Goal: Task Accomplishment & Management: Complete application form

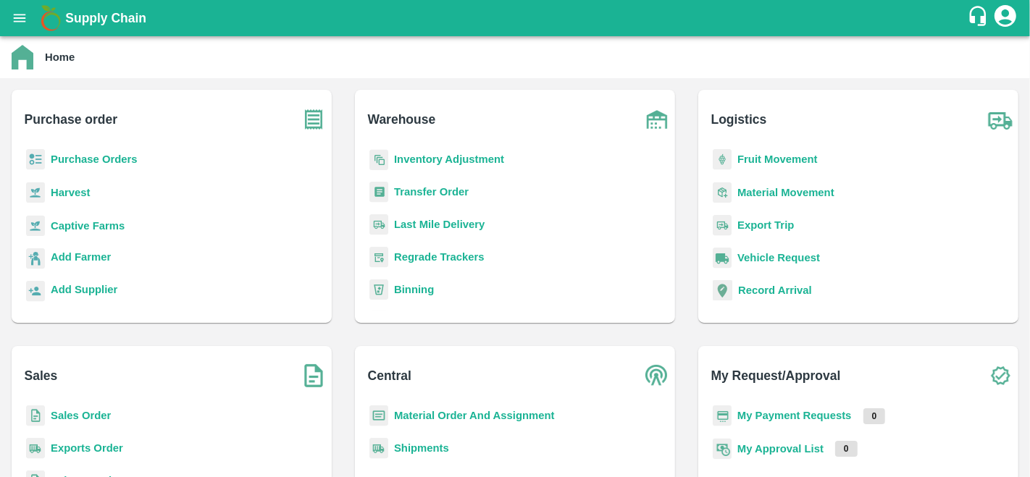
click at [105, 162] on b "Purchase Orders" at bounding box center [94, 160] width 87 height 12
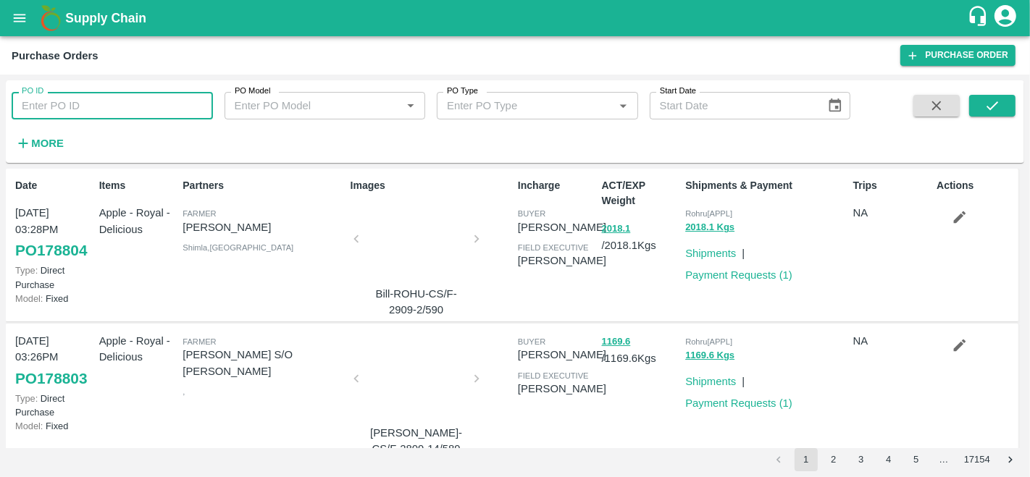
click at [58, 105] on input "PO ID" at bounding box center [112, 106] width 201 height 28
paste input "178480"
type input "178480"
click at [990, 112] on icon "submit" at bounding box center [992, 106] width 16 height 16
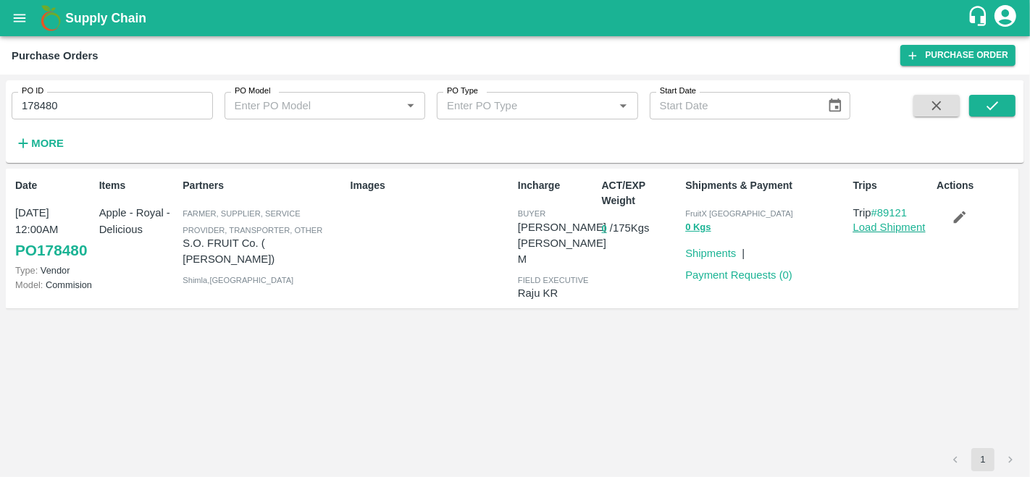
click at [880, 230] on link "Load Shipment" at bounding box center [889, 228] width 72 height 12
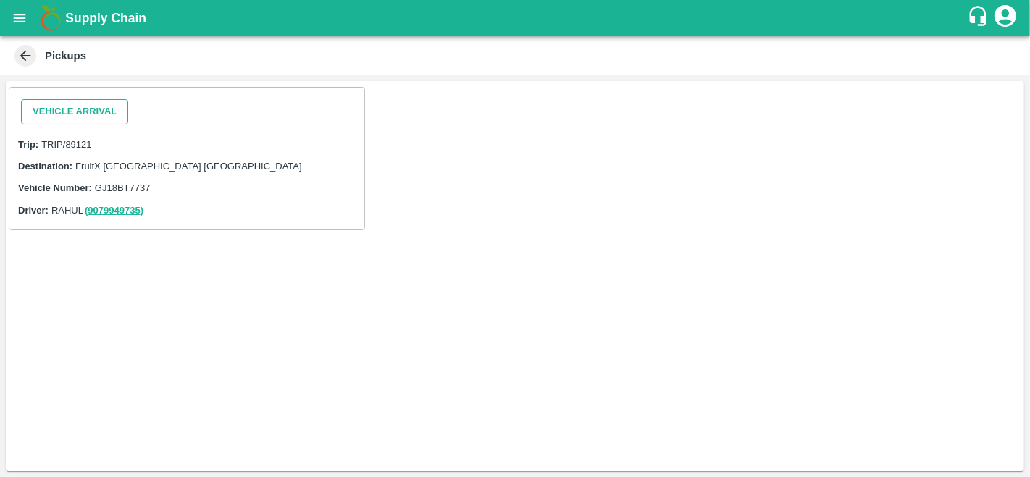
click at [66, 114] on button "Vehicle Arrival" at bounding box center [74, 111] width 107 height 25
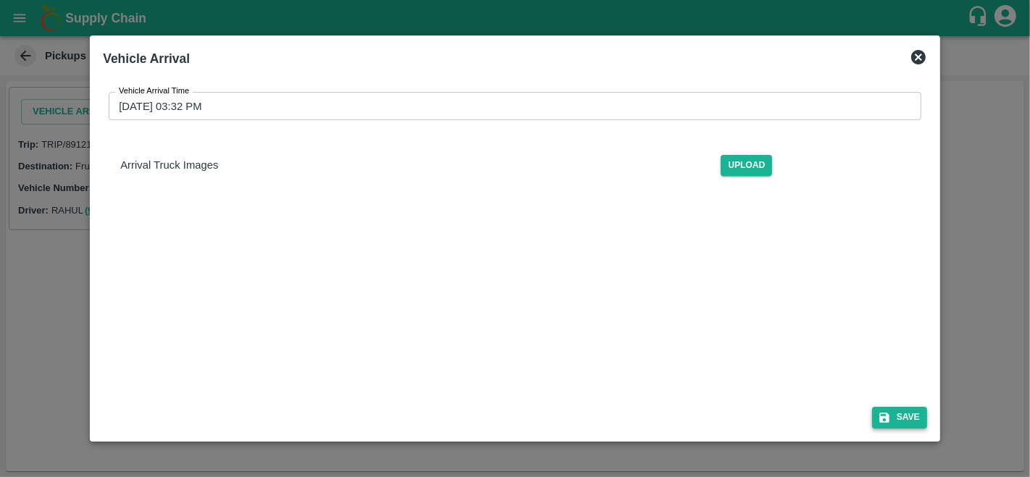
click at [897, 419] on button "Save" at bounding box center [899, 417] width 55 height 21
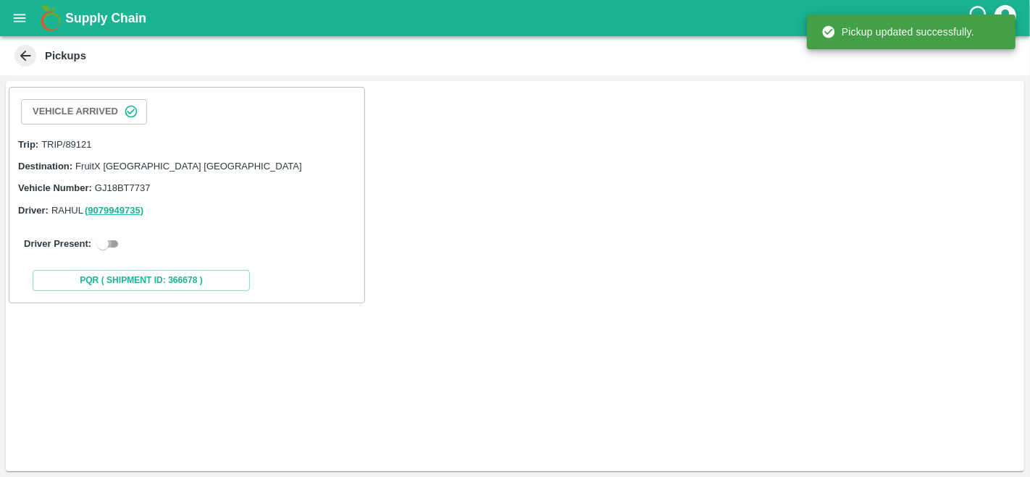
click at [112, 238] on input "checkbox" at bounding box center [103, 243] width 52 height 17
checkbox input "true"
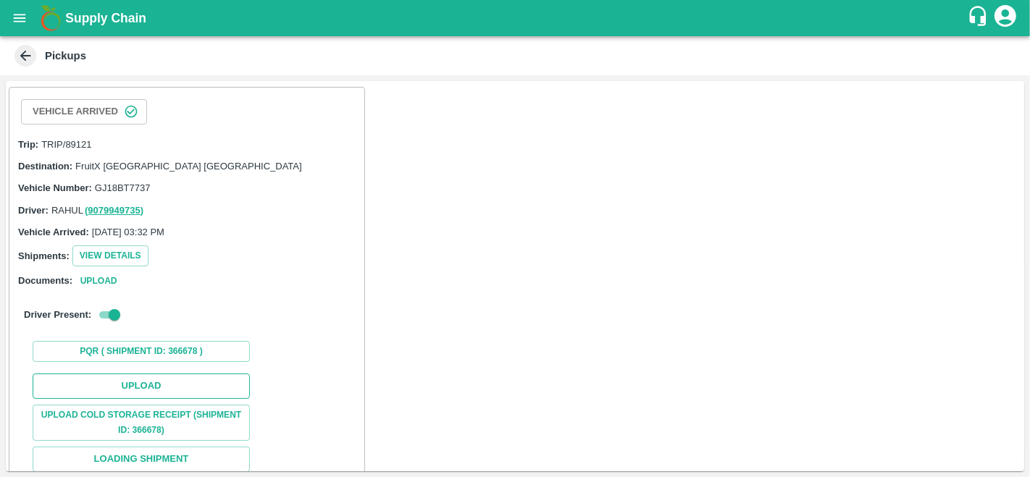
click at [132, 384] on button "Upload" at bounding box center [141, 386] width 217 height 25
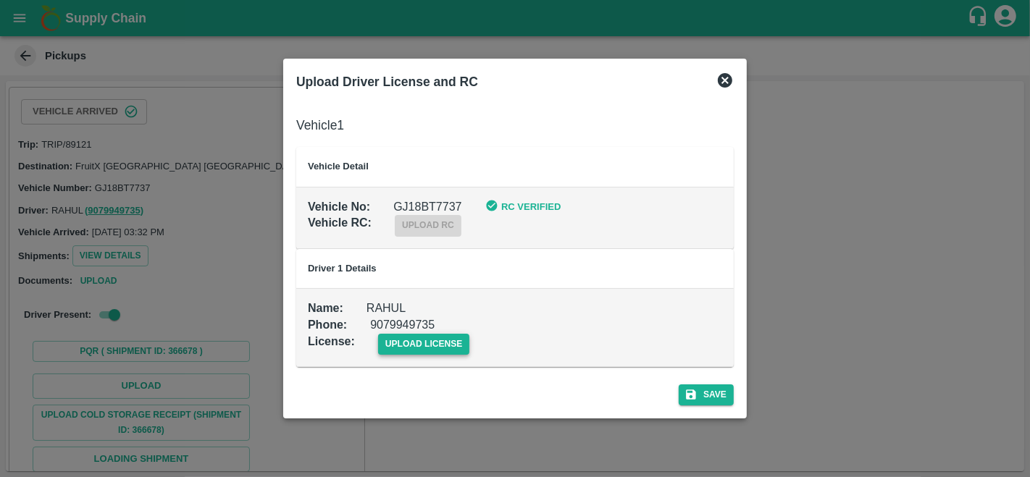
click at [424, 353] on span "upload license" at bounding box center [424, 344] width 92 height 21
click at [0, 0] on input "upload license" at bounding box center [0, 0] width 0 height 0
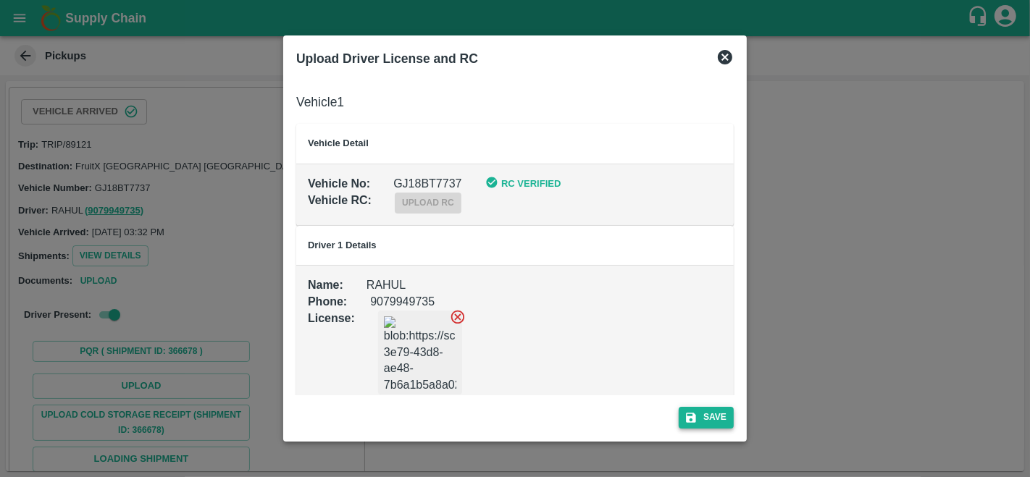
click at [700, 413] on button "Save" at bounding box center [706, 417] width 55 height 21
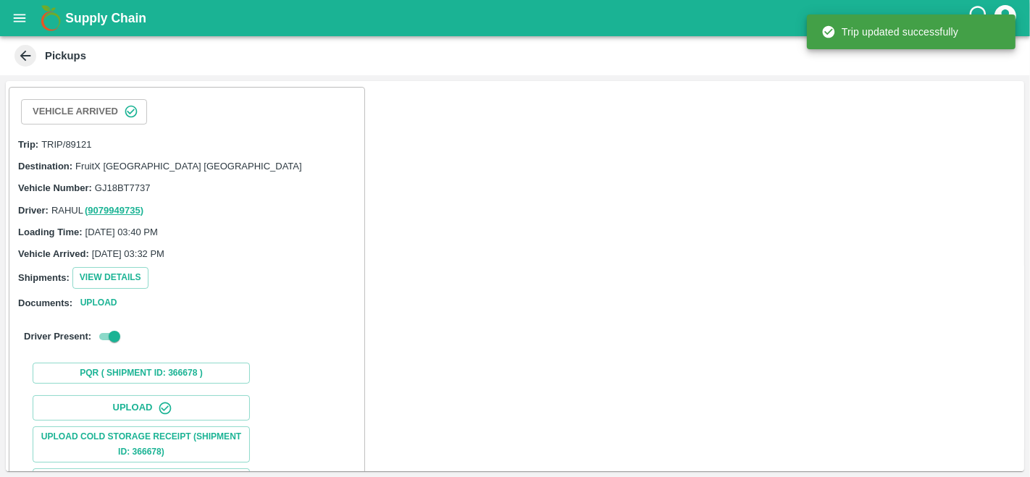
scroll to position [147, 0]
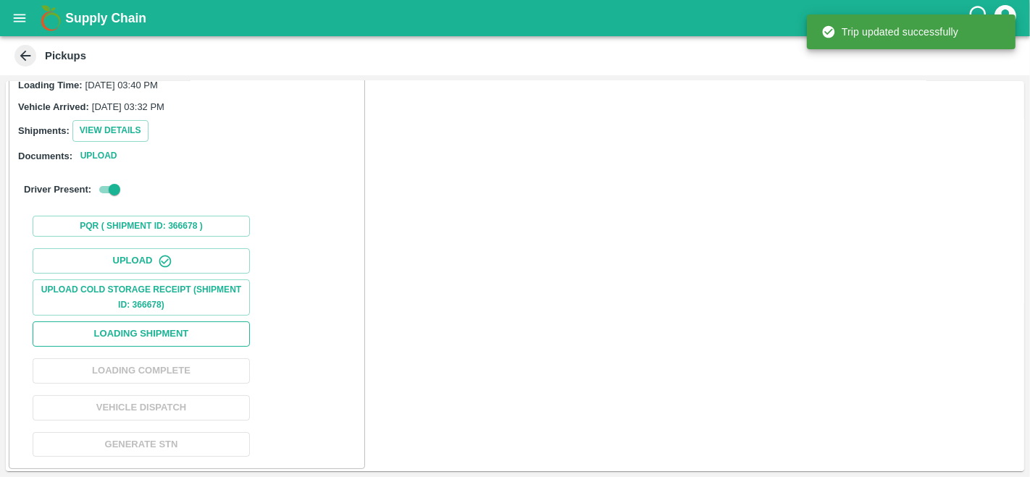
click at [146, 332] on button "Loading Shipment" at bounding box center [141, 334] width 217 height 25
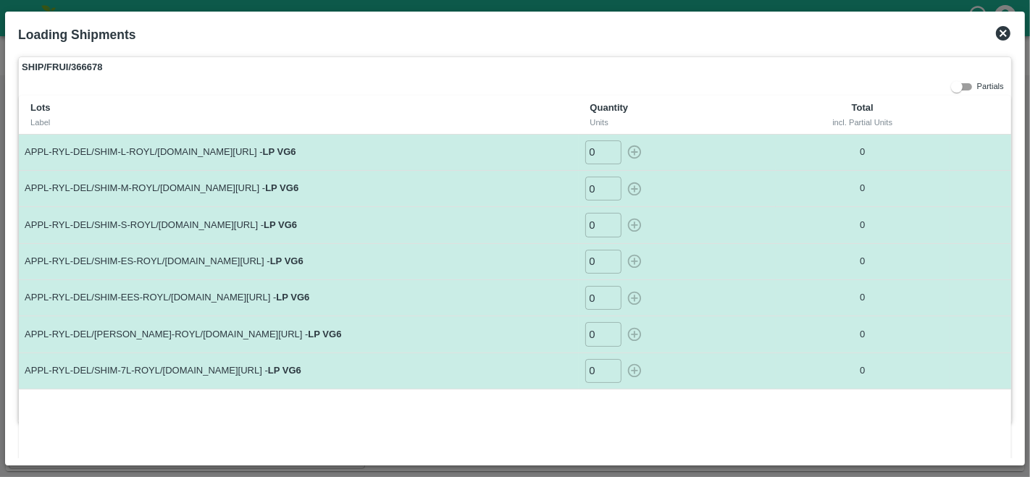
click at [594, 154] on input "0" at bounding box center [603, 153] width 36 height 24
click at [633, 153] on icon "button" at bounding box center [634, 153] width 14 height 14
type input "0"
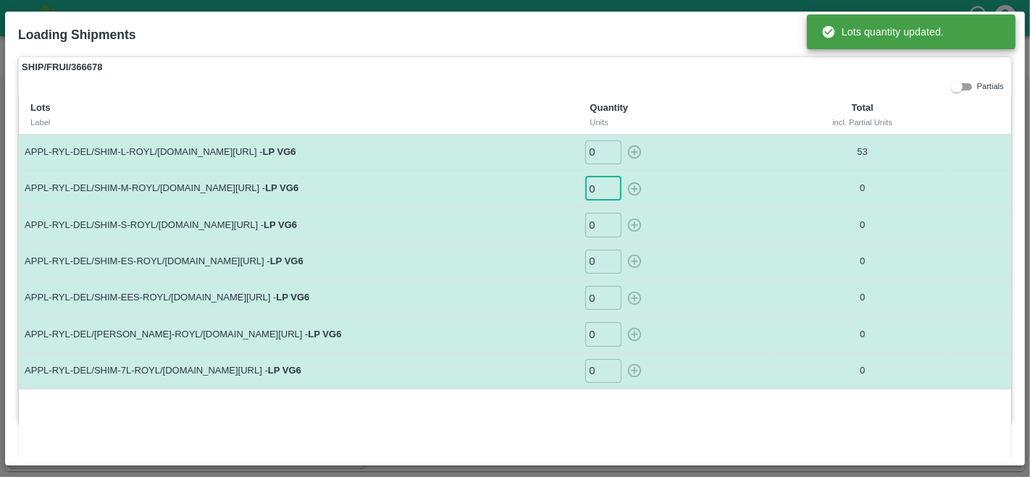
click at [600, 185] on input "0" at bounding box center [603, 189] width 36 height 24
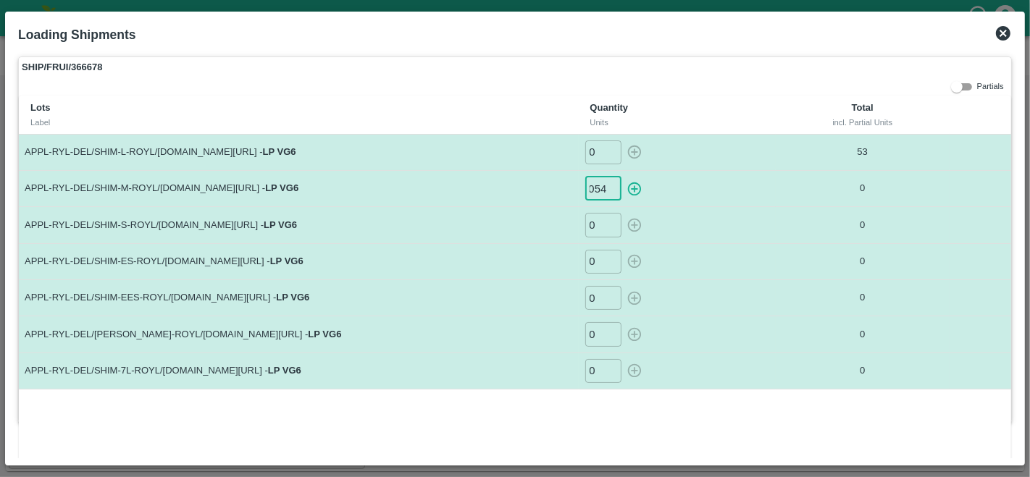
click at [633, 188] on icon "button" at bounding box center [634, 189] width 14 height 14
type input "0"
click at [594, 222] on input "0" at bounding box center [603, 225] width 36 height 24
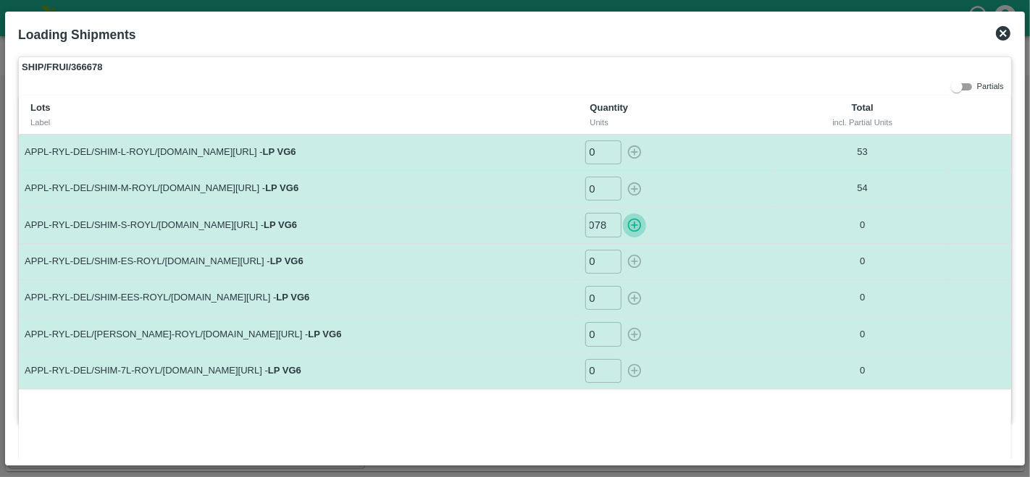
click at [633, 225] on icon "button" at bounding box center [634, 226] width 14 height 14
type input "0"
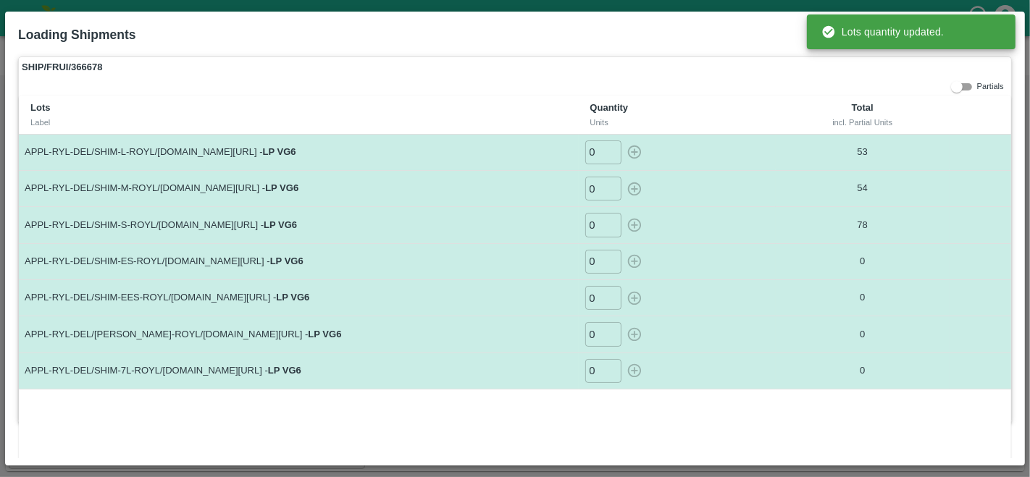
click at [595, 263] on input "0" at bounding box center [603, 262] width 36 height 24
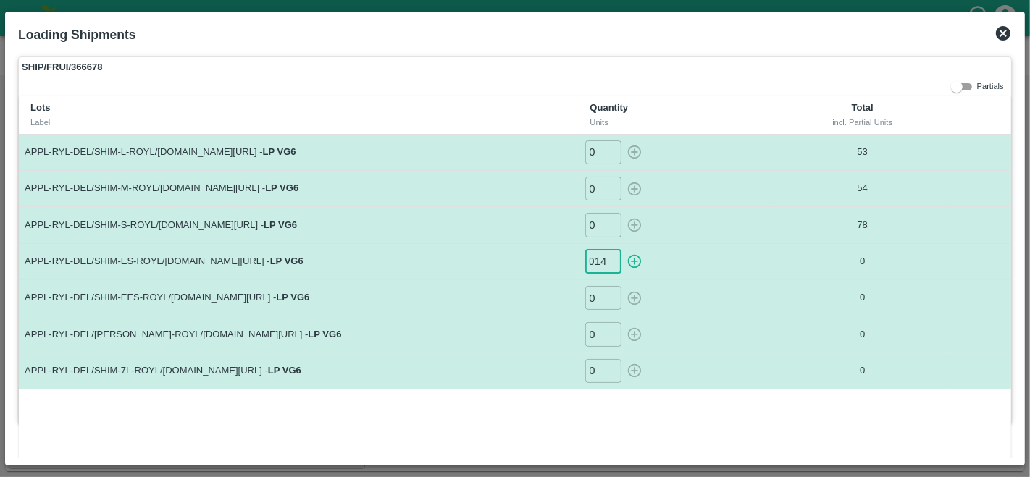
scroll to position [0, 7]
click at [634, 258] on icon "button" at bounding box center [634, 261] width 16 height 16
type input "0"
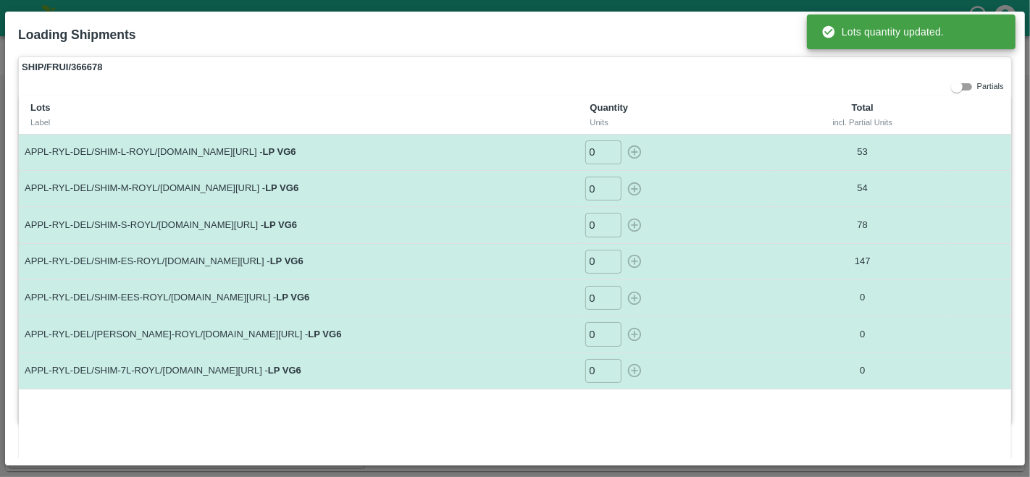
click at [600, 300] on input "0" at bounding box center [603, 298] width 36 height 24
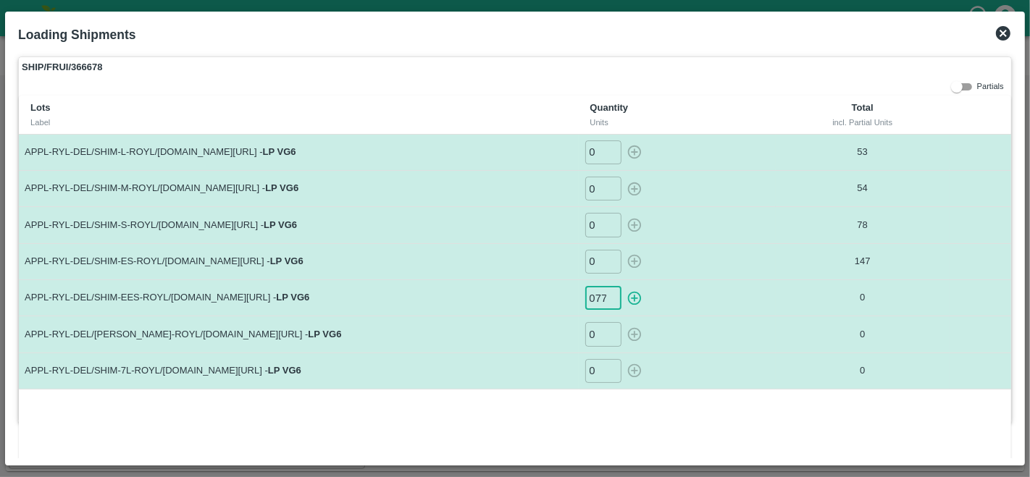
scroll to position [0, 1]
click at [626, 297] on icon "button" at bounding box center [634, 298] width 16 height 16
type input "0"
click at [595, 327] on input "0" at bounding box center [603, 334] width 36 height 24
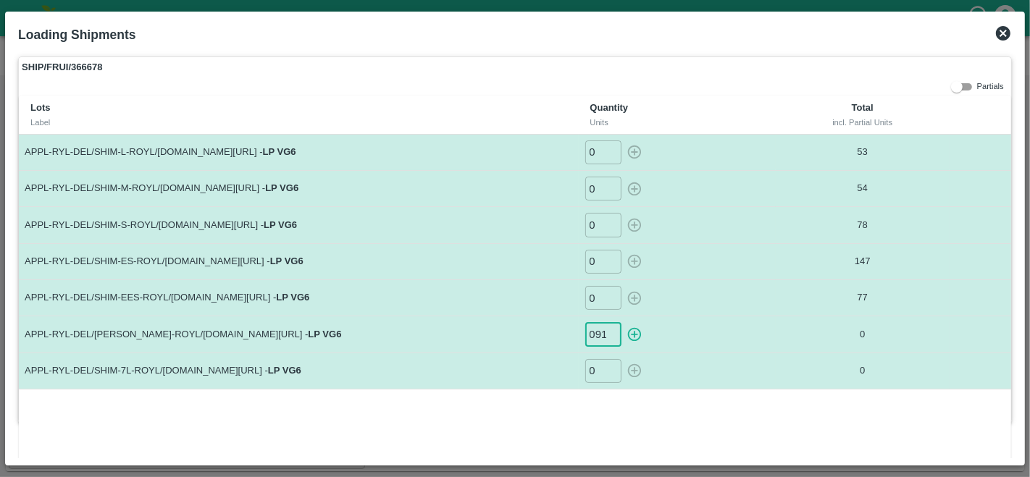
scroll to position [0, 1]
click at [632, 330] on icon "button" at bounding box center [634, 335] width 16 height 16
type input "0"
click at [1004, 30] on icon at bounding box center [1003, 33] width 14 height 14
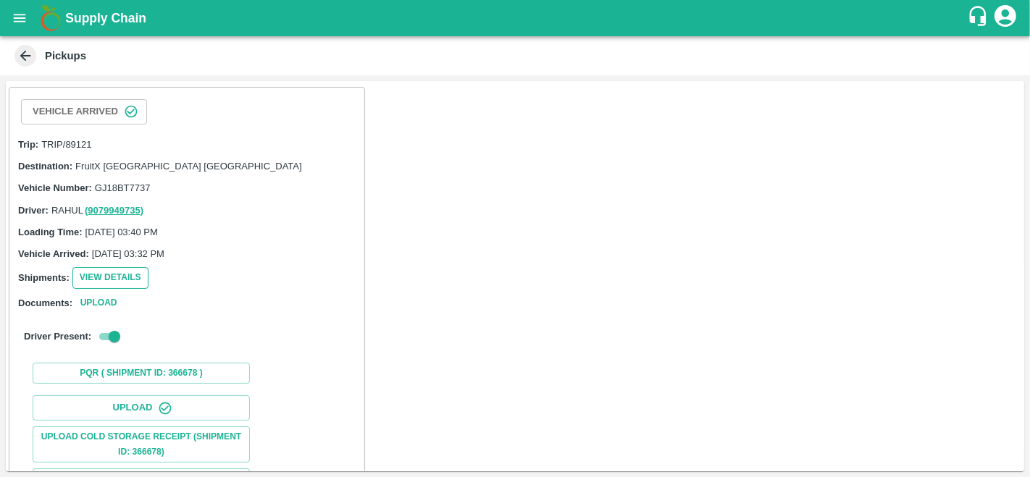
click at [112, 272] on button "View Details" at bounding box center [110, 277] width 76 height 21
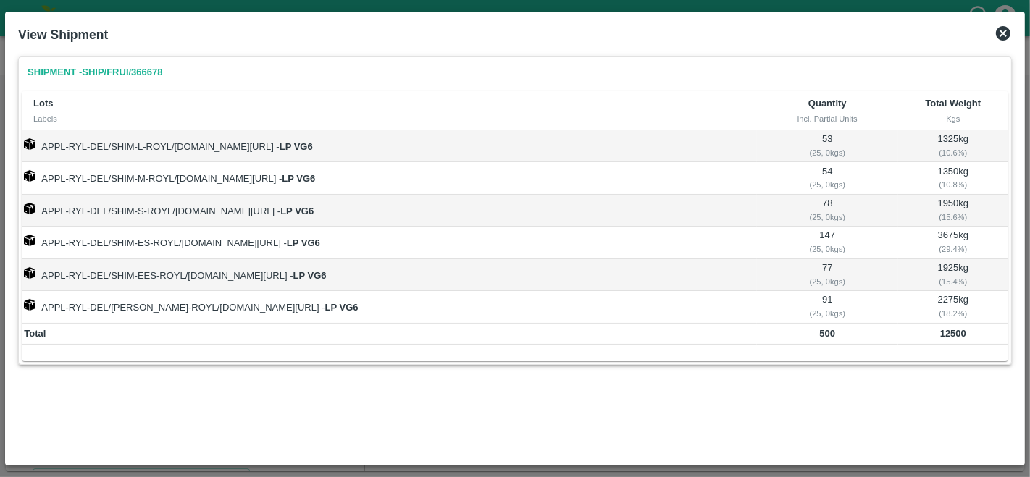
click at [1013, 31] on div "View Shipment" at bounding box center [514, 35] width 1005 height 32
click at [1002, 35] on icon at bounding box center [1002, 33] width 17 height 17
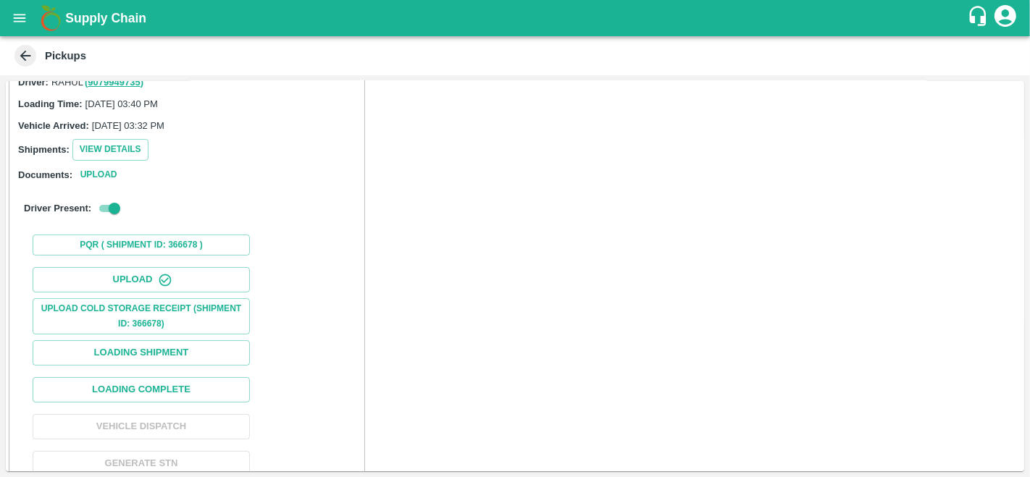
scroll to position [128, 0]
click at [186, 384] on button "Loading Complete" at bounding box center [141, 389] width 217 height 25
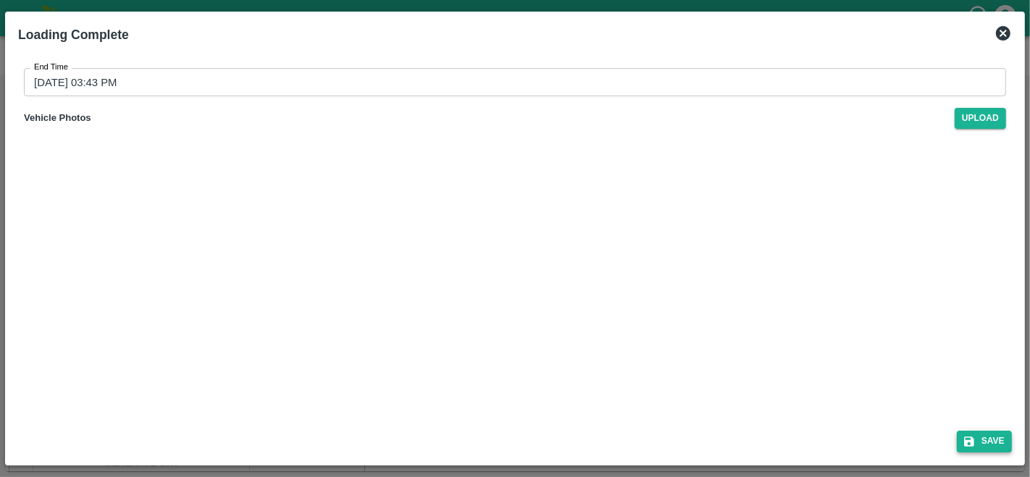
click at [978, 437] on button "Save" at bounding box center [984, 441] width 55 height 21
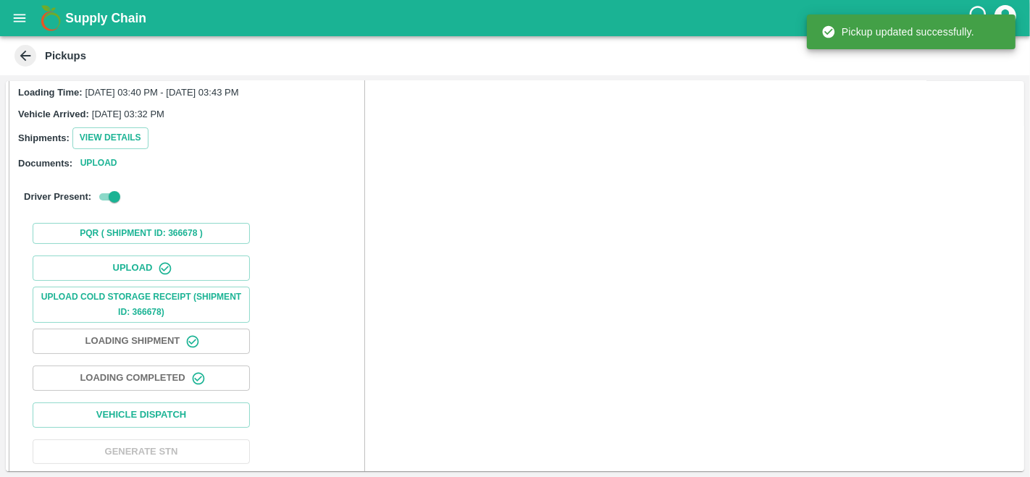
scroll to position [147, 0]
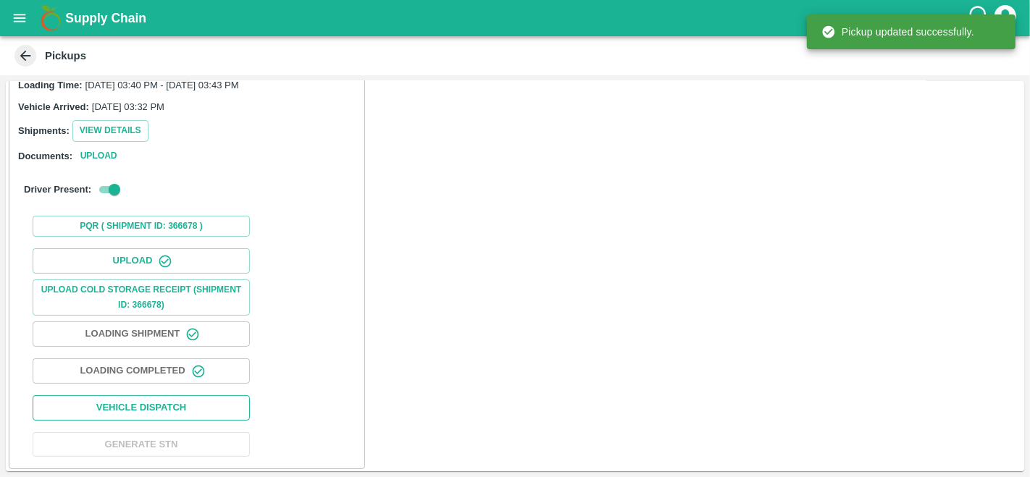
click at [146, 408] on button "Vehicle Dispatch" at bounding box center [141, 407] width 217 height 25
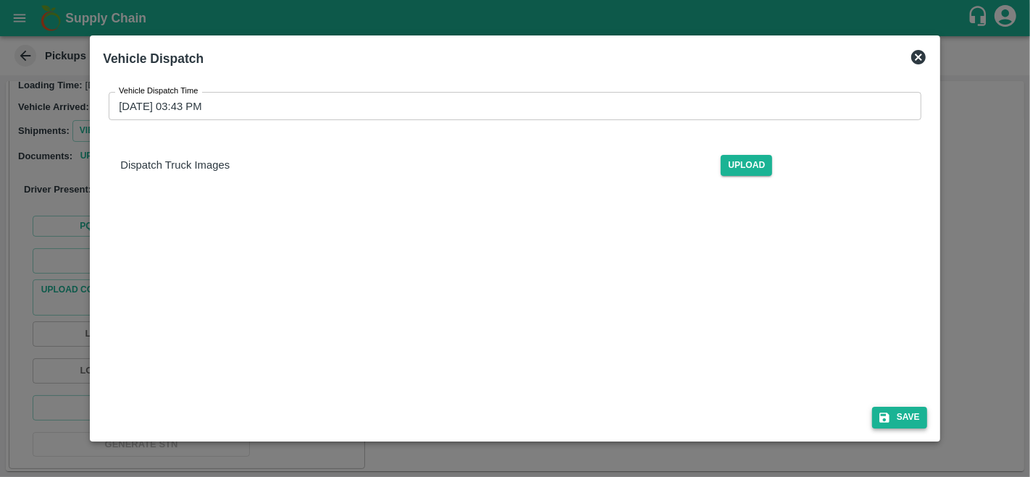
click at [912, 412] on button "Save" at bounding box center [899, 417] width 55 height 21
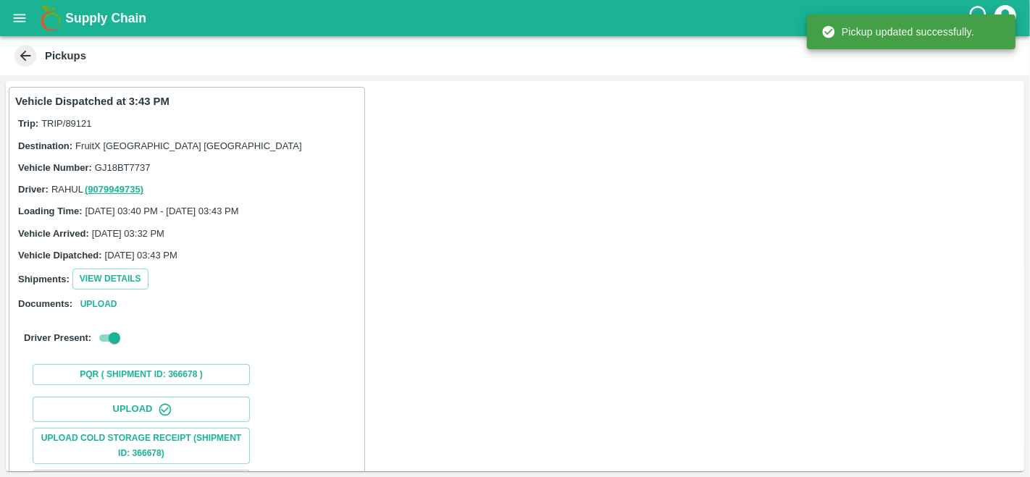
scroll to position [148, 0]
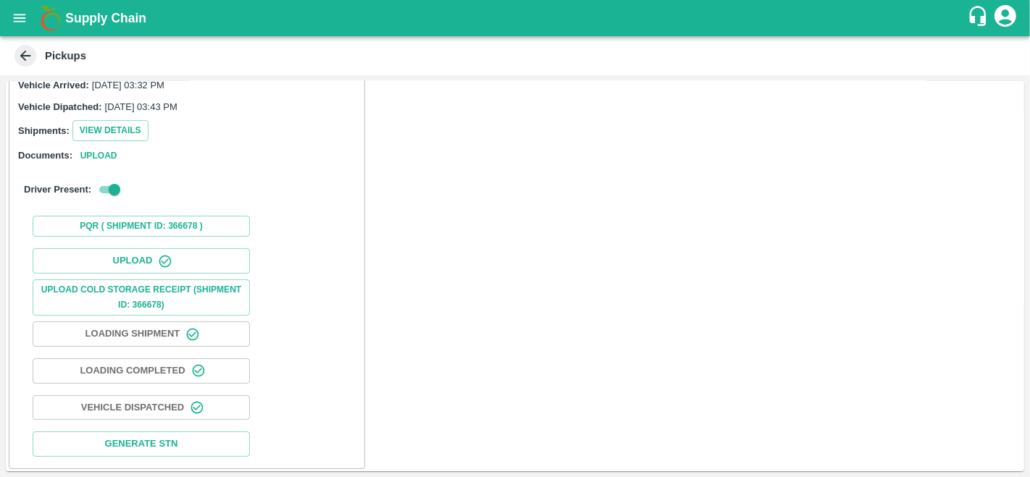
click at [24, 23] on icon "open drawer" at bounding box center [20, 18] width 16 height 16
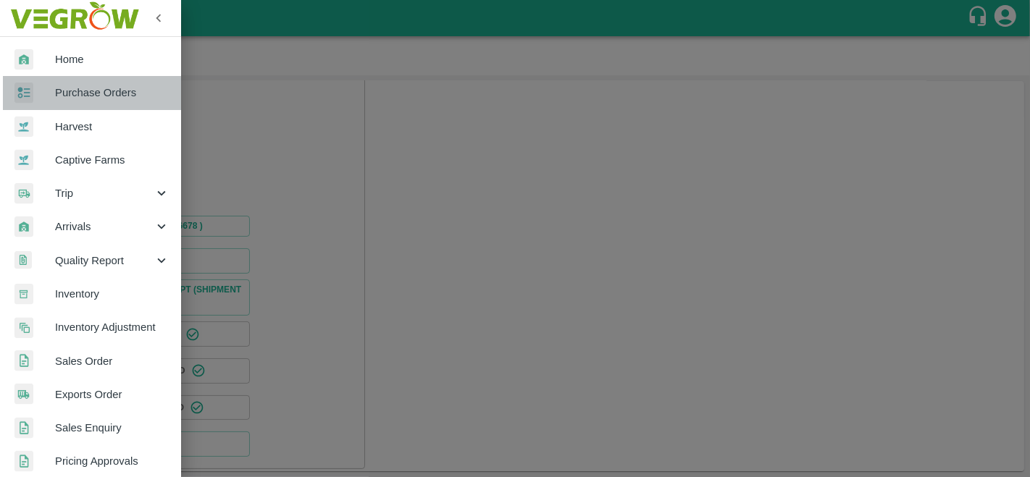
click at [92, 89] on span "Purchase Orders" at bounding box center [112, 93] width 114 height 16
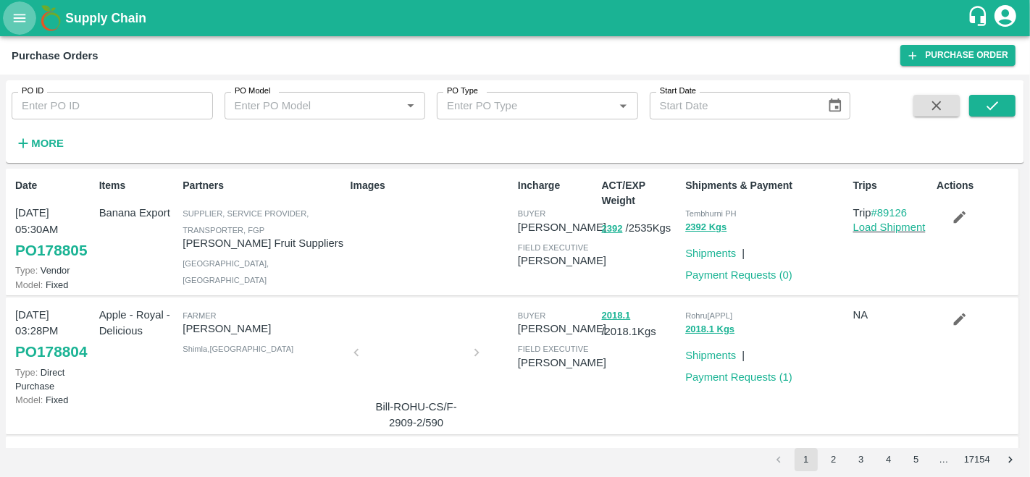
click at [20, 15] on icon "open drawer" at bounding box center [20, 18] width 16 height 16
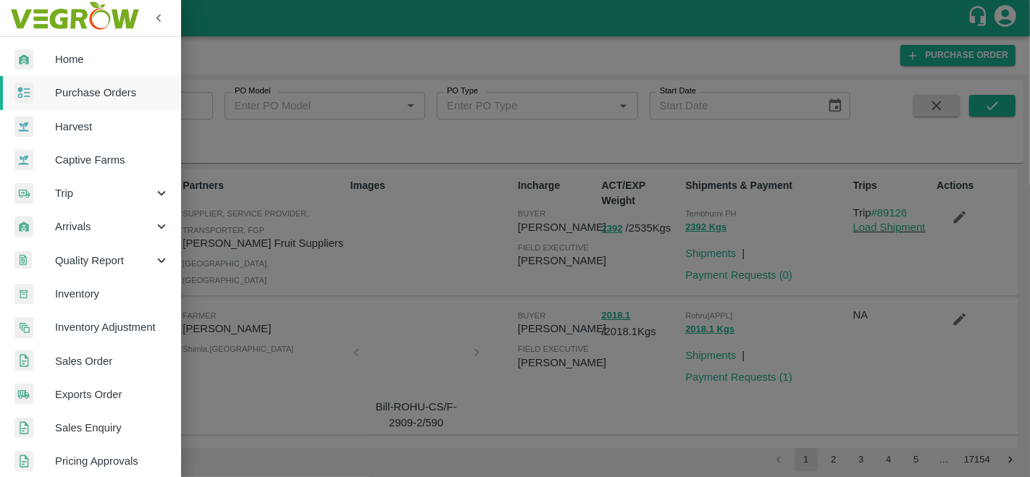
click at [115, 92] on span "Purchase Orders" at bounding box center [112, 93] width 114 height 16
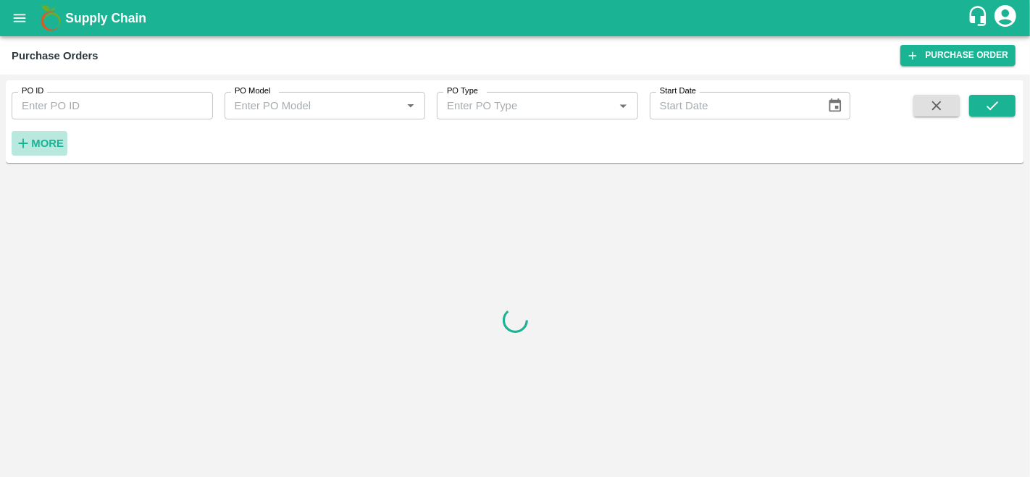
click at [48, 150] on h6 "More" at bounding box center [47, 143] width 33 height 19
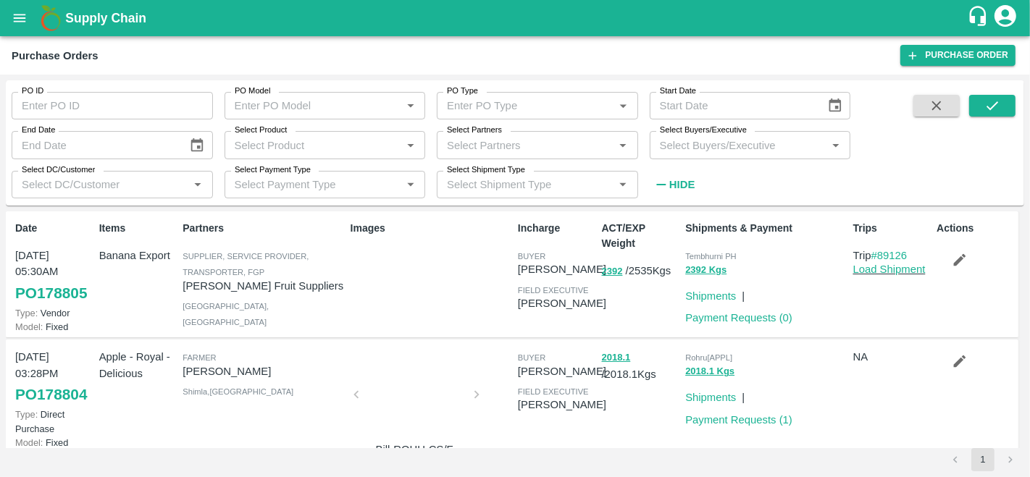
click at [746, 146] on input "Select Buyers/Executive" at bounding box center [738, 144] width 169 height 19
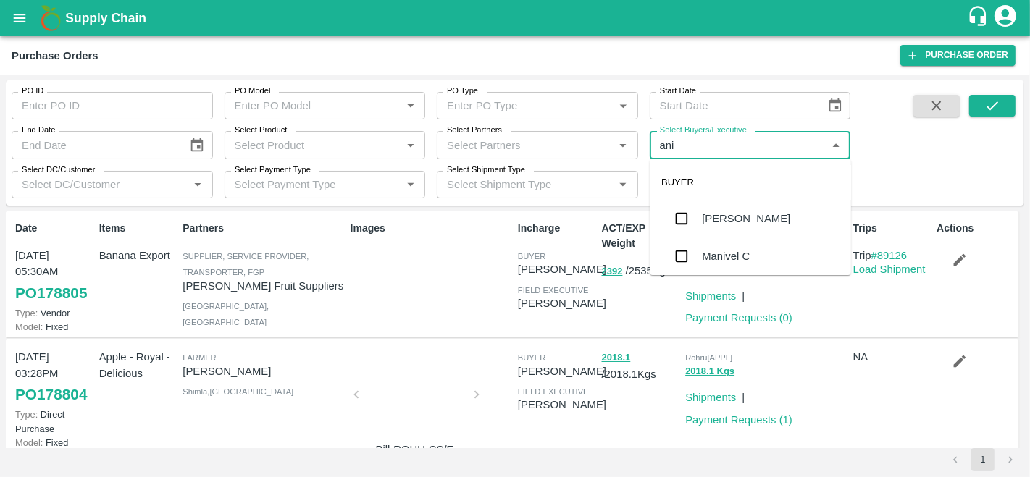
type input "anil"
click at [697, 214] on div "[PERSON_NAME]" at bounding box center [750, 219] width 201 height 38
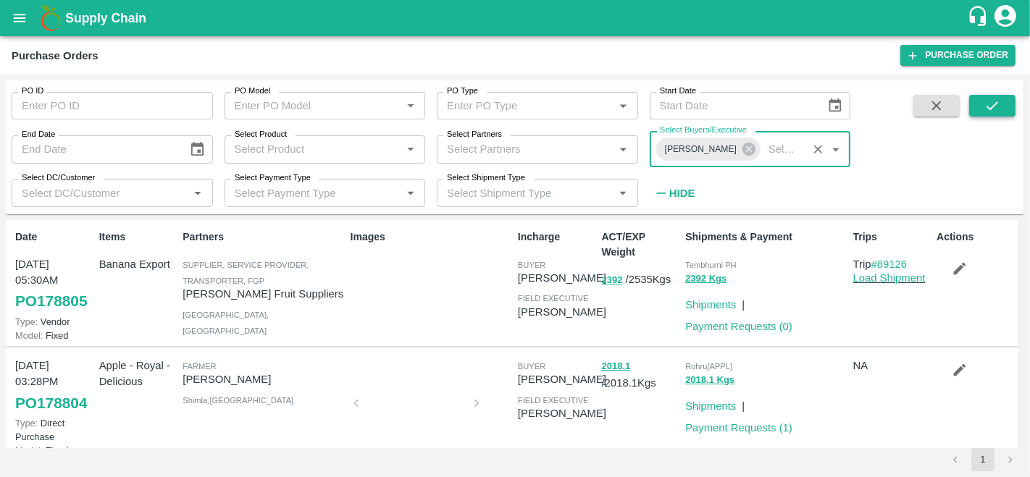
click at [995, 106] on icon "submit" at bounding box center [992, 106] width 16 height 16
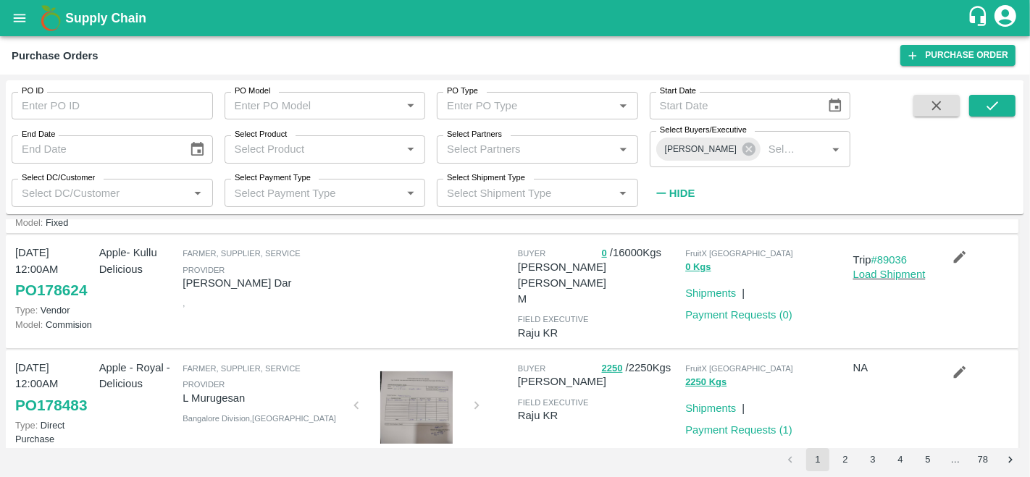
scroll to position [339, 0]
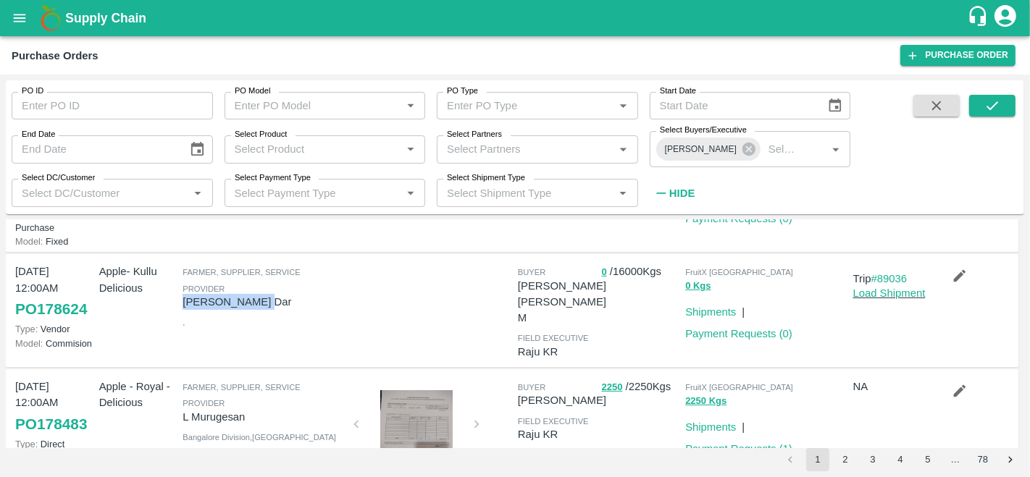
drag, startPoint x: 180, startPoint y: 306, endPoint x: 262, endPoint y: 309, distance: 82.6
click at [262, 309] on div "Farmer, Supplier, Service Provider Amir Ayoub Dar ," at bounding box center [260, 311] width 167 height 106
copy p "[PERSON_NAME] Dar"
click at [285, 155] on input "Select Product" at bounding box center [313, 149] width 169 height 19
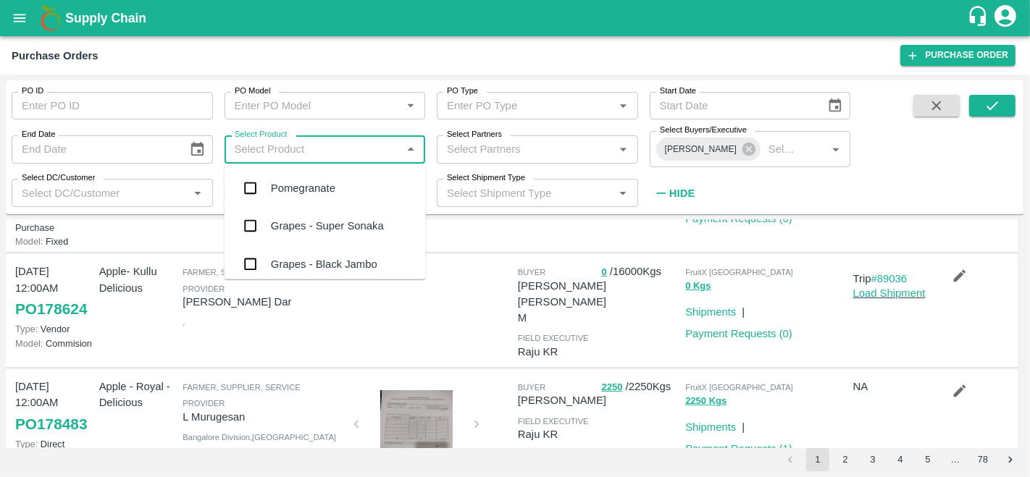
type input "a"
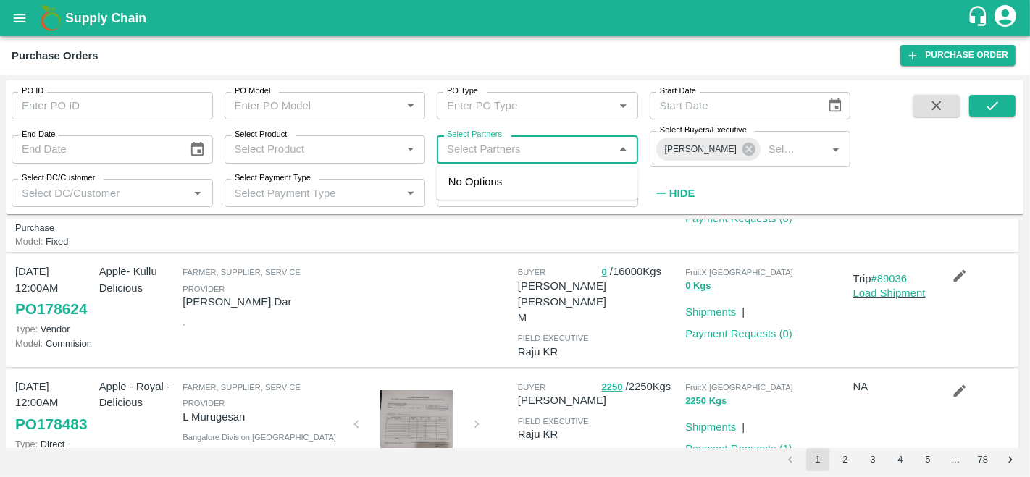
click at [506, 152] on input "Select Partners" at bounding box center [525, 149] width 169 height 19
paste input "[PERSON_NAME] Dar"
type input "[PERSON_NAME] Dar"
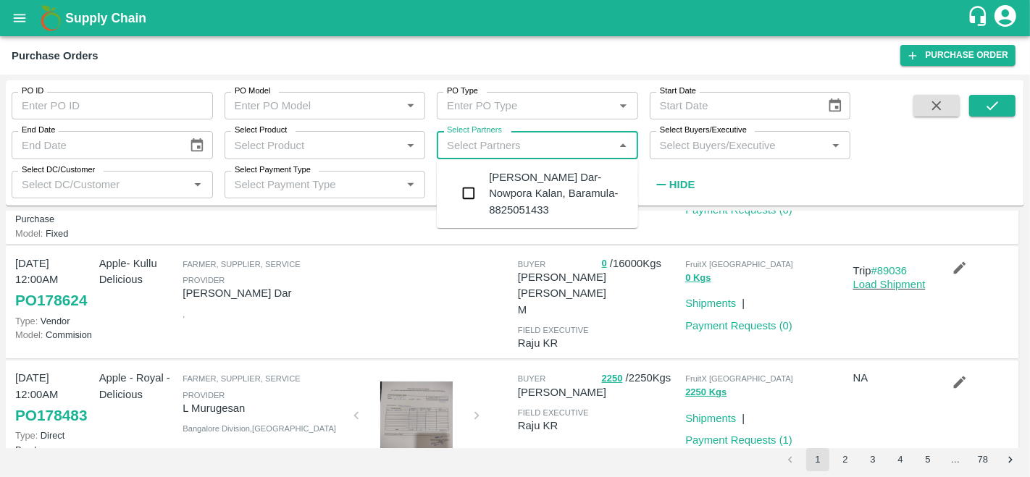
click at [489, 190] on div "Amir Ayoub Dar-Nowpora Kalan, Baramula-8825051433" at bounding box center [558, 193] width 138 height 49
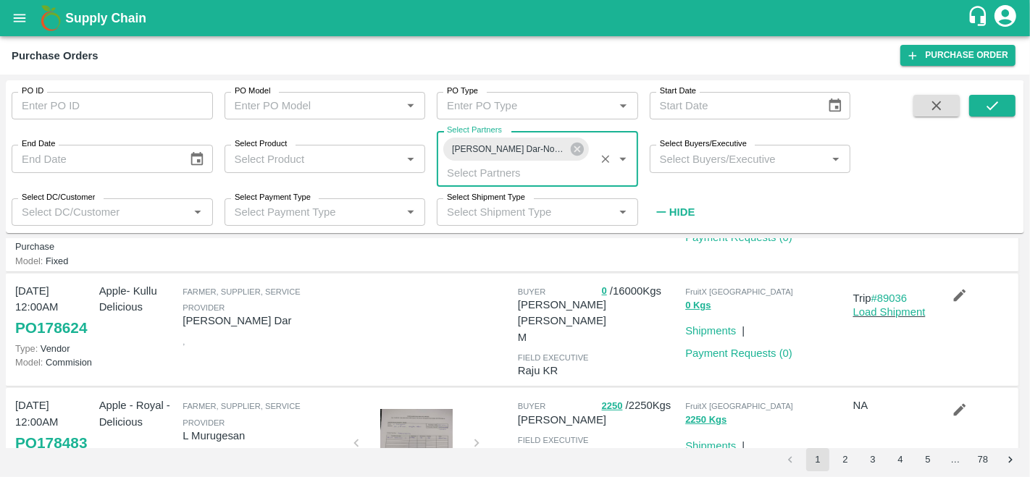
click at [689, 159] on input "Select Buyers/Executive" at bounding box center [738, 158] width 169 height 19
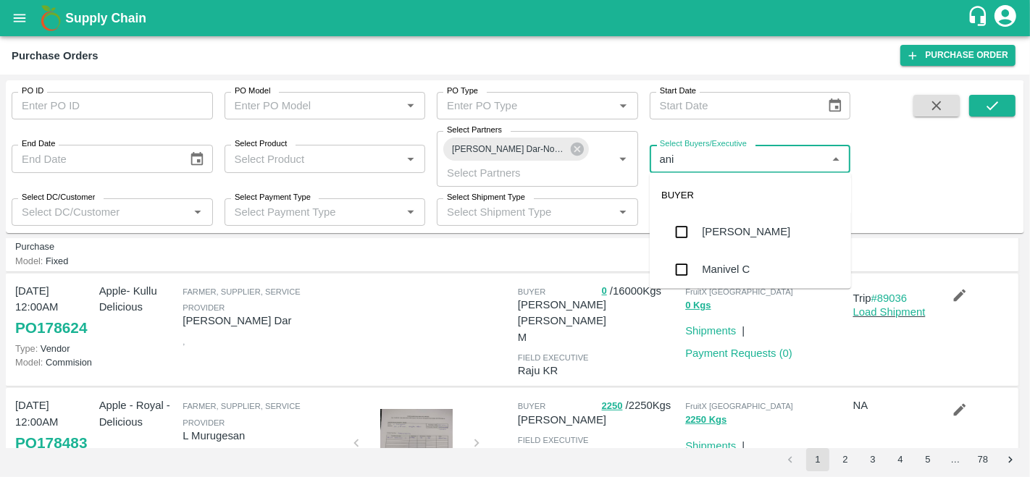
type input "anil"
click at [707, 232] on div "[PERSON_NAME]" at bounding box center [746, 233] width 88 height 16
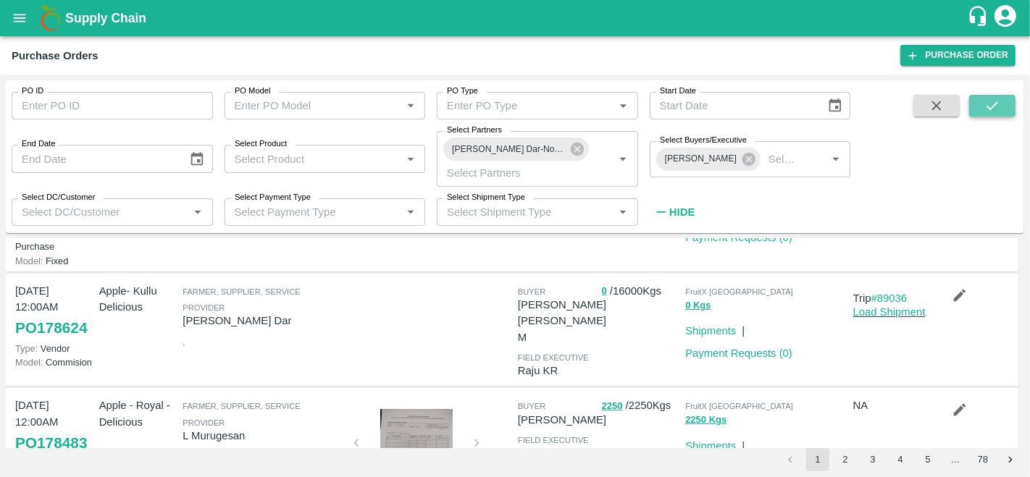
click at [984, 107] on icon "submit" at bounding box center [992, 106] width 16 height 16
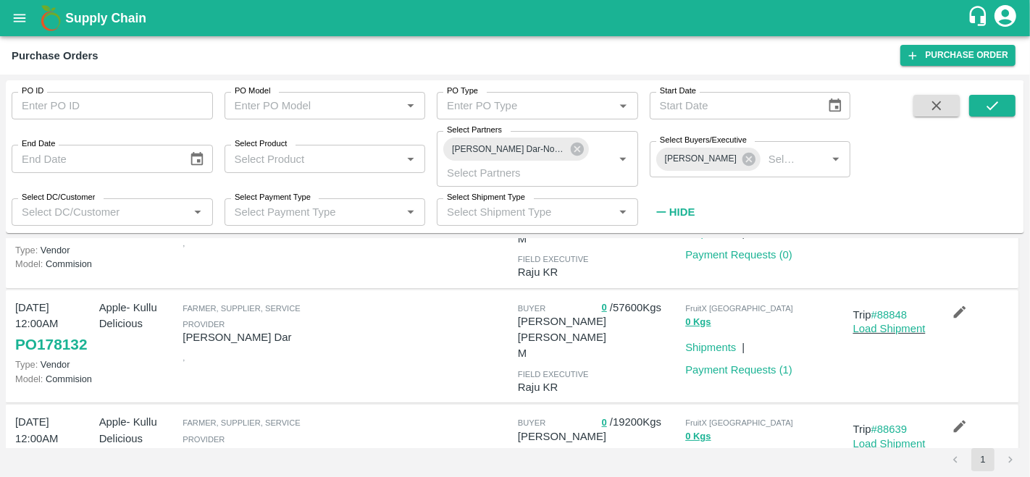
scroll to position [205, 0]
click at [863, 439] on link "Load Shipment" at bounding box center [889, 445] width 72 height 12
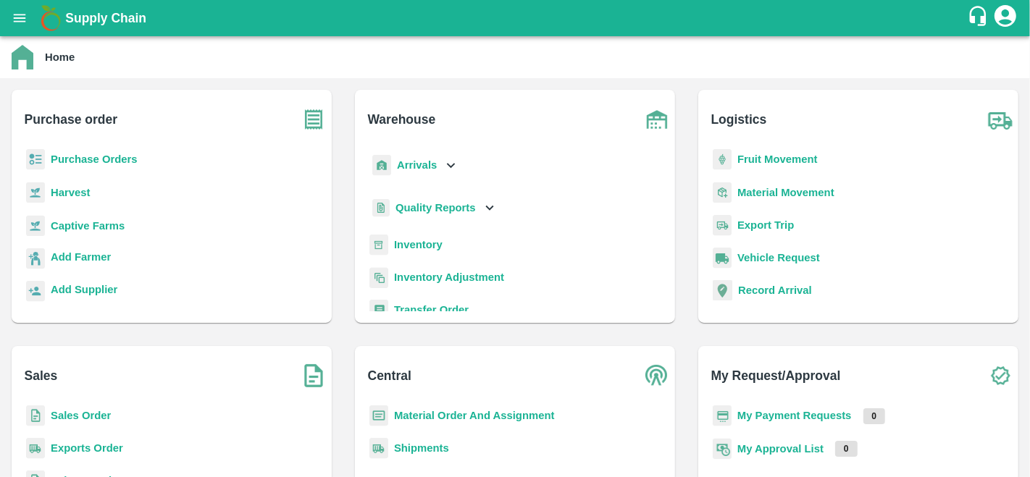
click at [107, 164] on b "Purchase Orders" at bounding box center [94, 160] width 87 height 12
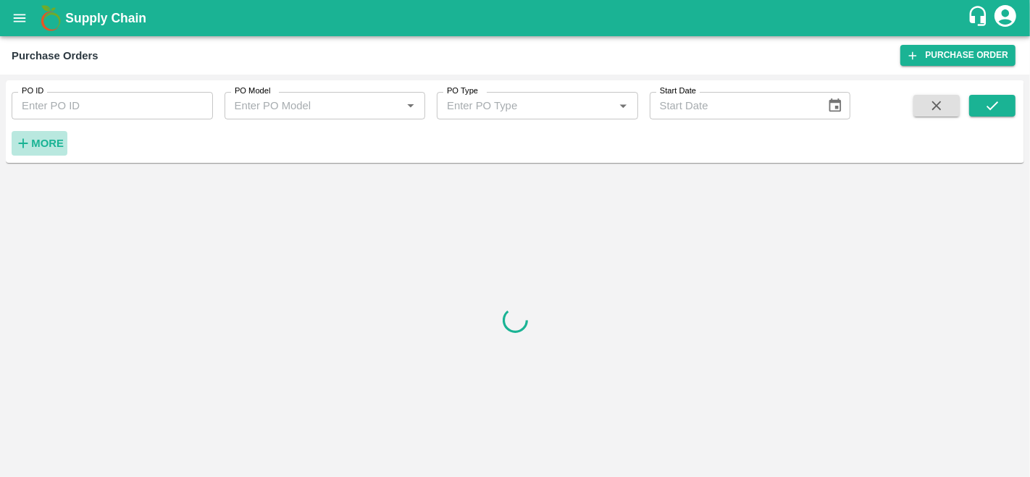
click at [37, 148] on strong "More" at bounding box center [47, 144] width 33 height 12
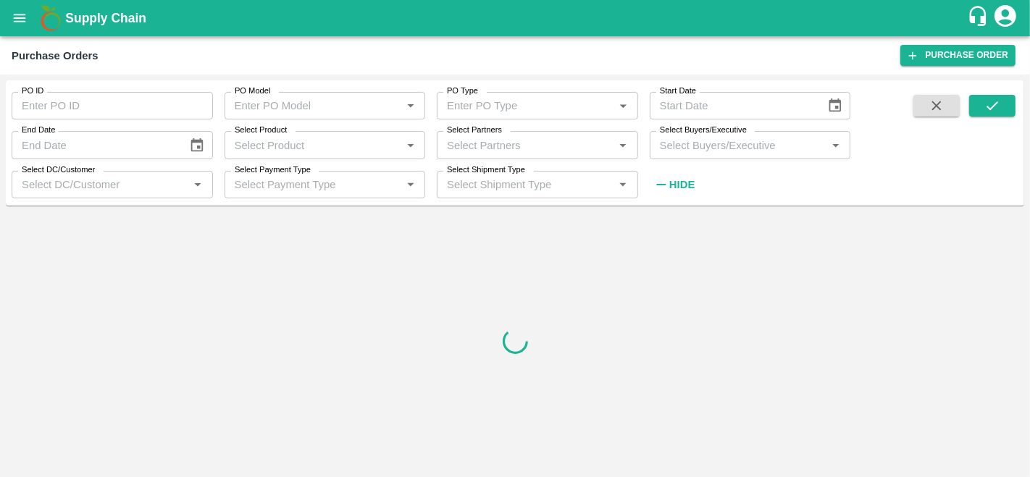
click at [684, 151] on input "Select Buyers/Executive" at bounding box center [738, 144] width 169 height 19
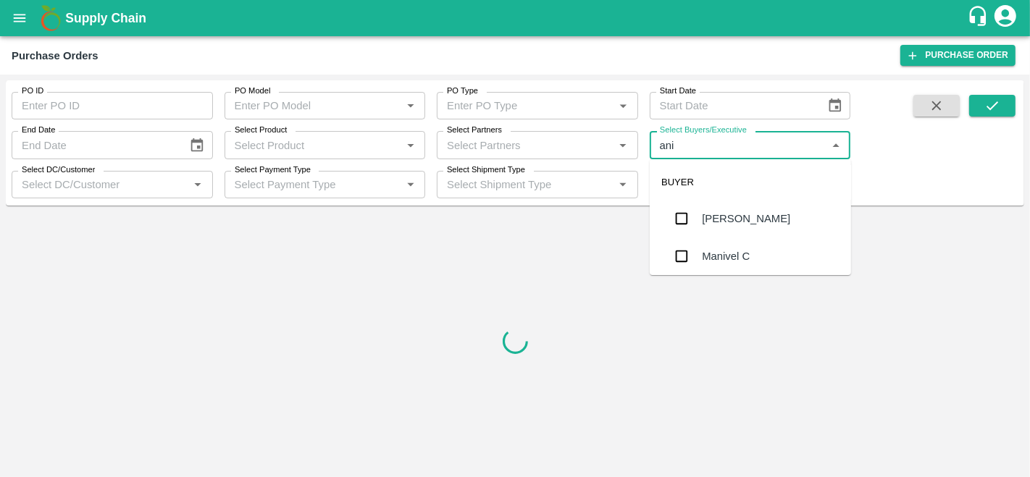
type input "anil"
click at [724, 222] on div "[PERSON_NAME]" at bounding box center [746, 219] width 88 height 16
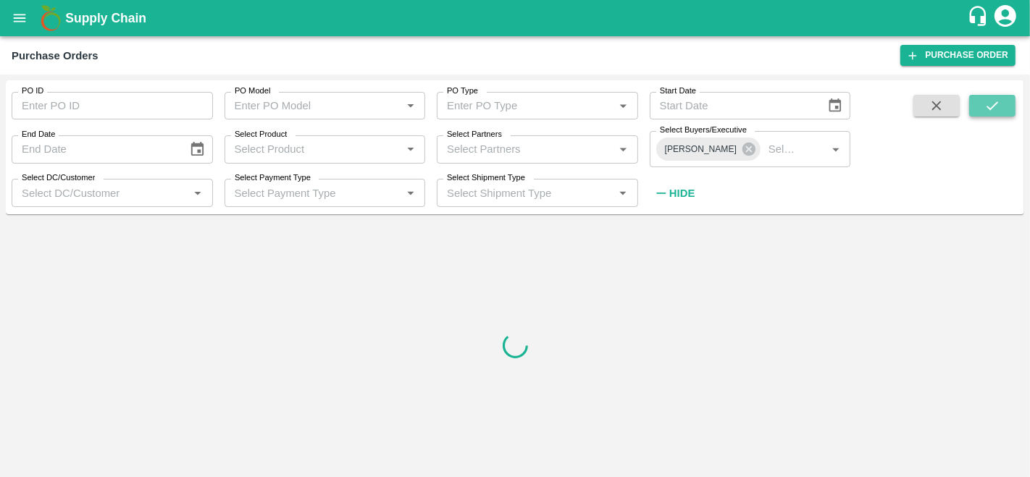
click at [992, 112] on icon "submit" at bounding box center [992, 106] width 16 height 16
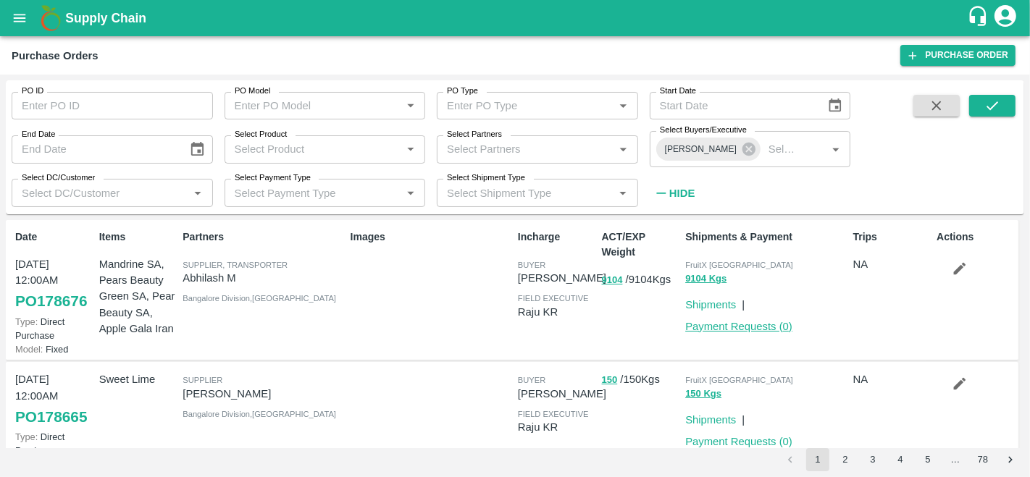
click at [739, 330] on link "Payment Requests ( 0 )" at bounding box center [738, 327] width 107 height 12
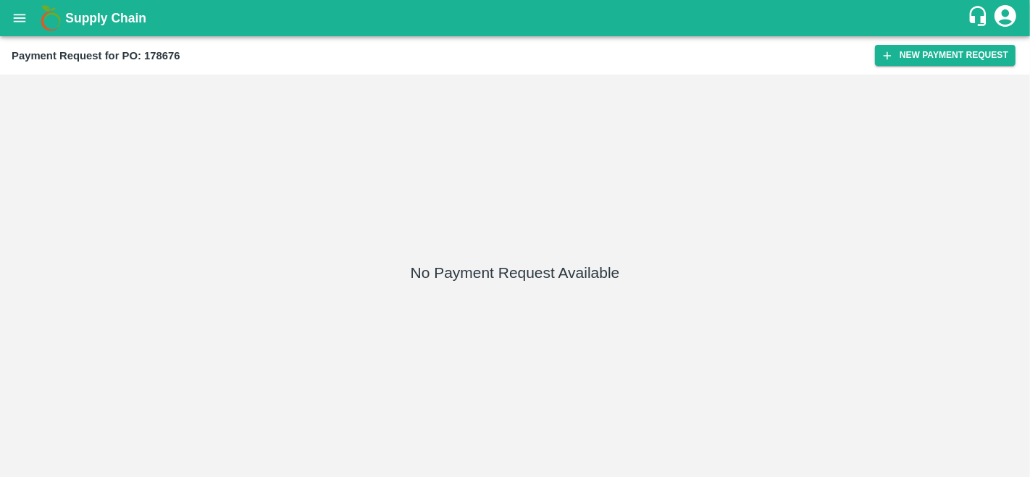
click at [894, 43] on div "Payment Request for PO: 178676 New Payment Request" at bounding box center [515, 55] width 1030 height 38
click at [894, 54] on button "New Payment Request" at bounding box center [945, 55] width 141 height 21
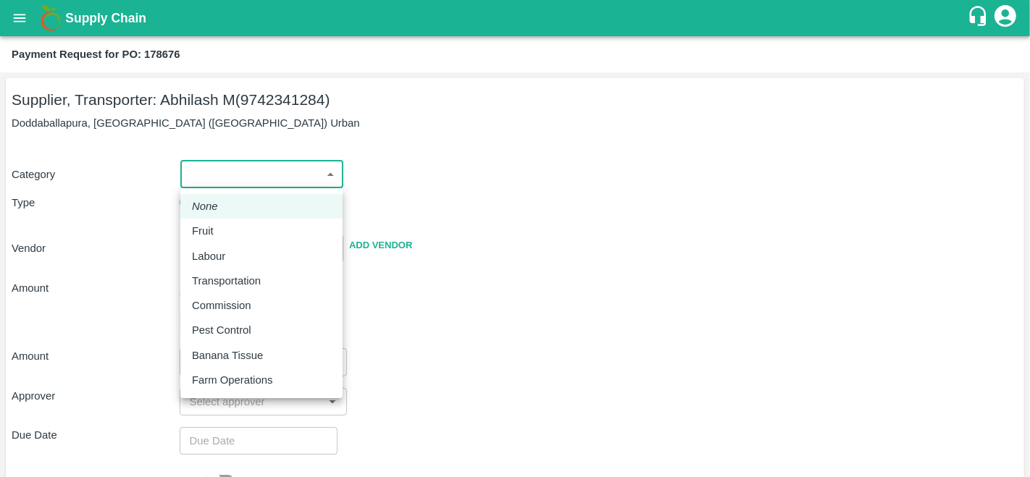
click at [259, 185] on body "Supply Chain Payment Request for PO: 178676 Supplier, Transporter: Abhilash M (…" at bounding box center [515, 238] width 1030 height 477
click at [230, 228] on div "Fruit" at bounding box center [261, 231] width 139 height 16
type input "1"
type input "Abhilash M - 9742341284(Supplier, Transporter)"
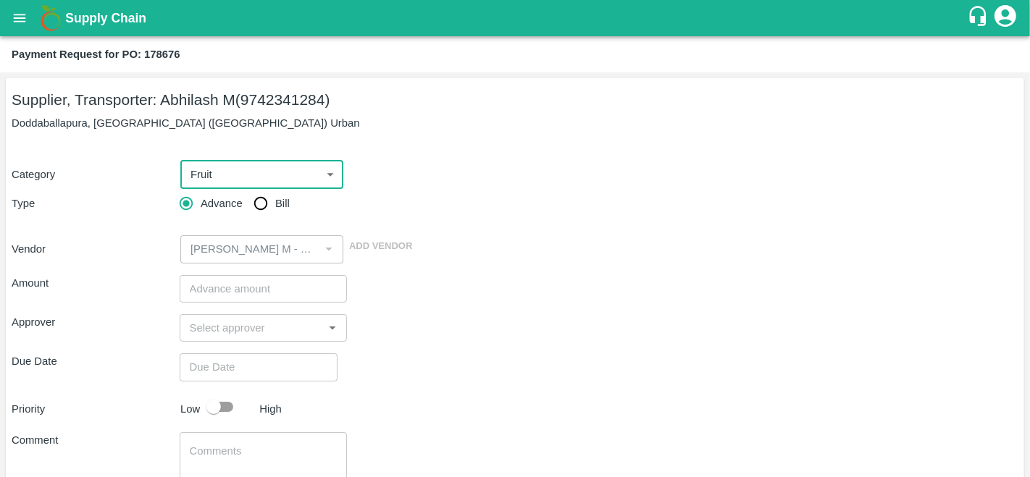
click at [229, 285] on input "number" at bounding box center [264, 289] width 168 height 28
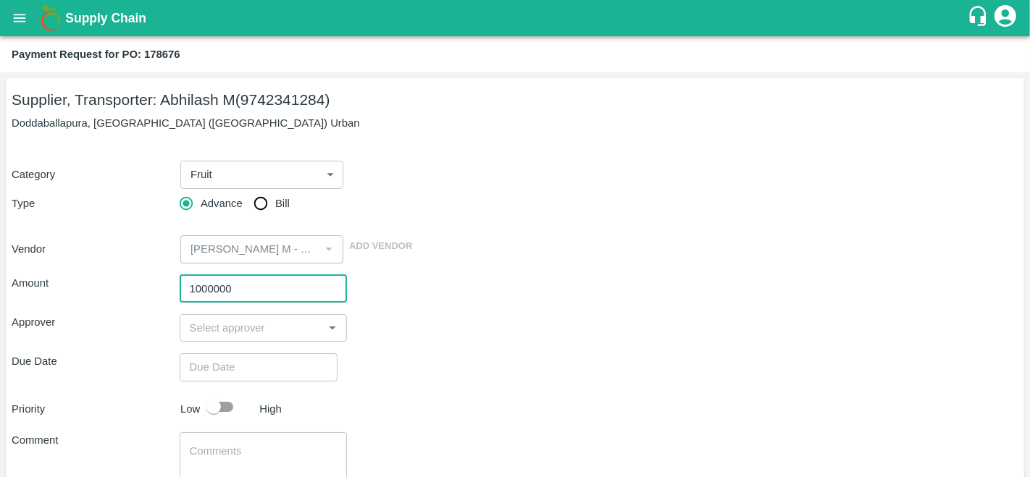
type input "1000000"
click at [261, 337] on input "input" at bounding box center [251, 328] width 135 height 19
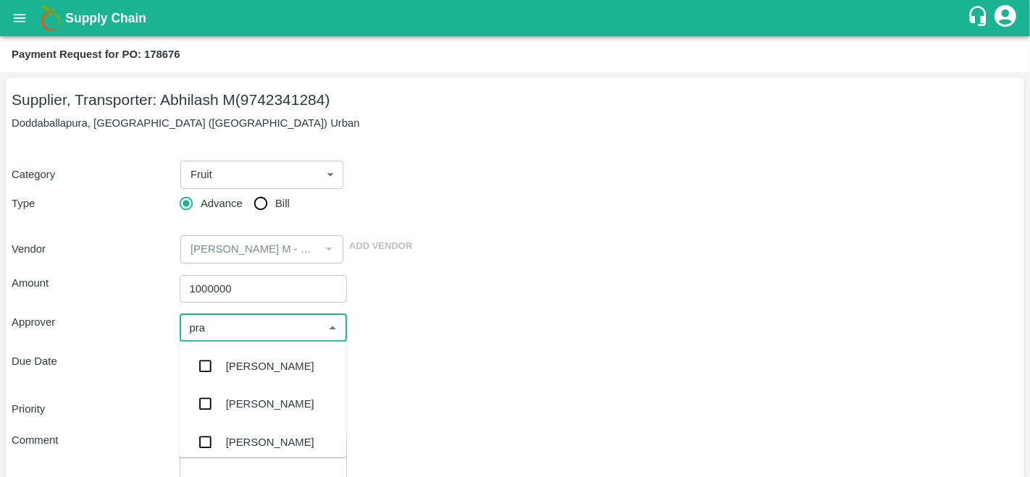
type input "prav"
click at [278, 377] on div "Praveen Kumar" at bounding box center [262, 367] width 167 height 38
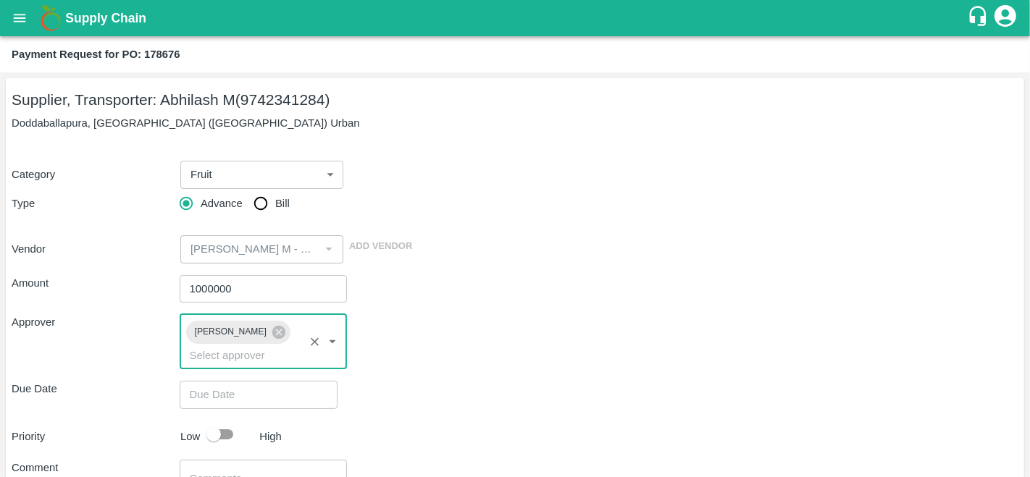
scroll to position [127, 0]
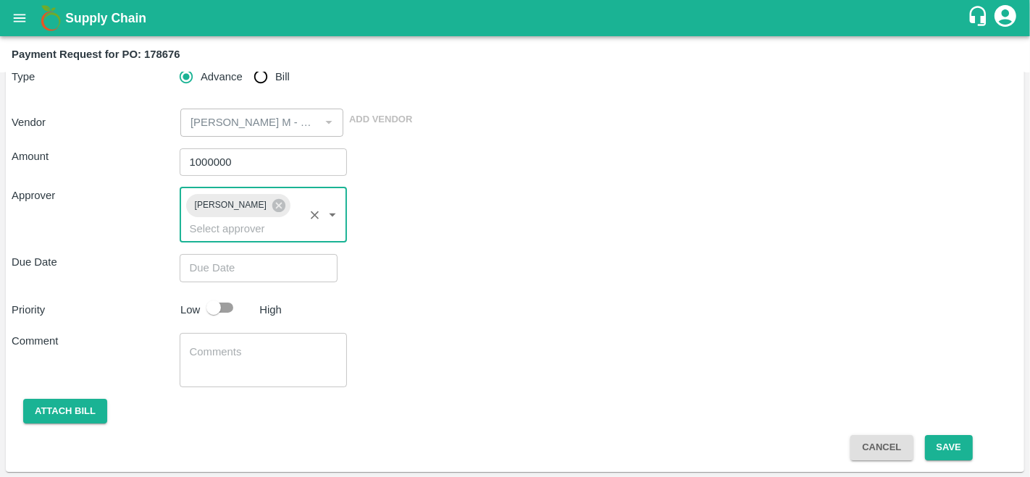
type input "DD/MM/YYYY hh:mm aa"
click at [223, 271] on input "DD/MM/YYYY hh:mm aa" at bounding box center [254, 268] width 148 height 28
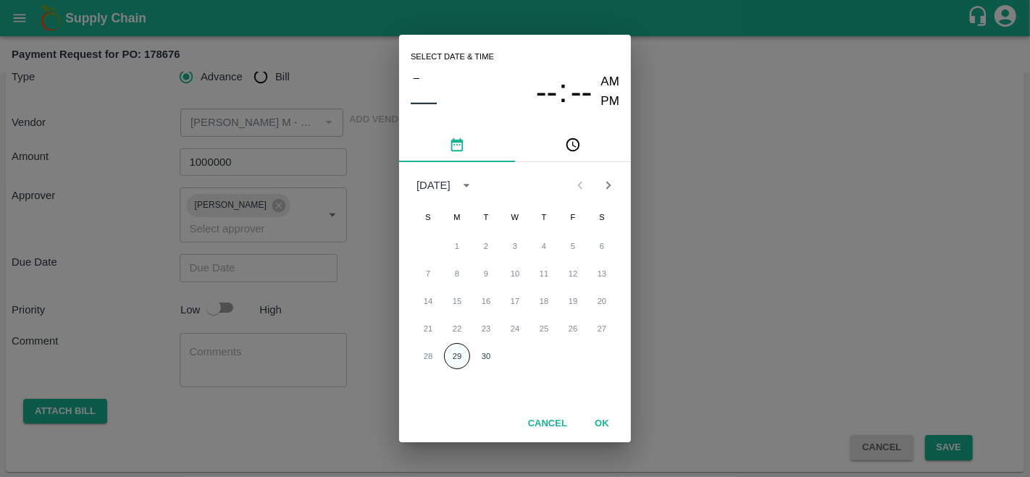
click at [463, 359] on button "29" at bounding box center [457, 356] width 26 height 26
type input "29/09/2025 12:00 AM"
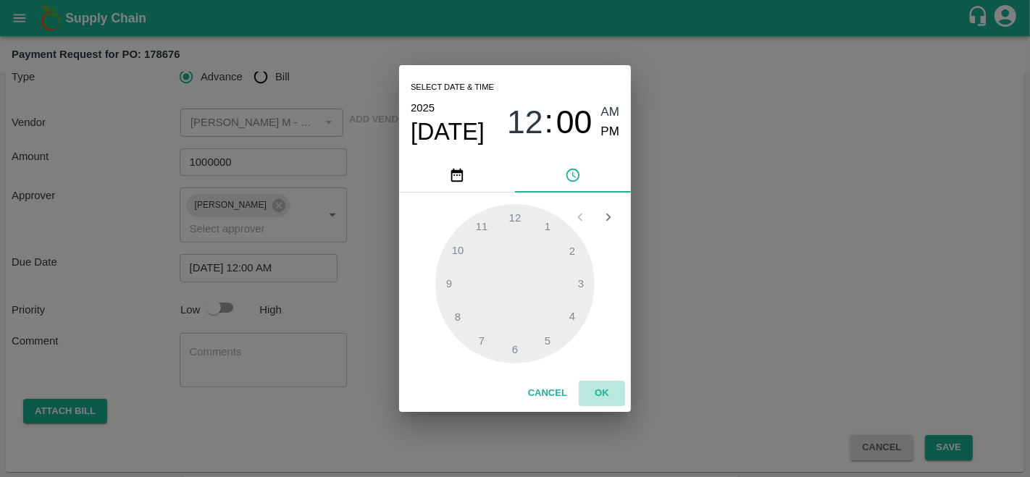
click at [590, 387] on button "OK" at bounding box center [602, 393] width 46 height 25
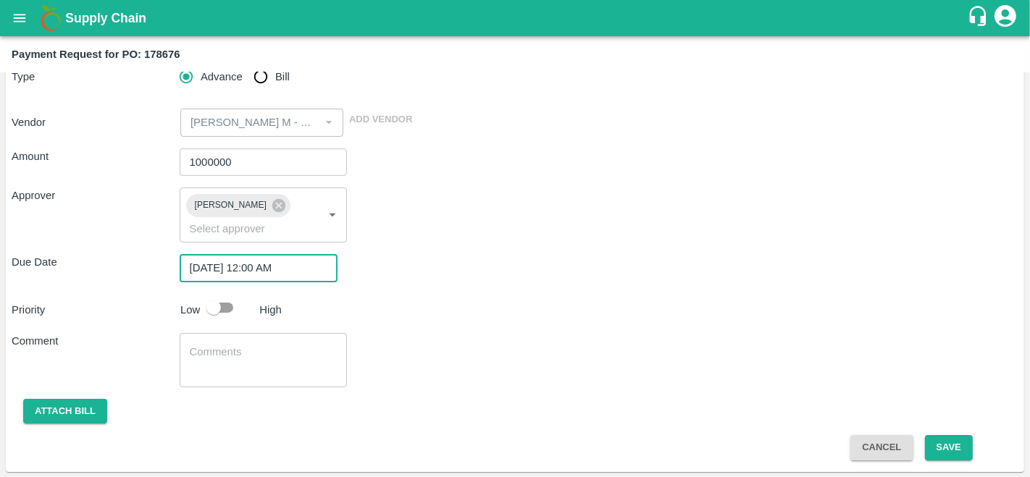
click at [367, 368] on div "Comment x ​" at bounding box center [515, 360] width 1007 height 54
click at [217, 316] on input "checkbox" at bounding box center [213, 308] width 83 height 28
checkbox input "true"
click at [942, 457] on button "Save" at bounding box center [949, 447] width 48 height 25
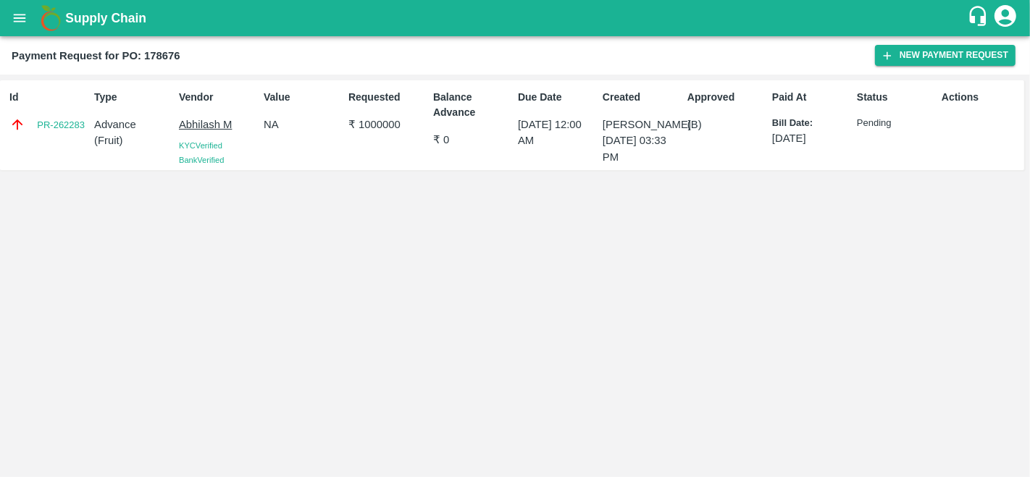
click at [100, 315] on div "Id PR-262283 Type Advance ( Fruit ) Vendor Abhilash M KYC Verified Bank Verifie…" at bounding box center [515, 276] width 1030 height 403
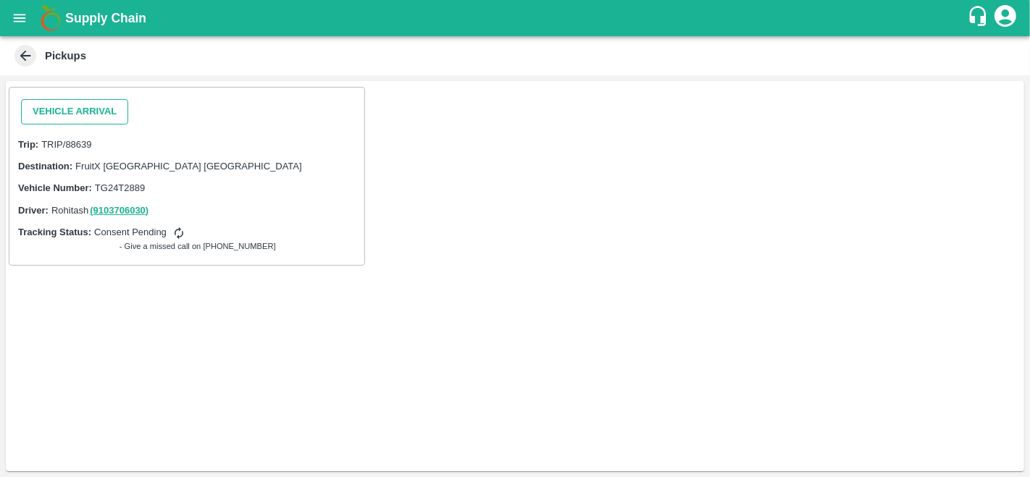
click at [75, 106] on button "Vehicle Arrival" at bounding box center [74, 111] width 107 height 25
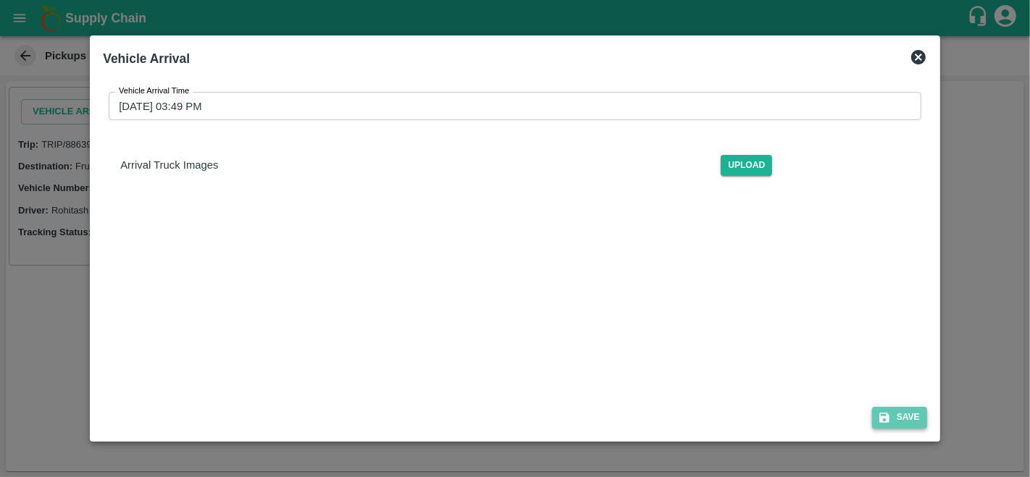
click at [913, 423] on button "Save" at bounding box center [899, 417] width 55 height 21
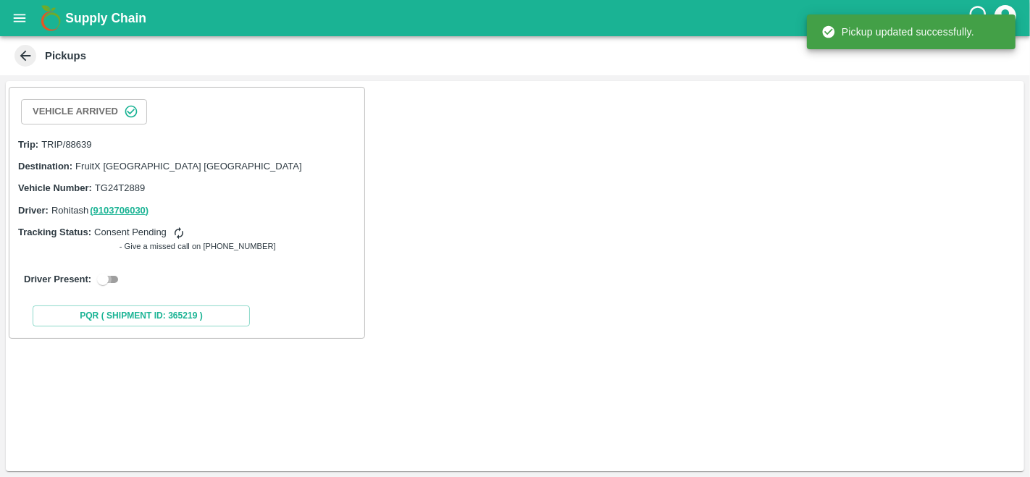
click at [113, 279] on input "checkbox" at bounding box center [103, 279] width 52 height 17
checkbox input "true"
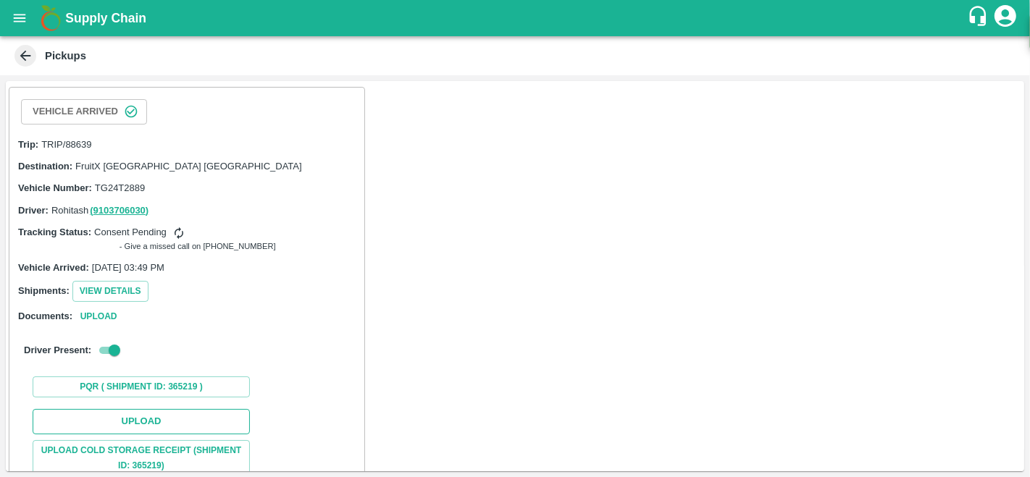
click at [133, 419] on button "Upload" at bounding box center [141, 421] width 217 height 25
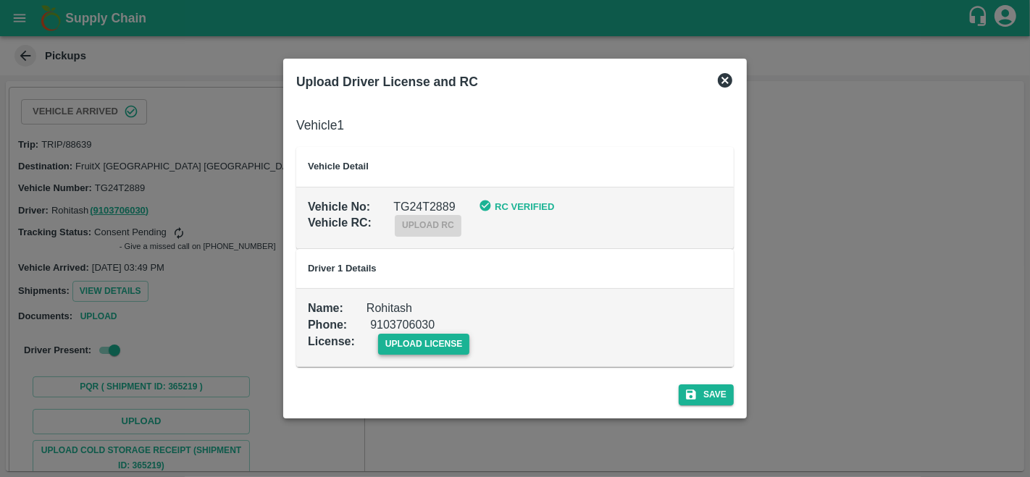
click at [429, 345] on span "upload license" at bounding box center [424, 344] width 92 height 21
click at [0, 0] on input "upload license" at bounding box center [0, 0] width 0 height 0
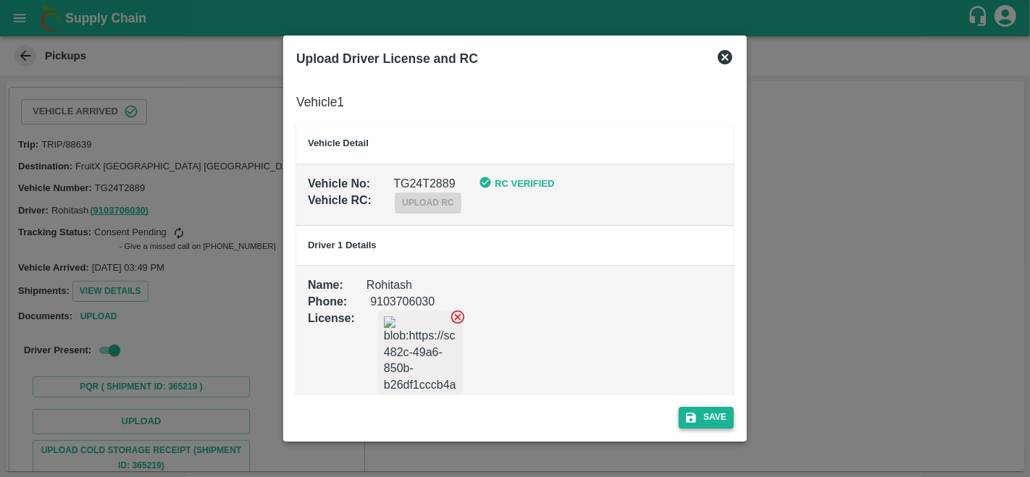
click at [704, 417] on button "Save" at bounding box center [706, 417] width 55 height 21
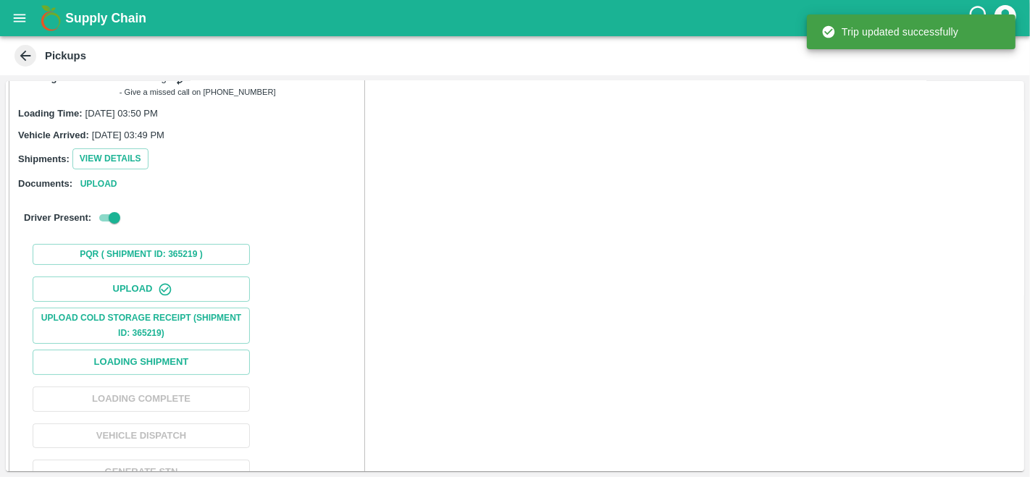
scroll to position [159, 0]
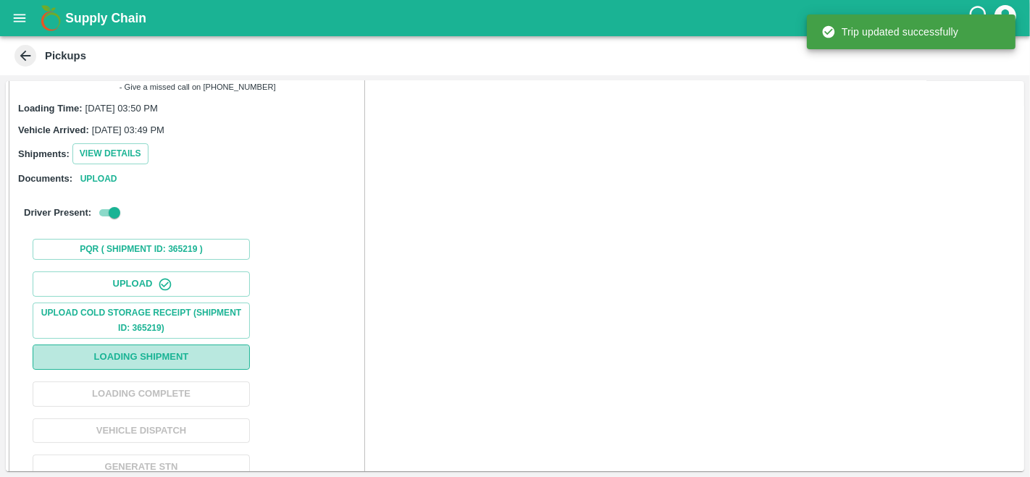
click at [144, 358] on button "Loading Shipment" at bounding box center [141, 357] width 217 height 25
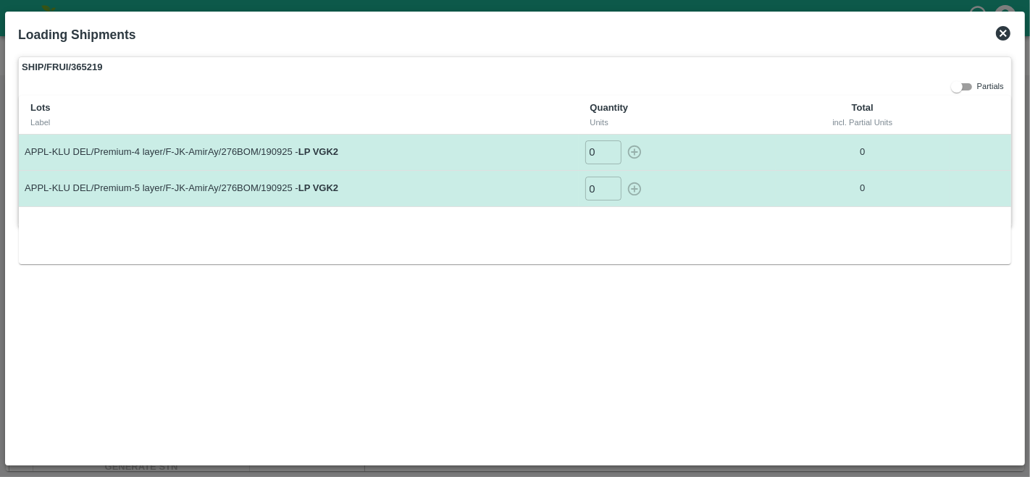
click at [1002, 34] on icon at bounding box center [1002, 33] width 17 height 17
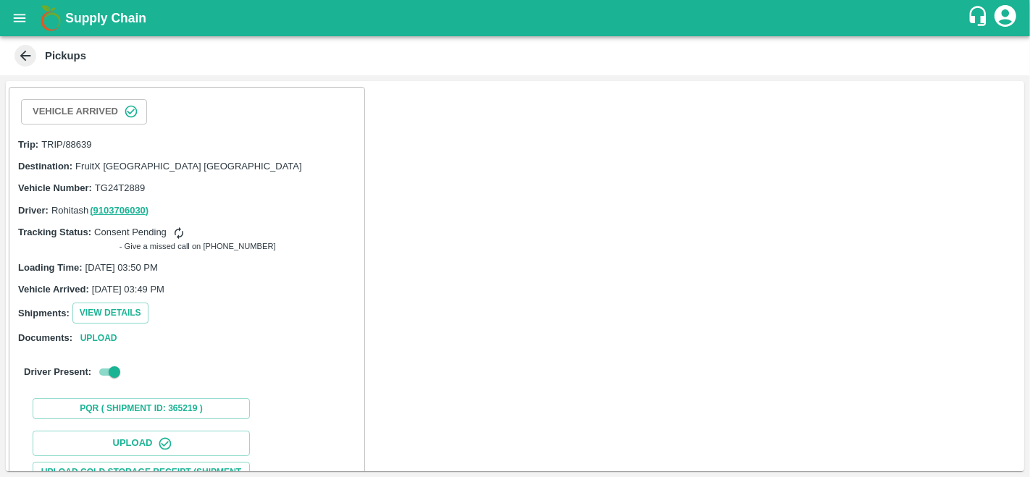
click at [25, 59] on icon at bounding box center [25, 56] width 16 height 16
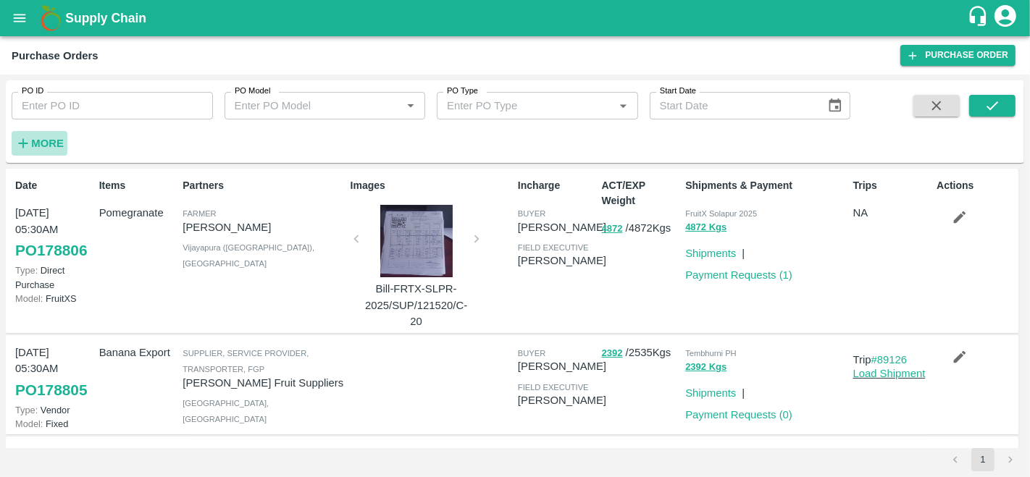
click at [47, 138] on strong "More" at bounding box center [47, 144] width 33 height 12
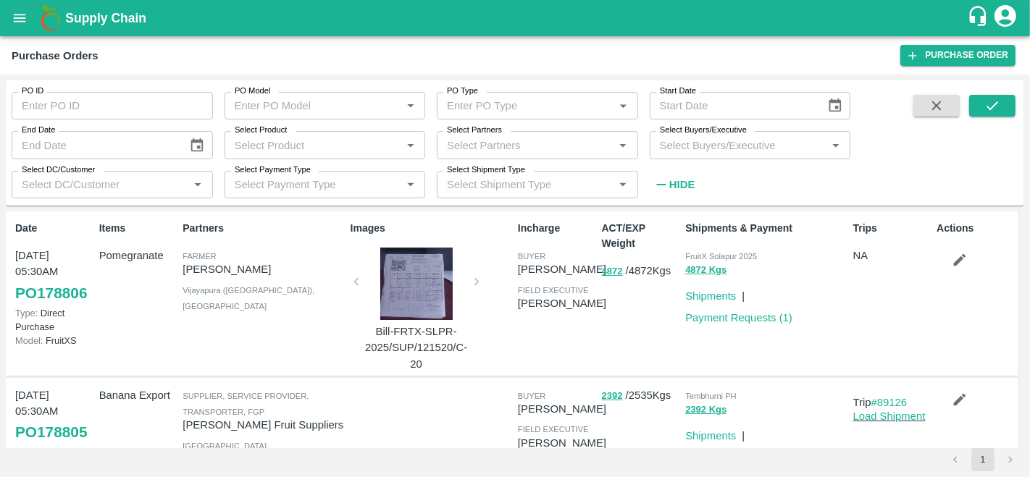
click at [556, 162] on div "Select Shipment Type Select Shipment Type   *" at bounding box center [531, 178] width 213 height 39
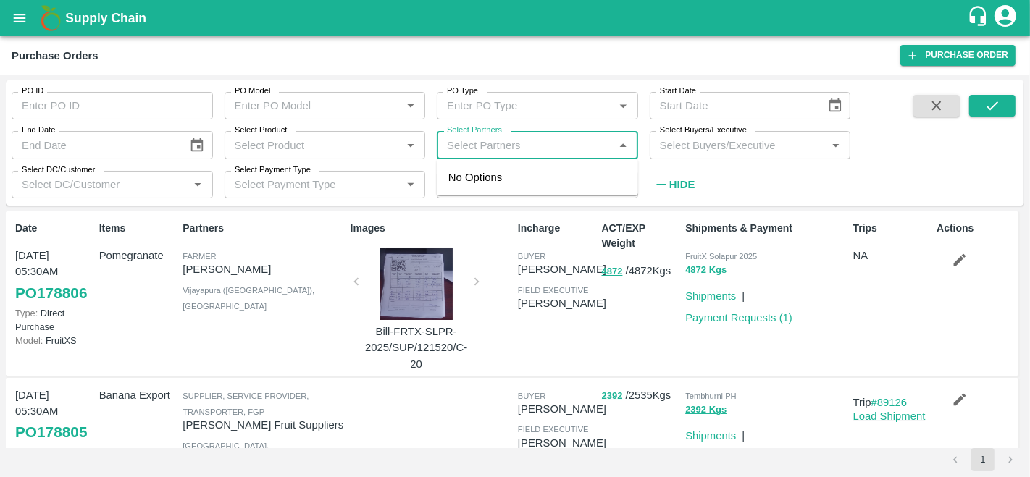
click at [548, 148] on input "Select Partners" at bounding box center [525, 144] width 169 height 19
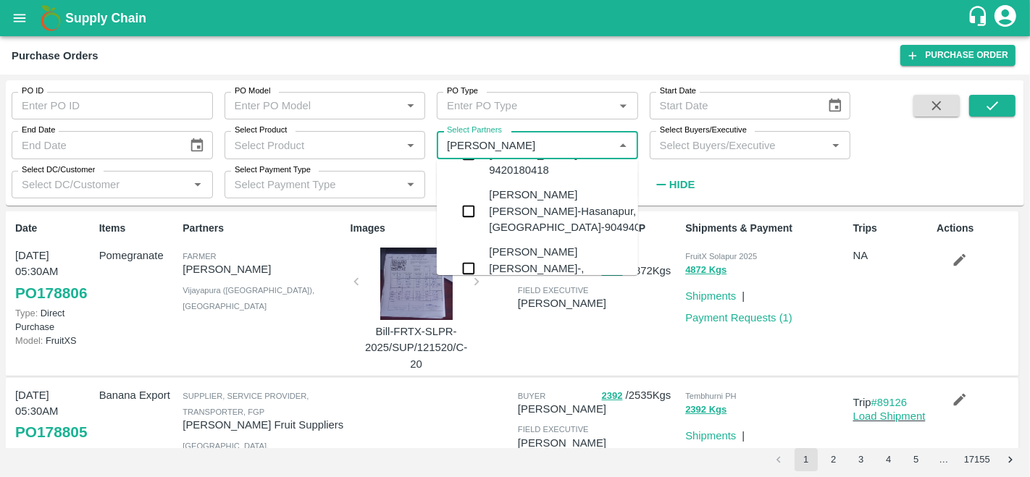
scroll to position [82, 0]
type input "amir ay"
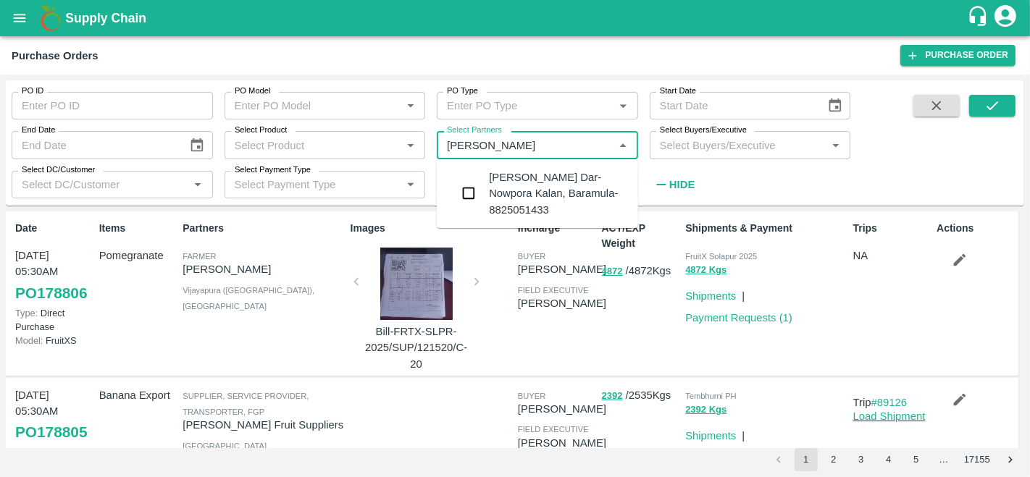
scroll to position [0, 0]
click at [489, 199] on div "Amir Ayoub Dar-Nowpora Kalan, Baramula-8825051433" at bounding box center [558, 193] width 138 height 49
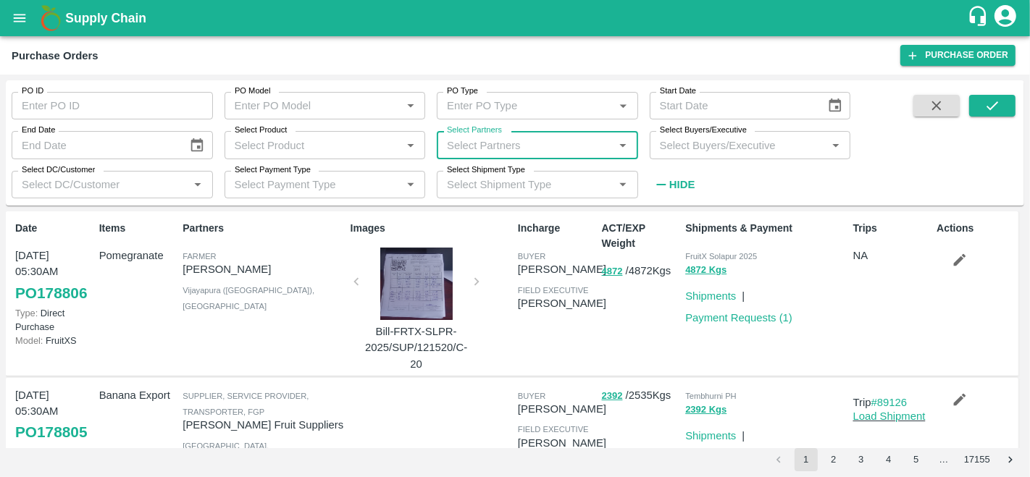
click at [550, 145] on input "Select Partners" at bounding box center [525, 144] width 169 height 19
click at [531, 194] on div "Amir Ayoub Dar-Nowpora Kalan, Baramula-8825051433" at bounding box center [558, 193] width 138 height 49
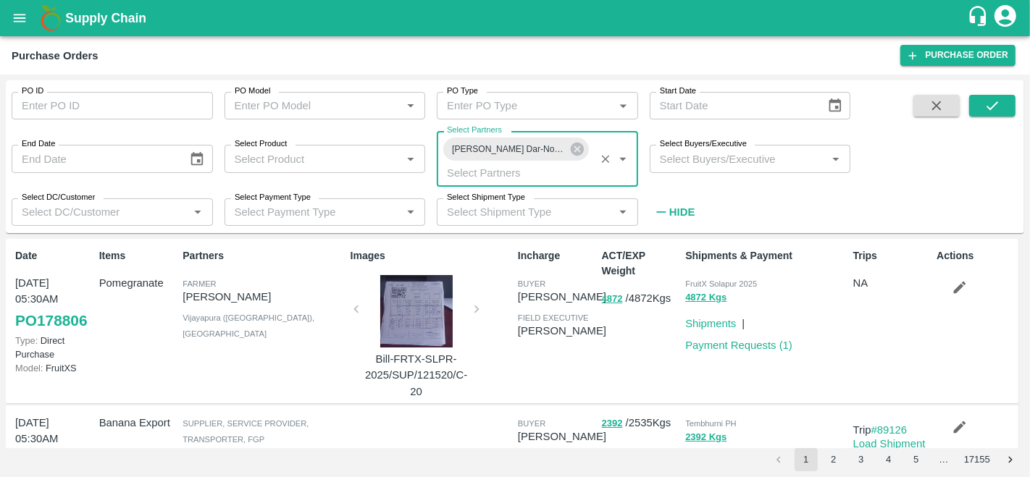
click at [700, 171] on div "Select Buyers/Executive   *" at bounding box center [750, 159] width 201 height 28
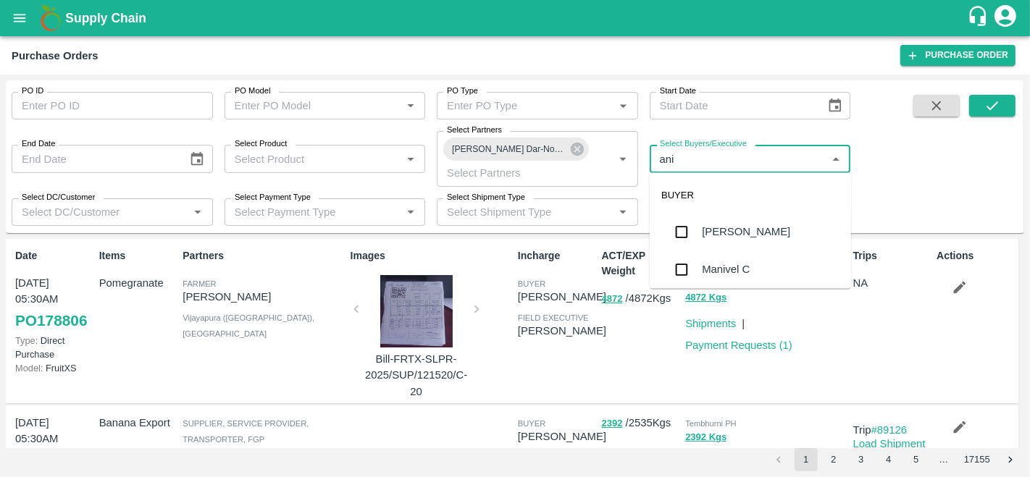
type input "anil"
click at [721, 230] on div "[PERSON_NAME]" at bounding box center [746, 233] width 88 height 16
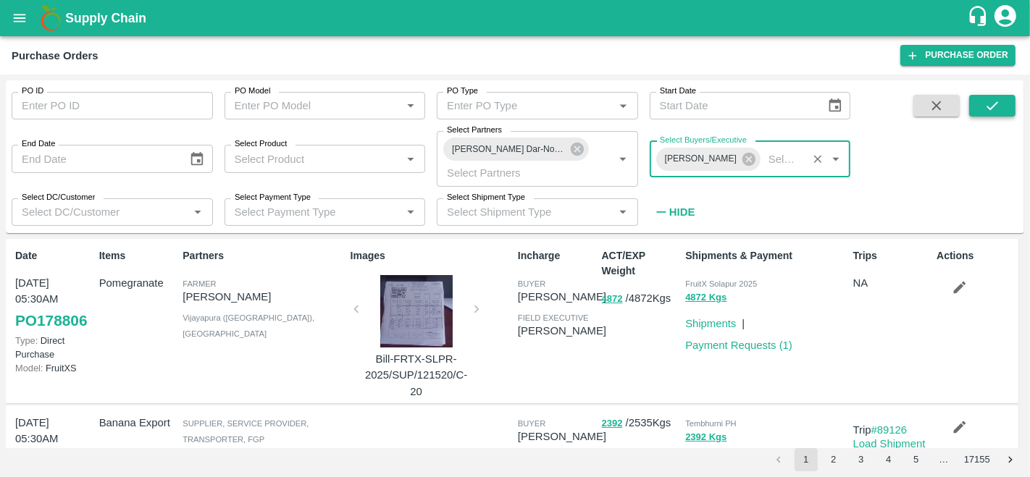
click at [982, 106] on button "submit" at bounding box center [992, 106] width 46 height 22
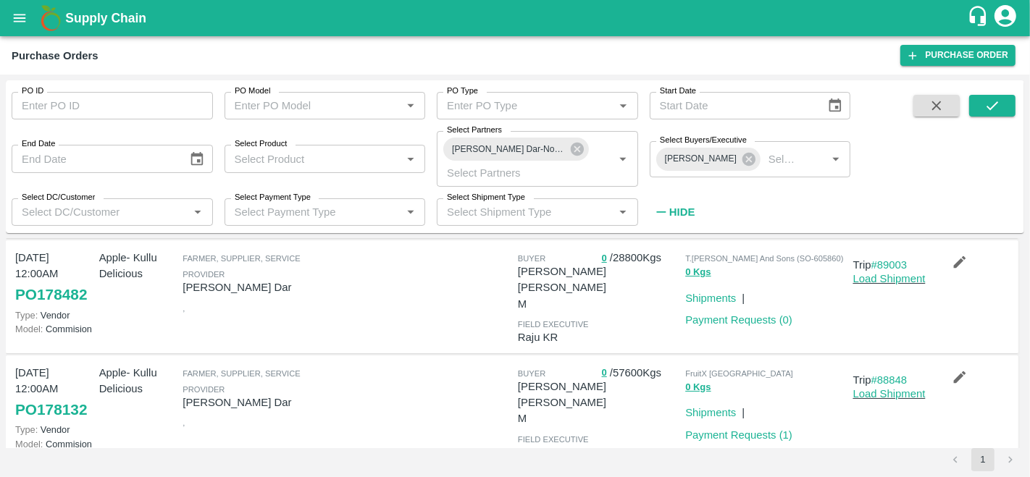
scroll to position [140, 0]
click at [864, 389] on link "Load Shipment" at bounding box center [889, 395] width 72 height 12
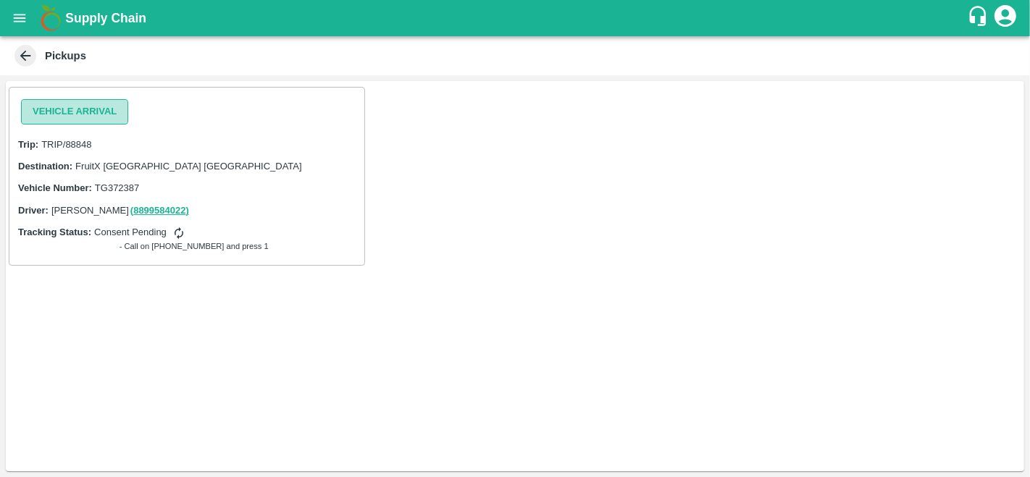
click at [109, 116] on button "Vehicle Arrival" at bounding box center [74, 111] width 107 height 25
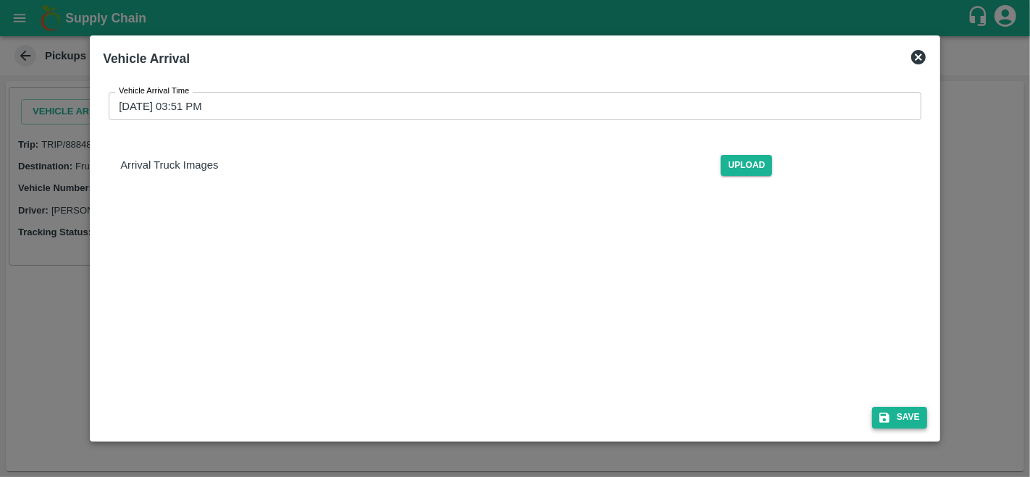
click at [889, 417] on icon "submit" at bounding box center [884, 418] width 10 height 10
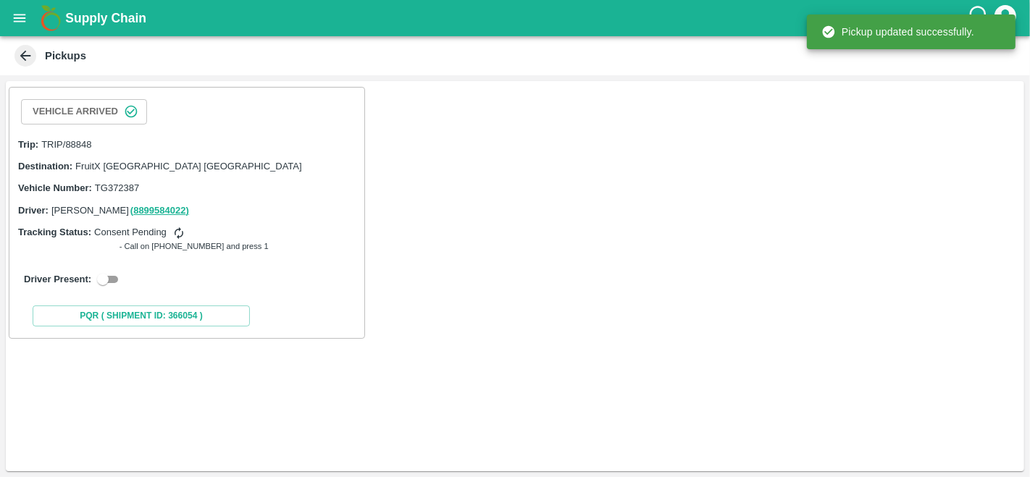
click at [104, 280] on input "checkbox" at bounding box center [103, 279] width 52 height 17
checkbox input "true"
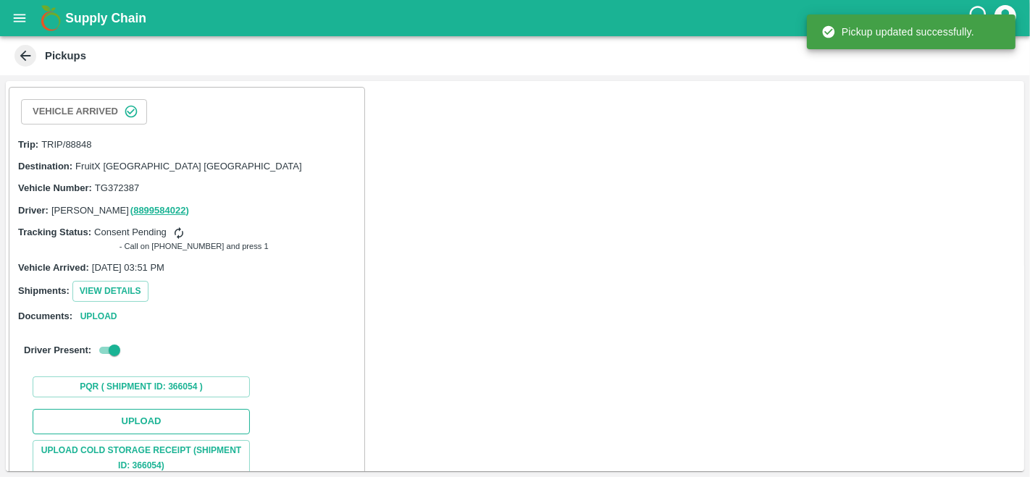
click at [139, 414] on button "Upload" at bounding box center [141, 421] width 217 height 25
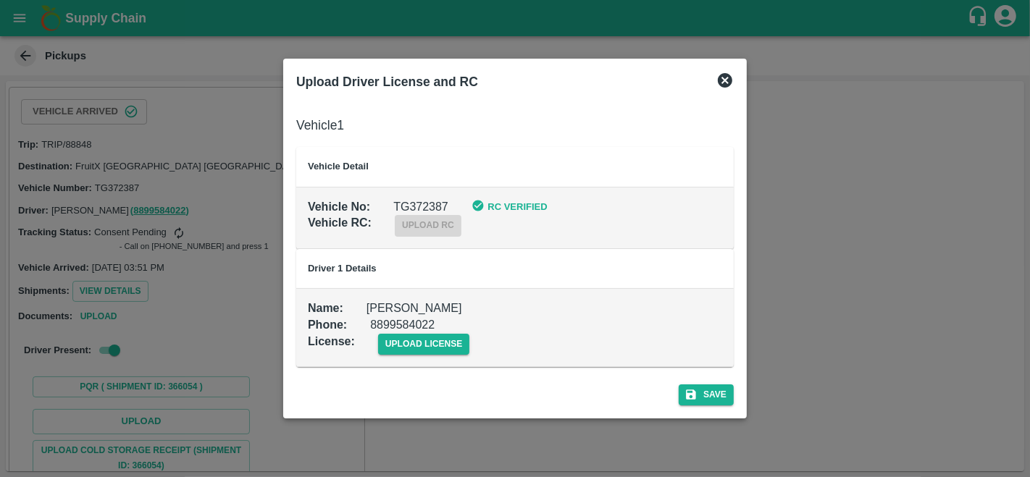
click at [428, 356] on td "Name : Deen Mohammad Phone : 8899584022 License : upload license" at bounding box center [514, 327] width 437 height 78
click at [428, 342] on span "upload license" at bounding box center [424, 344] width 92 height 21
click at [0, 0] on input "upload license" at bounding box center [0, 0] width 0 height 0
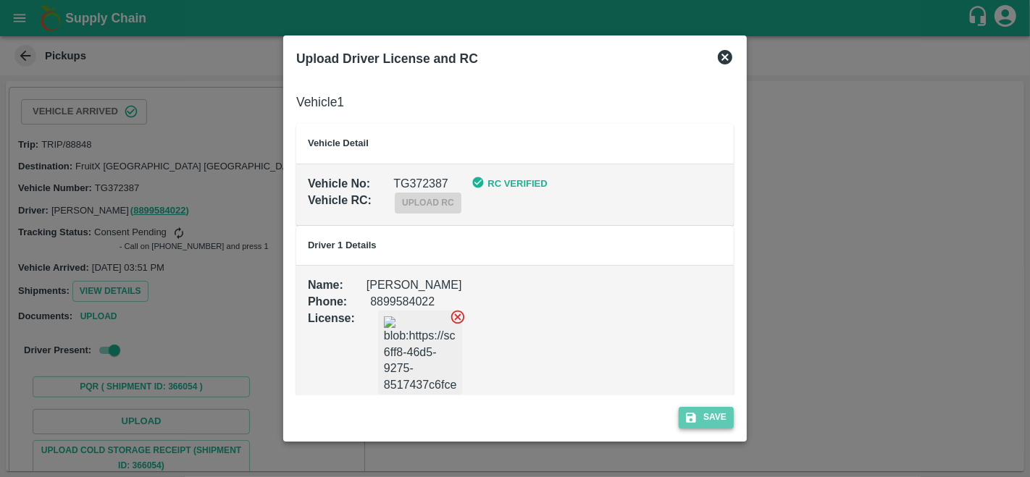
click at [710, 419] on button "Save" at bounding box center [706, 417] width 55 height 21
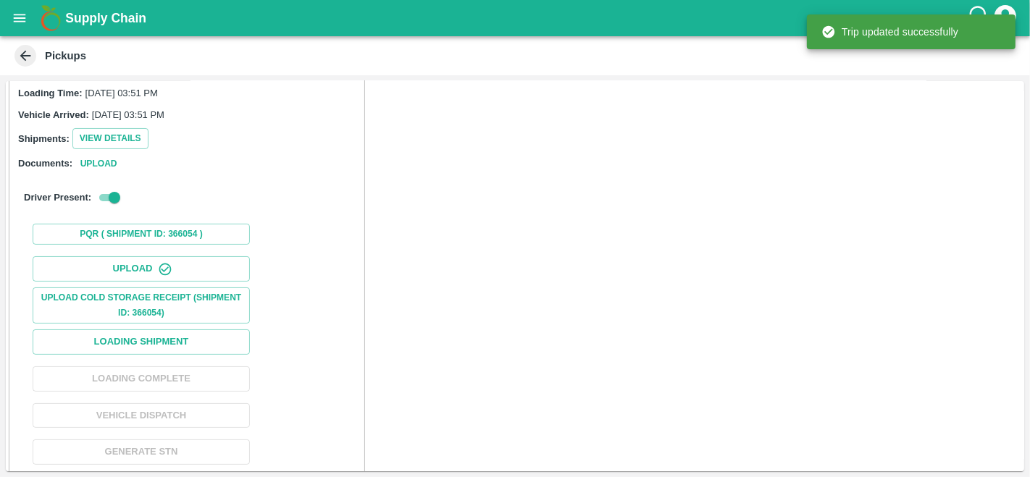
scroll to position [182, 0]
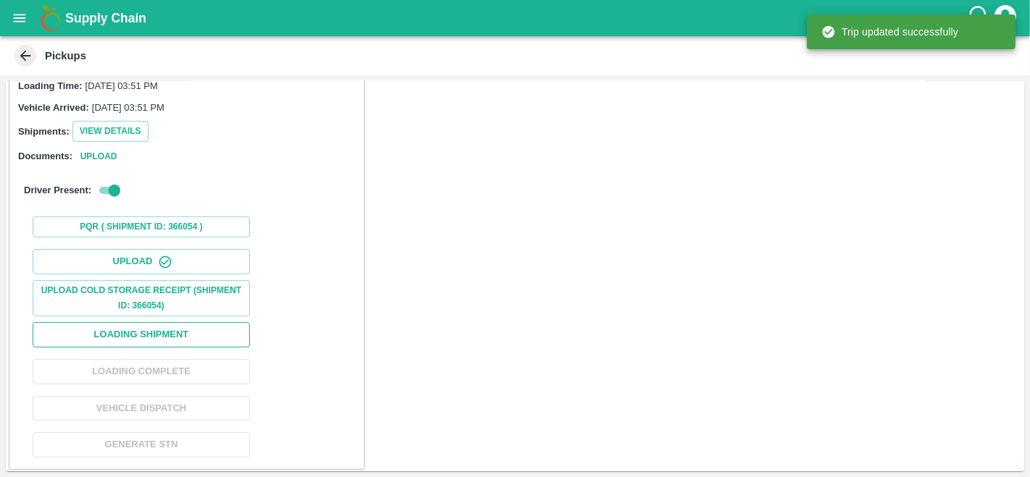
click at [138, 326] on button "Loading Shipment" at bounding box center [141, 334] width 217 height 25
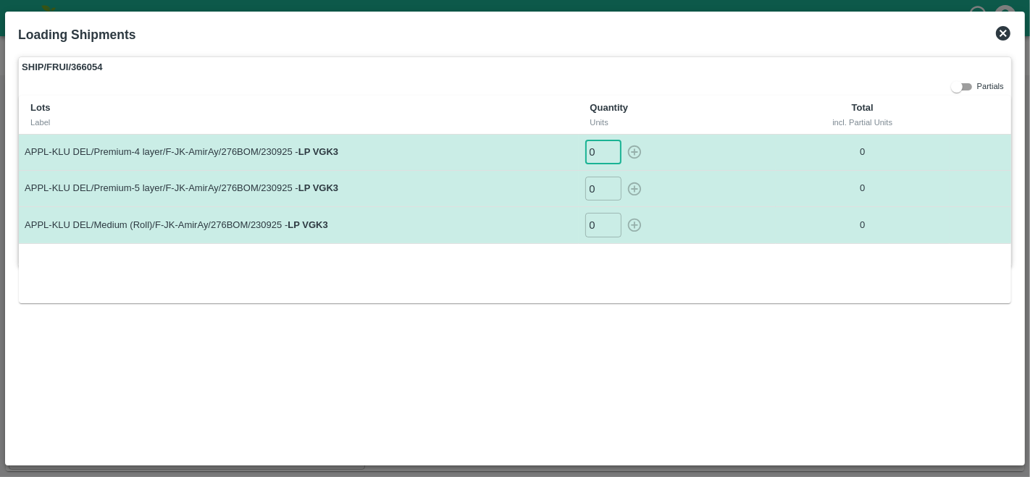
click at [598, 156] on input "0" at bounding box center [603, 153] width 36 height 24
click at [598, 156] on input "number" at bounding box center [603, 153] width 36 height 24
click at [560, 149] on td "APPL-KLU DEL/Premium-4 layer/F-JK-AmirAy/276BOM/230925 - LP VGK3" at bounding box center [298, 152] width 559 height 36
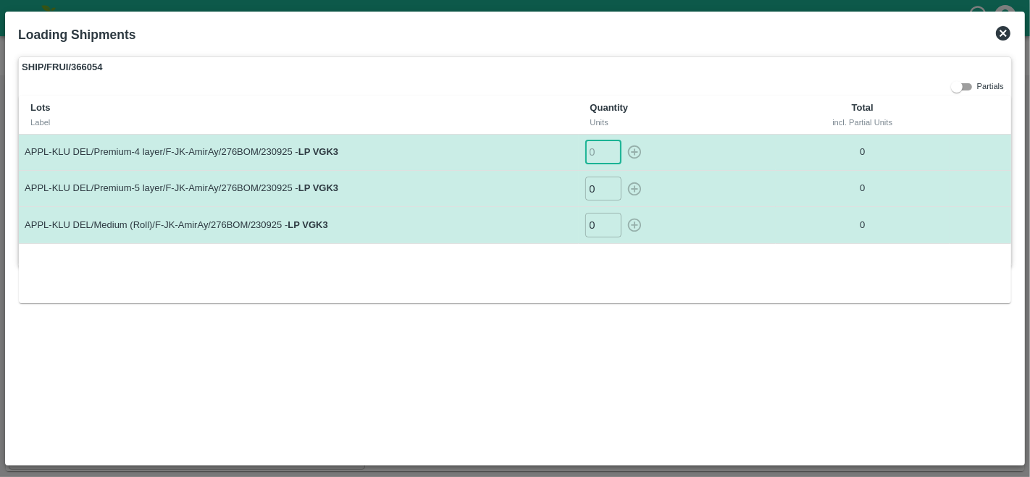
click at [598, 158] on input "number" at bounding box center [603, 153] width 36 height 24
click at [635, 153] on icon "button" at bounding box center [634, 152] width 16 height 16
type input "0"
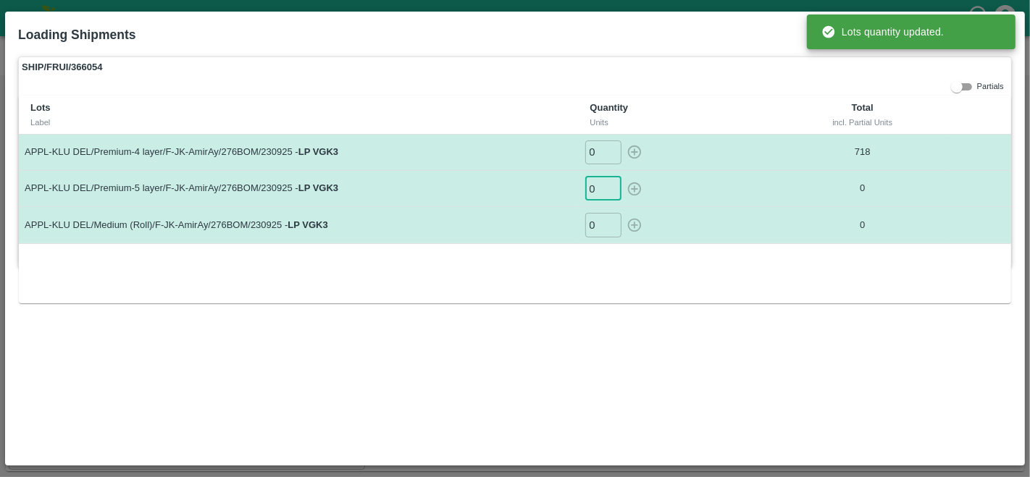
click at [598, 190] on input "0" at bounding box center [603, 189] width 36 height 24
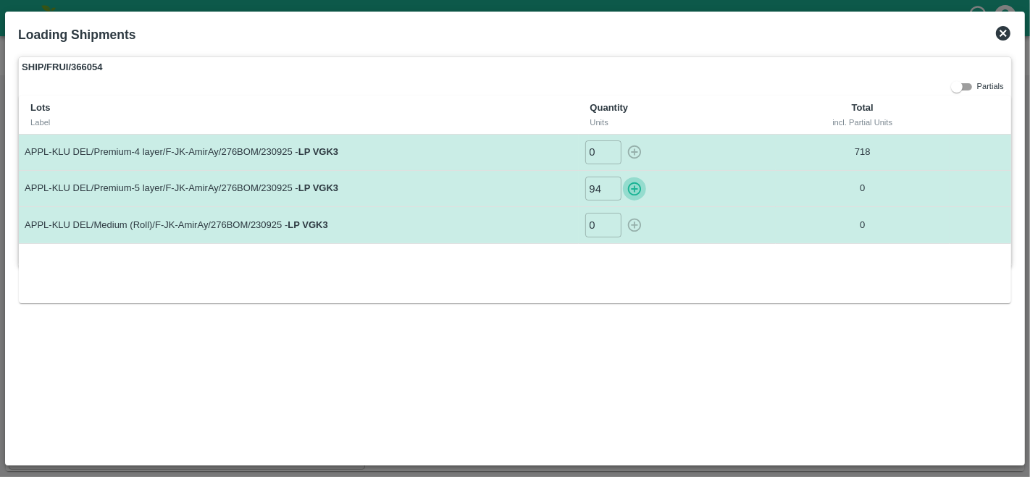
click at [629, 191] on icon "button" at bounding box center [634, 189] width 14 height 14
type input "0"
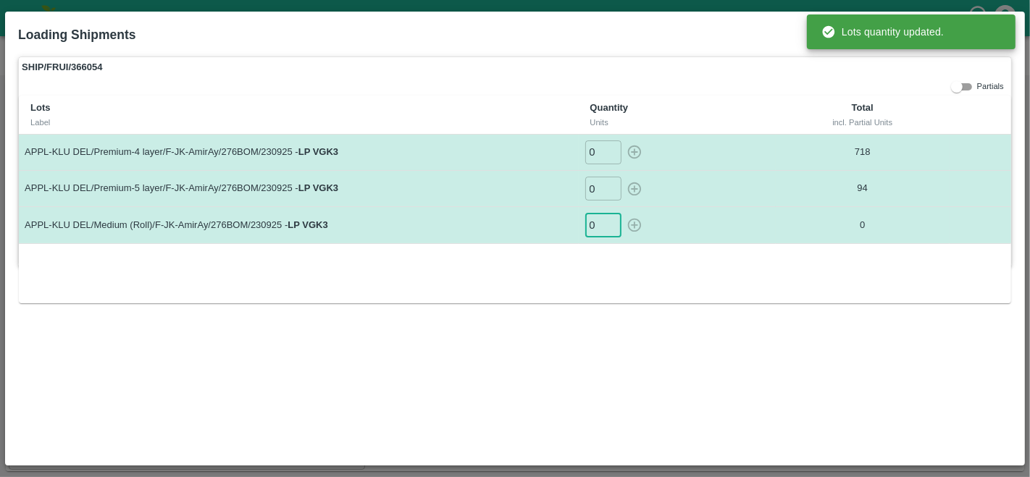
click at [598, 226] on input "0" at bounding box center [603, 225] width 36 height 24
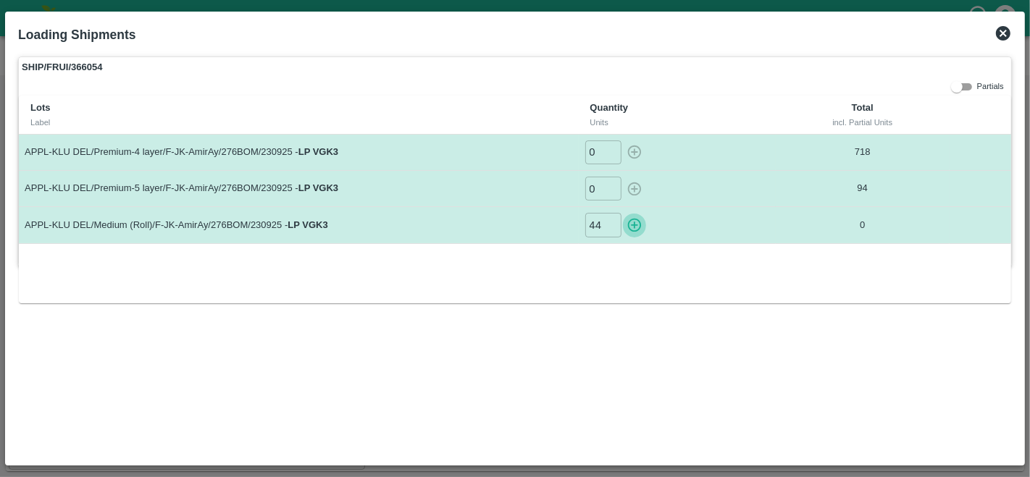
click at [632, 221] on icon "button" at bounding box center [634, 225] width 16 height 16
type input "0"
click at [1003, 32] on icon at bounding box center [1003, 33] width 14 height 14
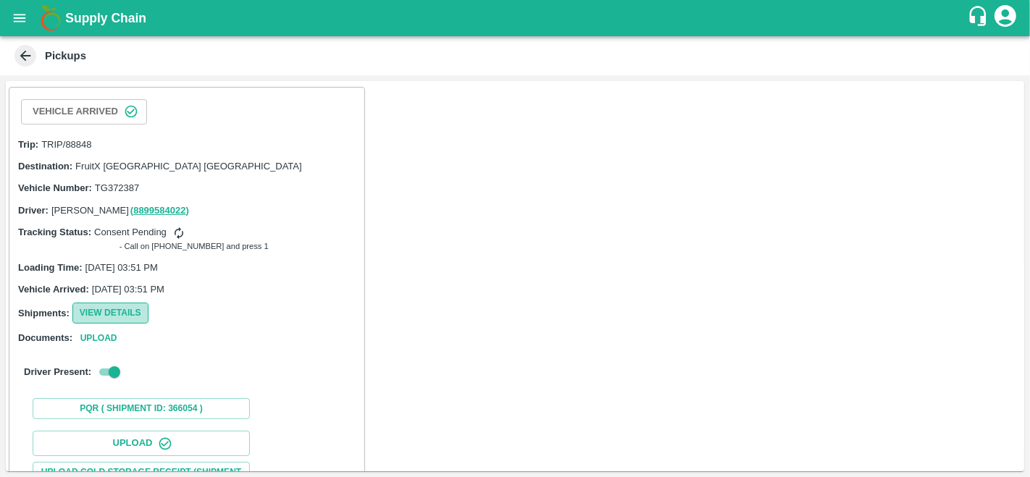
click at [96, 315] on button "View Details" at bounding box center [110, 313] width 76 height 21
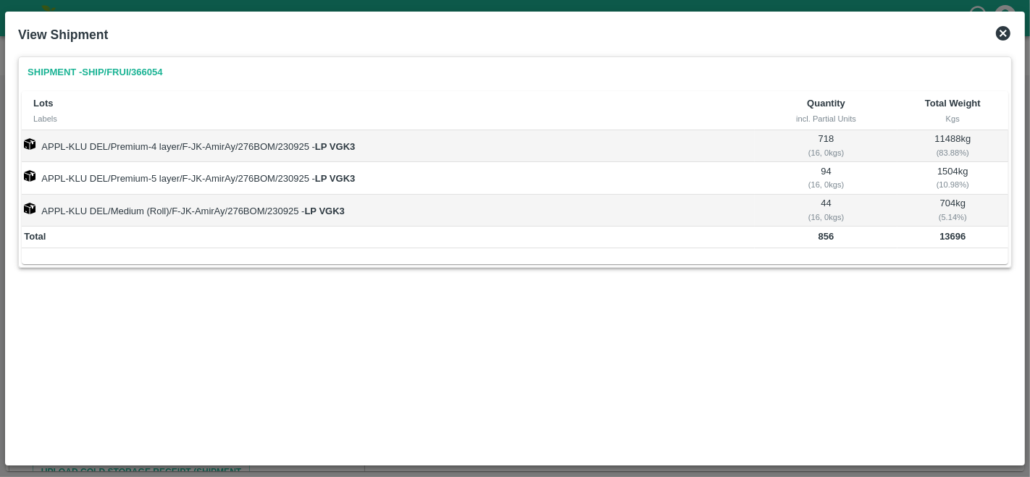
click at [999, 36] on icon at bounding box center [1002, 33] width 17 height 17
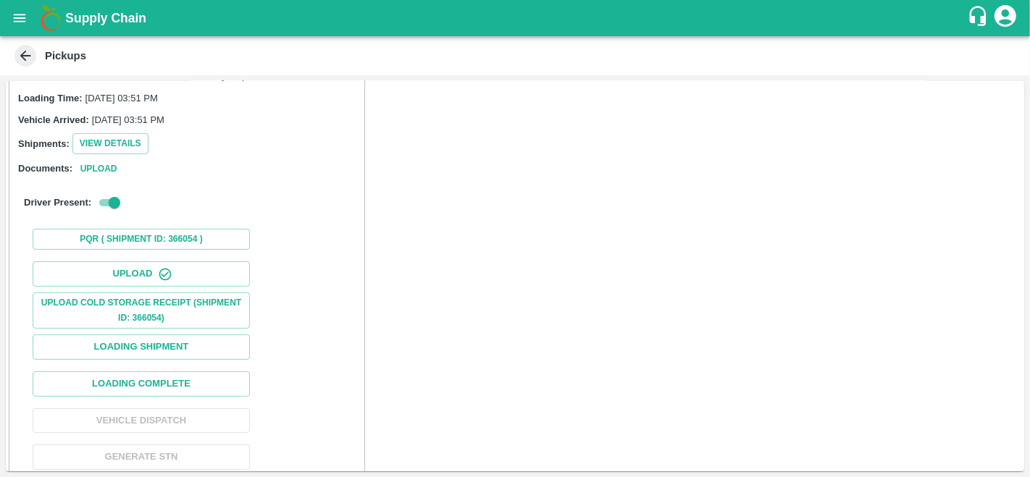
scroll to position [182, 0]
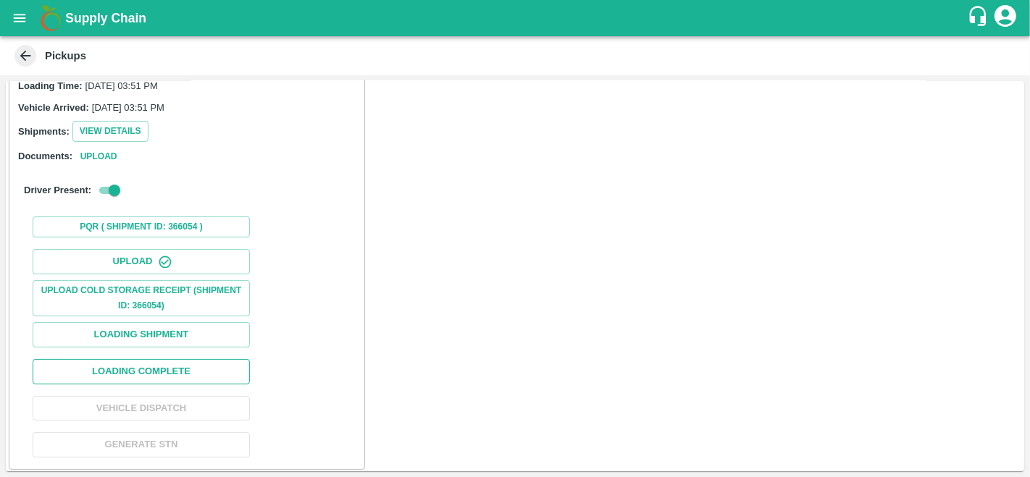
click at [146, 369] on button "Loading Complete" at bounding box center [141, 371] width 217 height 25
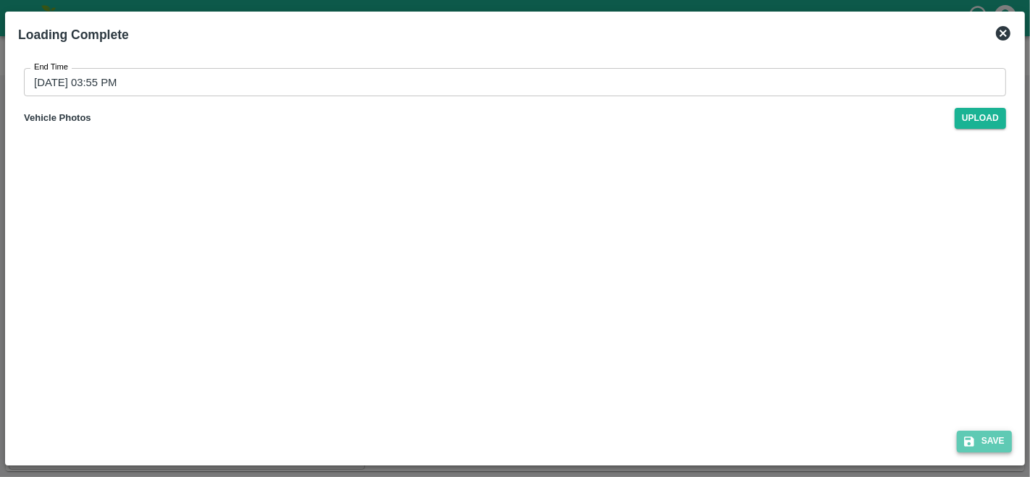
click at [981, 438] on button "Save" at bounding box center [984, 441] width 55 height 21
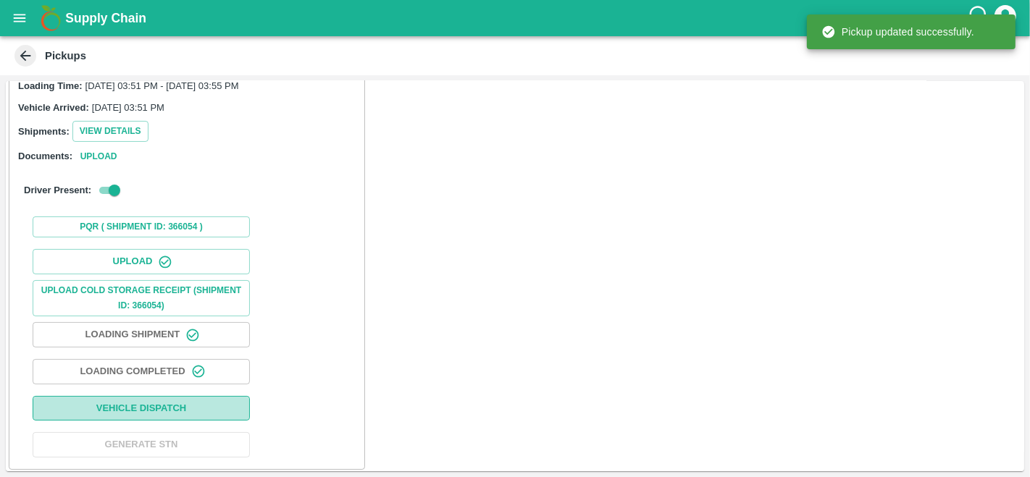
click at [169, 400] on button "Vehicle Dispatch" at bounding box center [141, 408] width 217 height 25
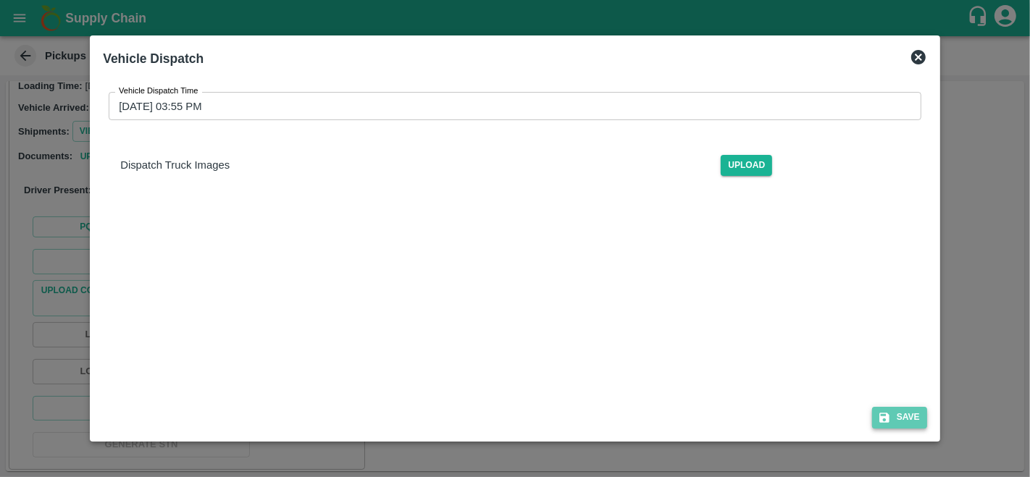
click at [904, 411] on button "Save" at bounding box center [899, 417] width 55 height 21
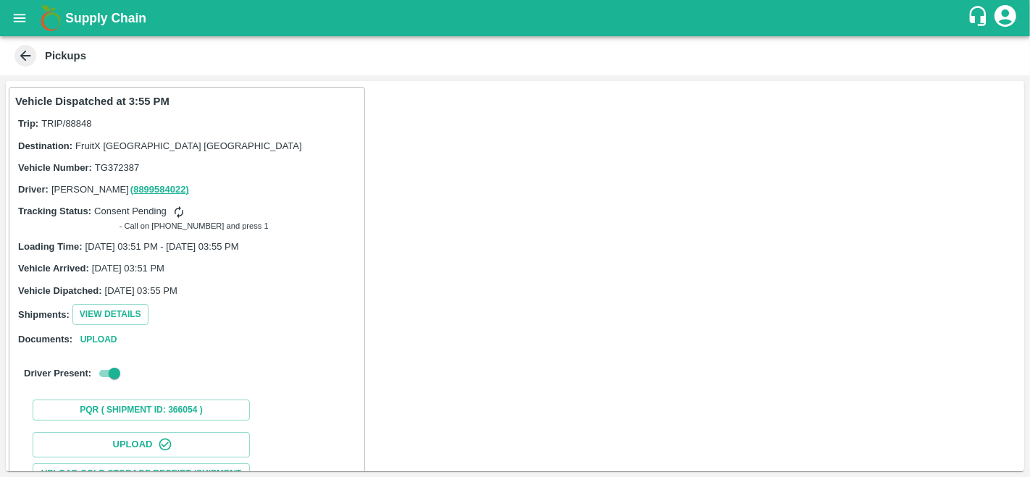
scroll to position [184, 0]
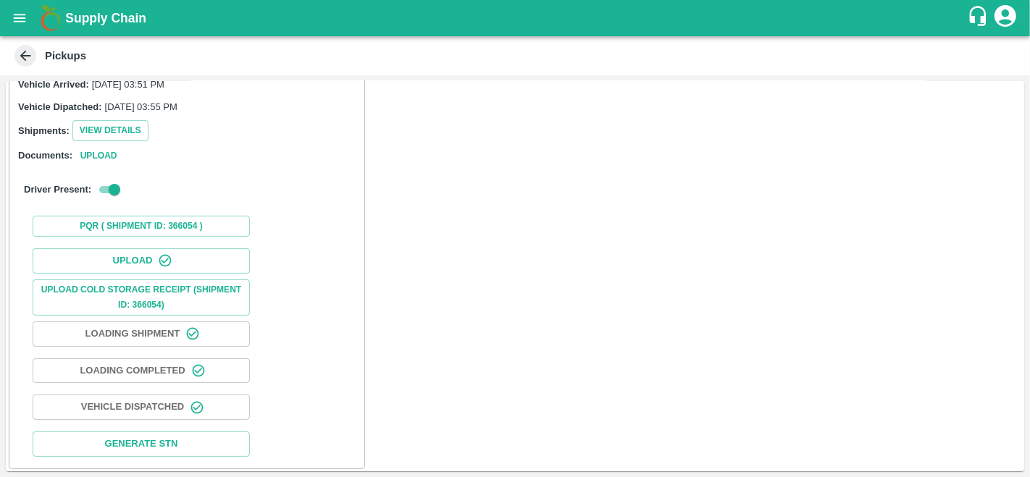
click at [18, 14] on icon "open drawer" at bounding box center [20, 18] width 12 height 8
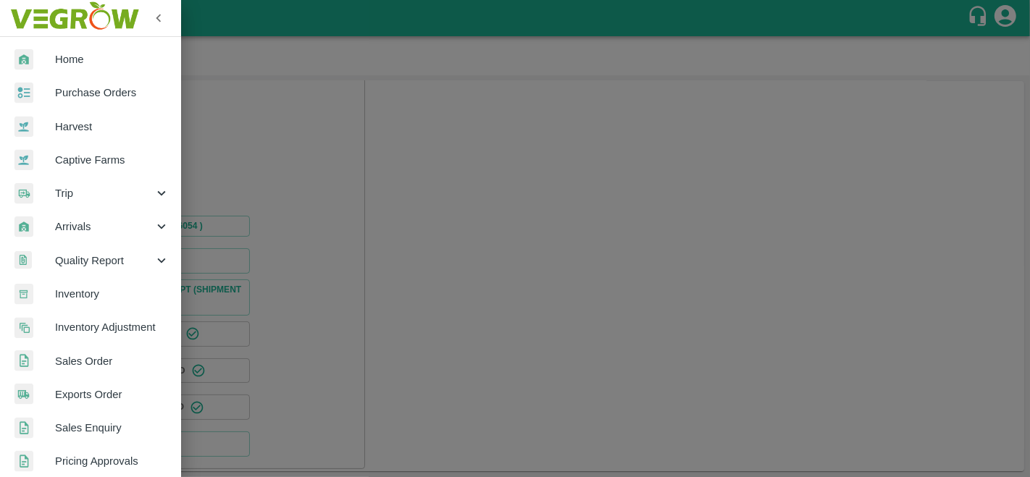
click at [93, 96] on span "Purchase Orders" at bounding box center [112, 93] width 114 height 16
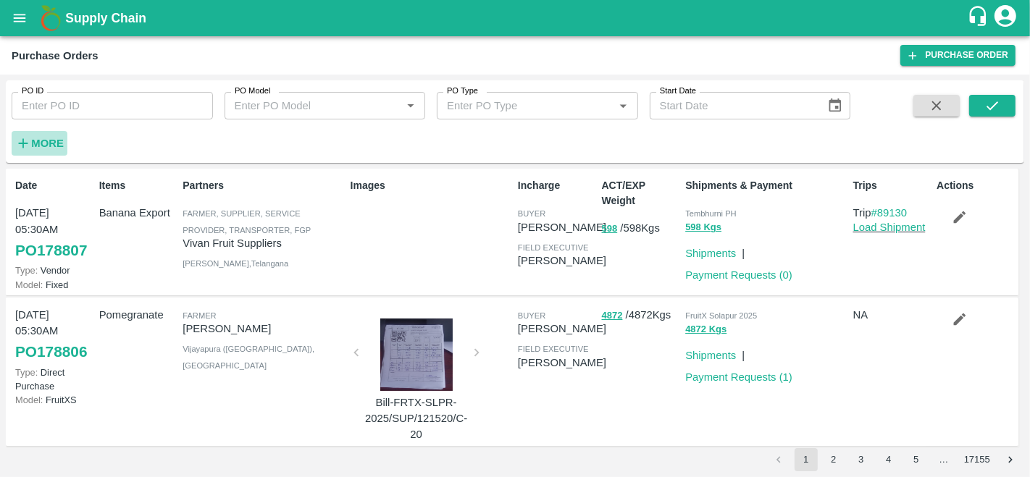
click at [38, 141] on strong "More" at bounding box center [47, 144] width 33 height 12
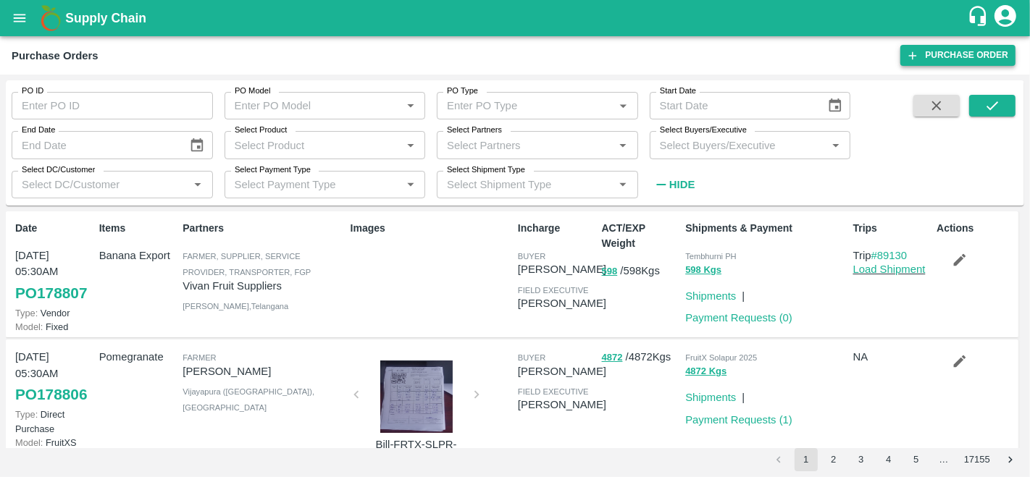
click at [923, 57] on link "Purchase Order" at bounding box center [957, 55] width 115 height 21
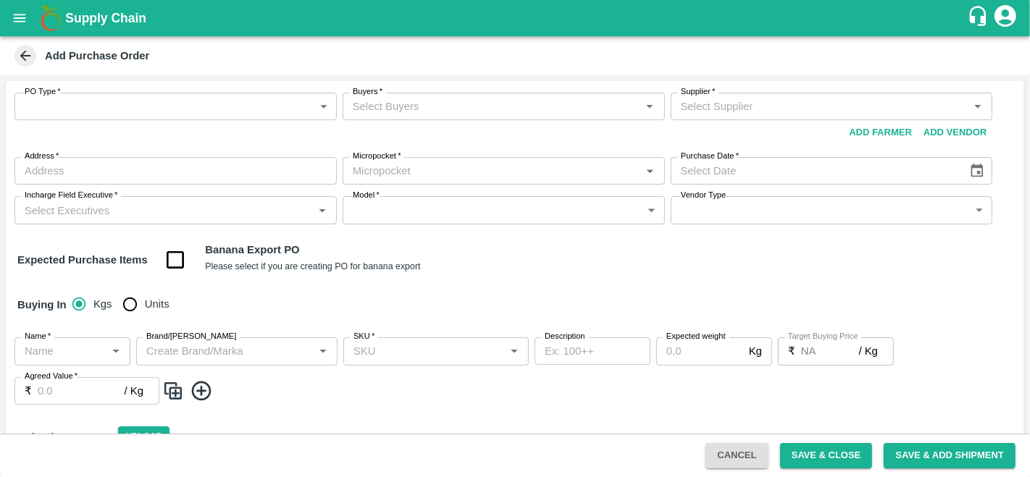
click at [97, 101] on body "Supply Chain Add Purchase Order PO Type   * ​ PO Type Buyers   * Buyers   * Sup…" at bounding box center [515, 238] width 1030 height 477
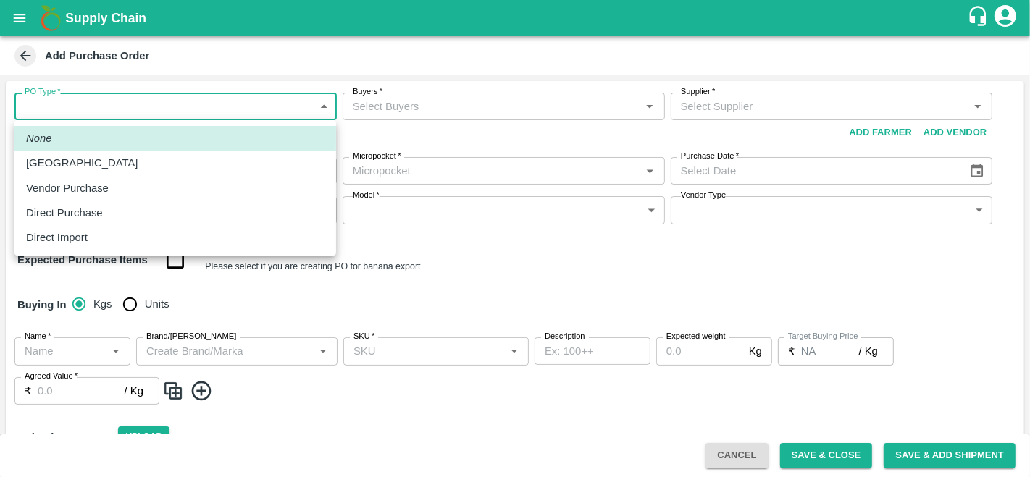
click at [88, 214] on p "Direct Purchase" at bounding box center [64, 213] width 77 height 16
type input "3"
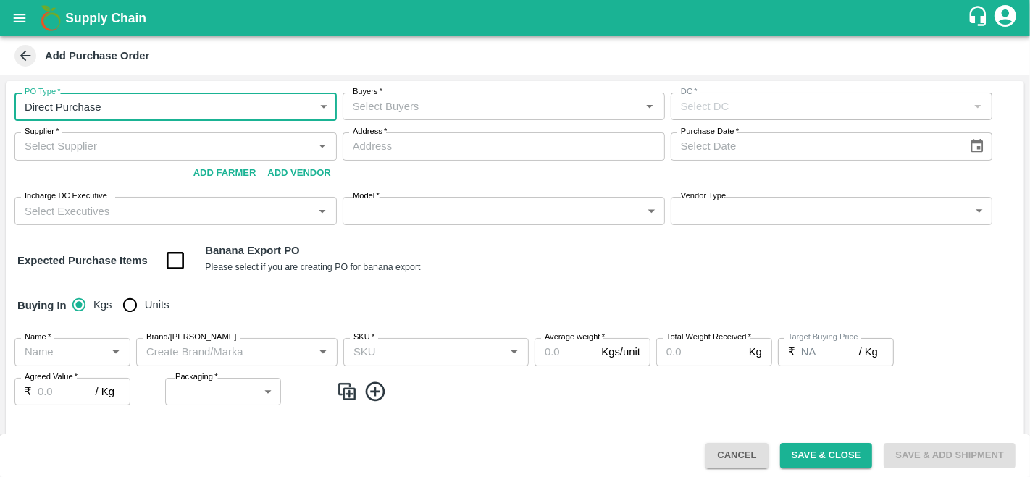
click at [466, 112] on input "Buyers   *" at bounding box center [492, 106] width 290 height 19
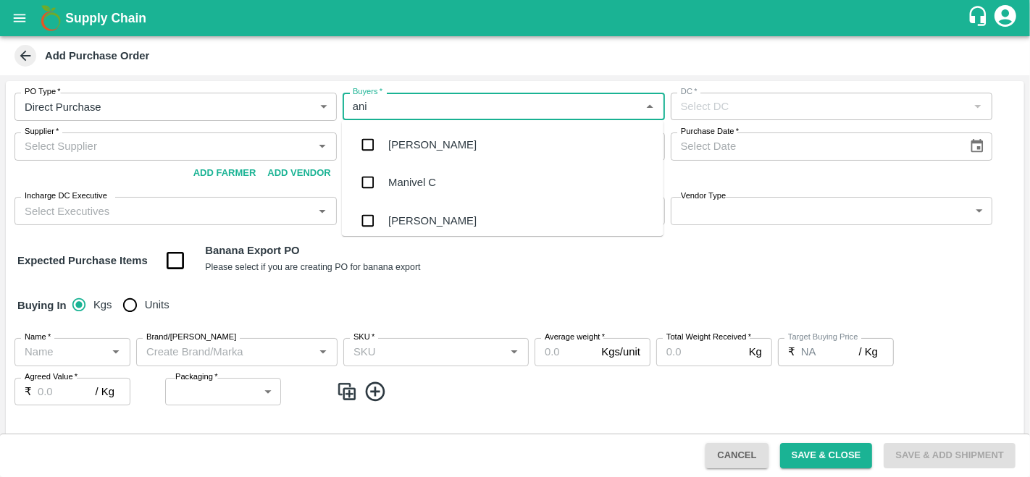
type input "anil"
click at [414, 141] on div "[PERSON_NAME]" at bounding box center [432, 145] width 88 height 16
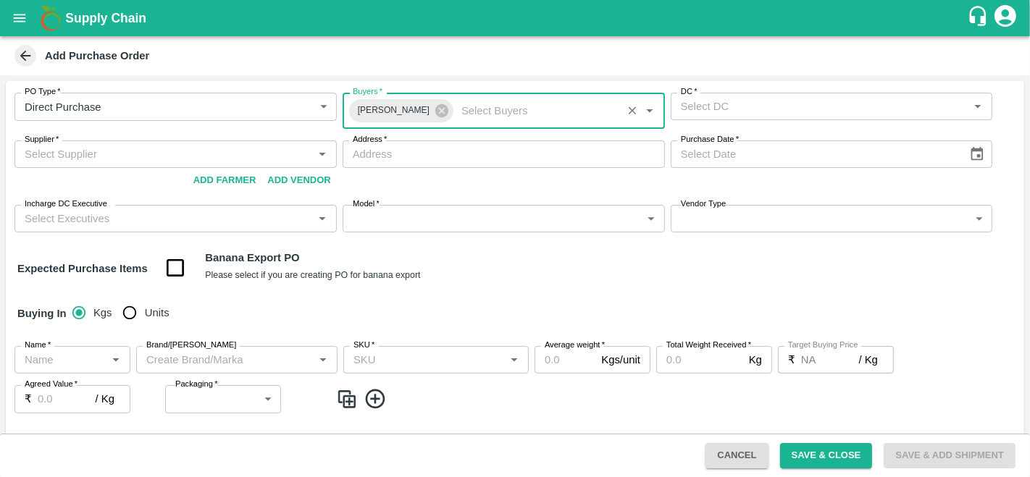
click at [768, 102] on input "DC   *" at bounding box center [820, 106] width 290 height 19
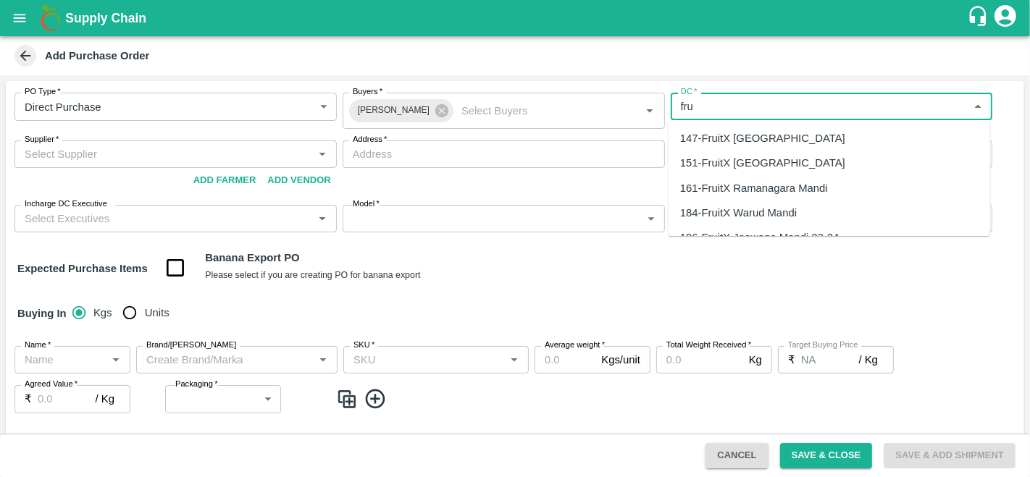
click at [748, 138] on div "147-FruitX [GEOGRAPHIC_DATA]" at bounding box center [762, 138] width 165 height 16
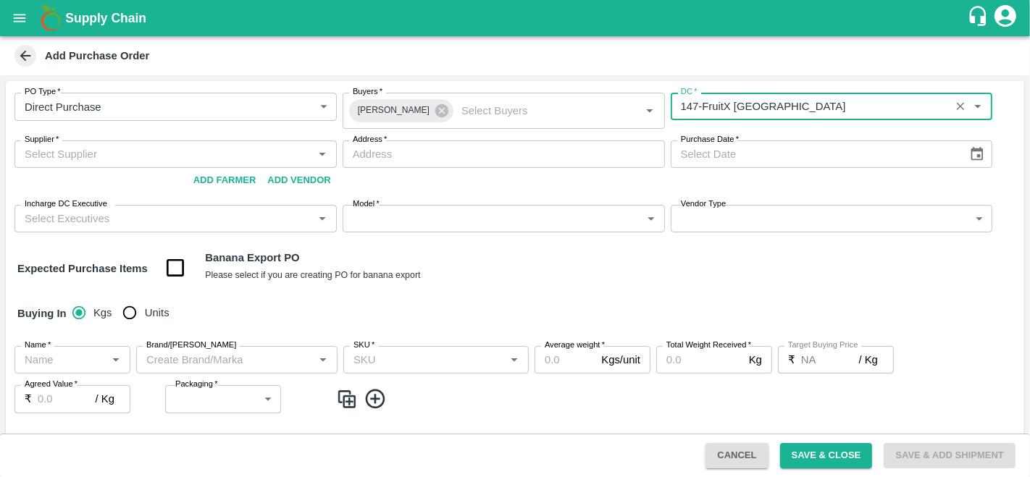
type input "147-FruitX [GEOGRAPHIC_DATA]"
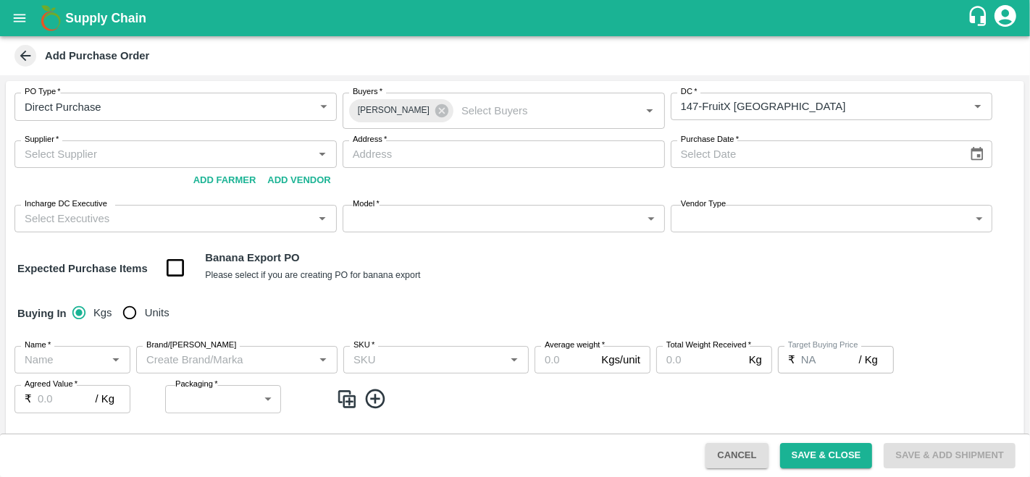
click at [106, 170] on div "Supplier   * Supplier   * Add Vendor Add Farmer" at bounding box center [175, 167] width 322 height 53
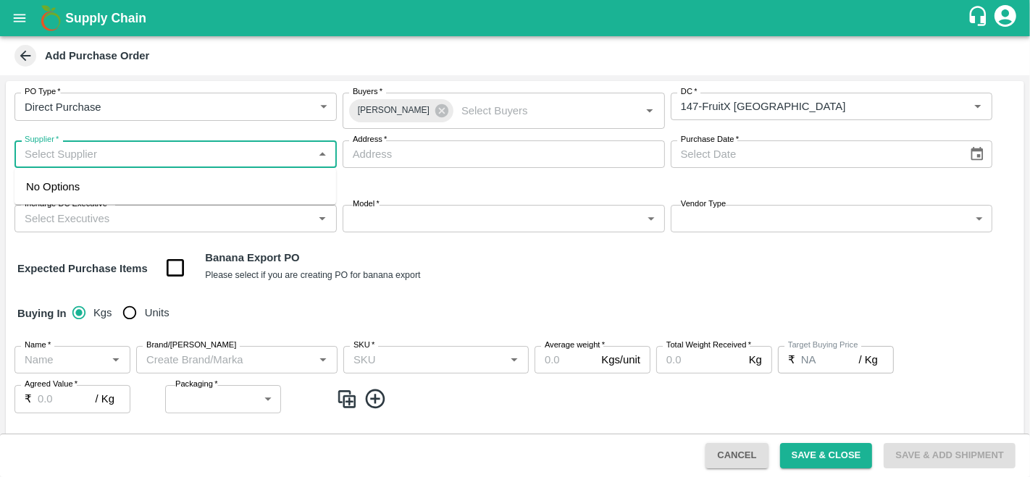
click at [100, 156] on input "Supplier   *" at bounding box center [164, 154] width 290 height 19
paste input "[PERSON_NAME] Dar"
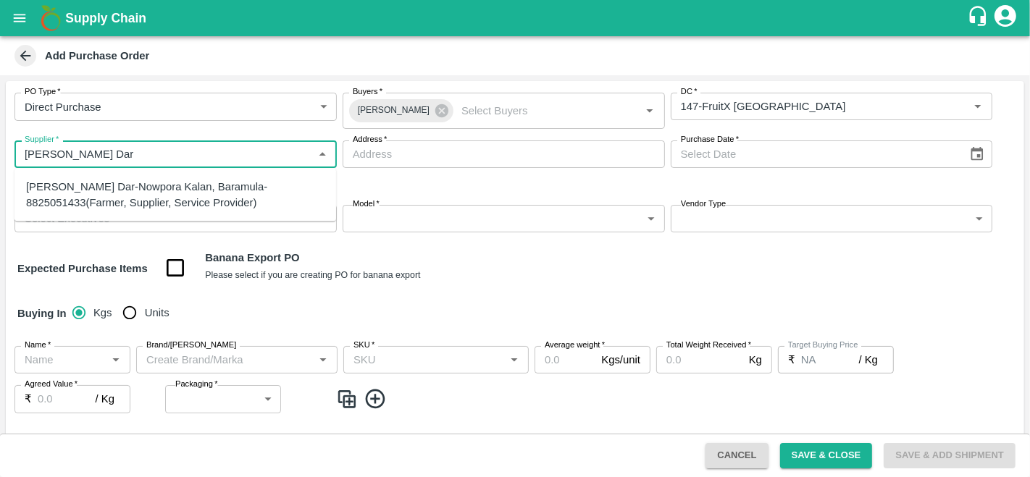
click at [69, 196] on div "[PERSON_NAME] Dar-Nowpora Kalan, Baramula-8825051433(Farmer, Supplier, Service …" at bounding box center [175, 195] width 298 height 33
type input "[PERSON_NAME] Dar-Nowpora Kalan, Baramula-8825051433(Farmer, Supplier, Service …"
type input "Nowpora Kalan, [GEOGRAPHIC_DATA], [GEOGRAPHIC_DATA], [GEOGRAPHIC_DATA]"
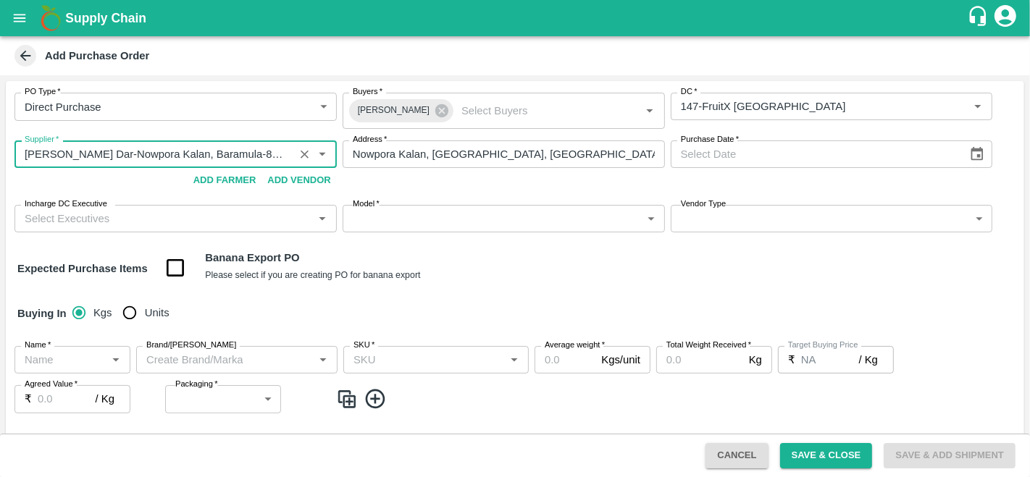
type input "[PERSON_NAME] Dar-Nowpora Kalan, Baramula-8825051433(Farmer, Supplier, Service …"
click at [983, 162] on button "Choose date" at bounding box center [977, 155] width 28 height 28
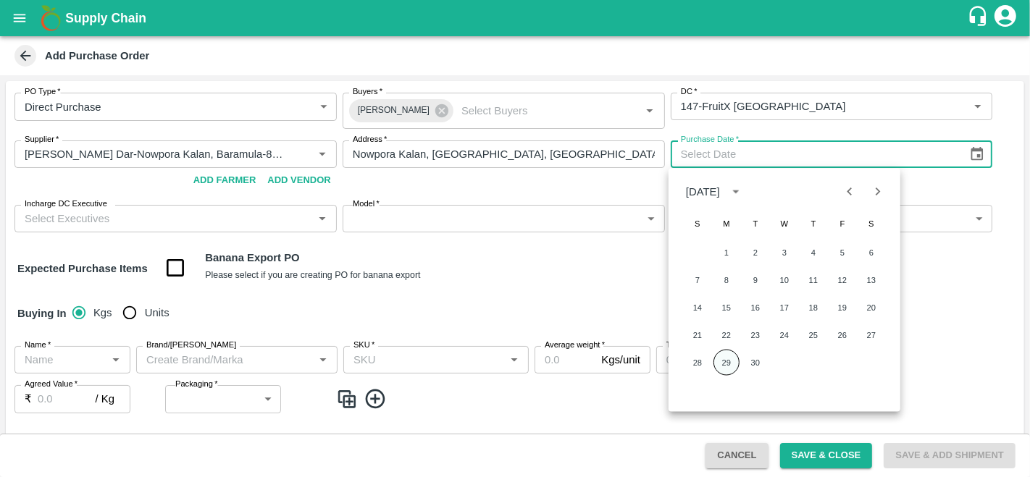
click at [722, 360] on button "29" at bounding box center [726, 363] width 26 height 26
type input "[DATE]"
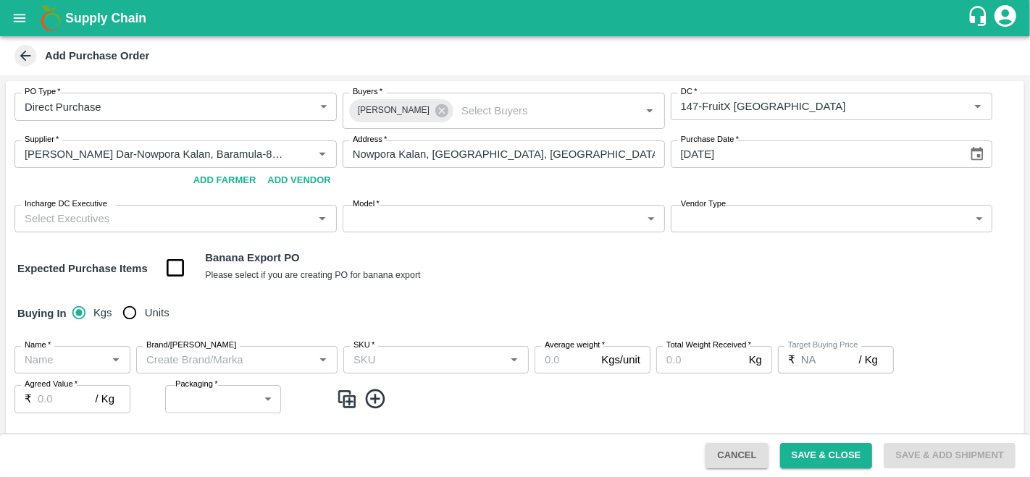
click at [116, 225] on input "Incharge DC Executive" at bounding box center [164, 218] width 290 height 19
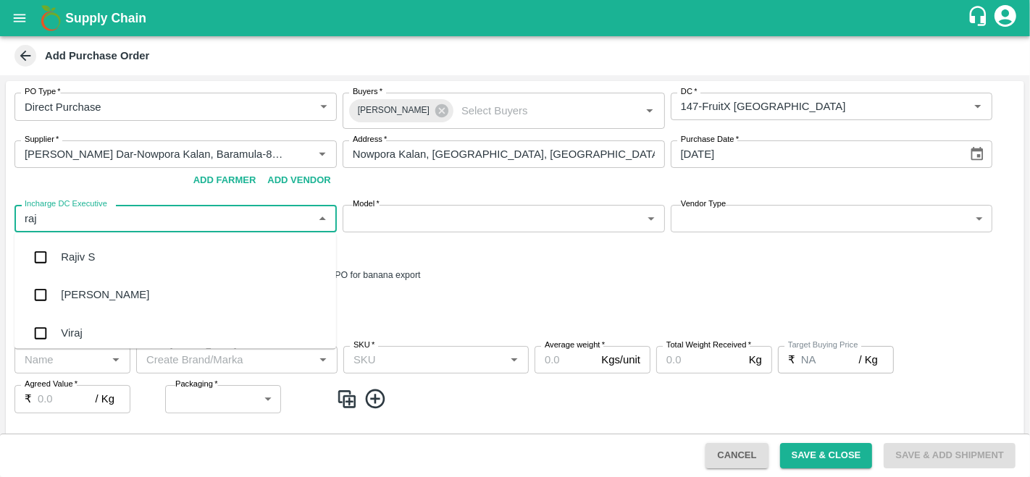
type input "raju"
click at [95, 308] on div "Raju KR" at bounding box center [175, 296] width 322 height 38
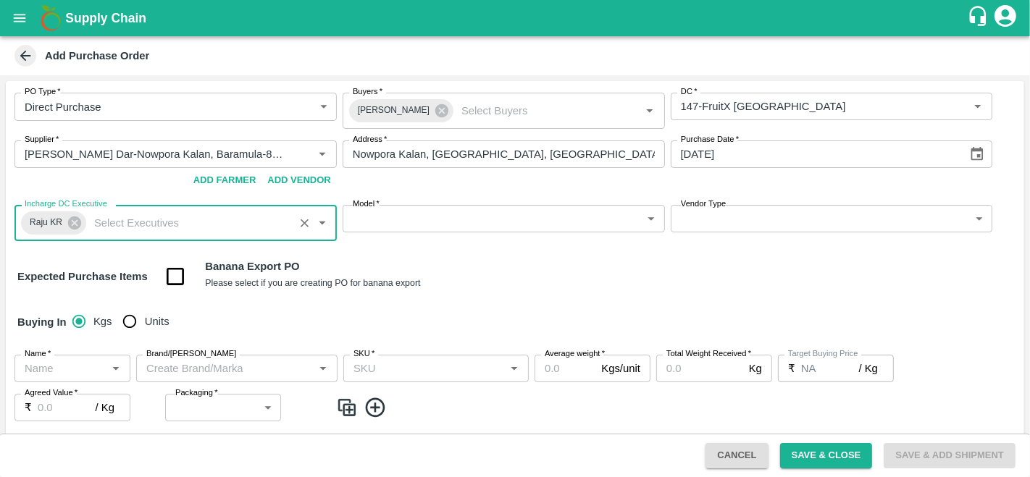
click at [414, 227] on body "Supply Chain Add Purchase Order PO Type   * Direct Purchase 3 PO Type Buyers   …" at bounding box center [515, 238] width 1030 height 477
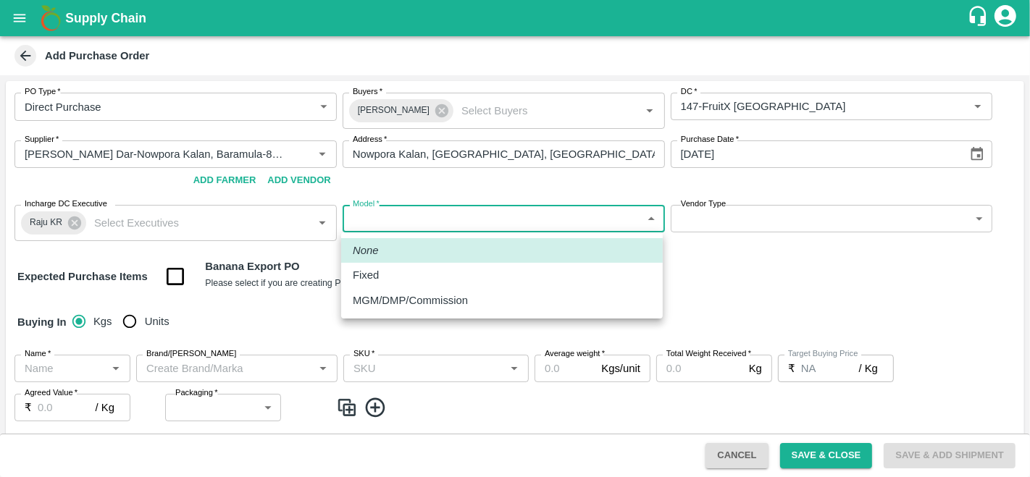
click at [393, 302] on p "MGM/DMP/Commission" at bounding box center [410, 301] width 115 height 16
type input "Commision"
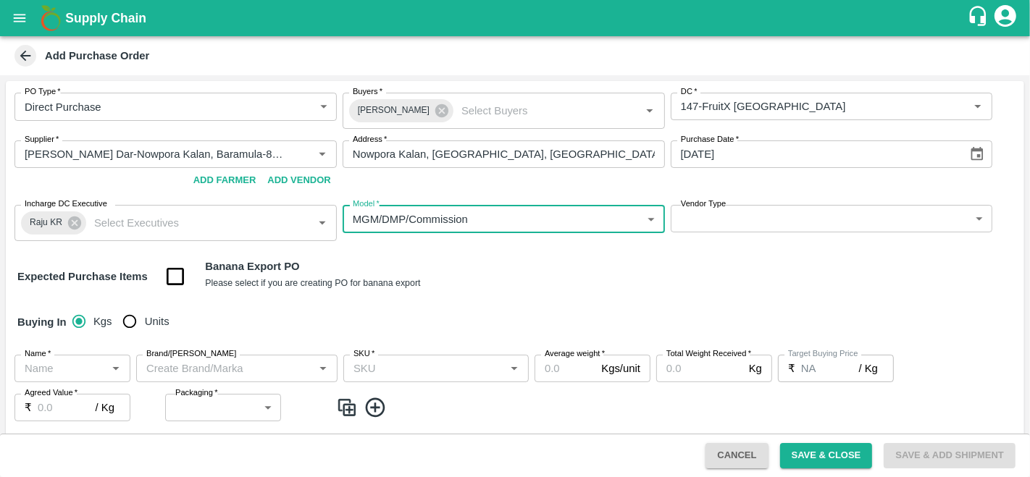
click at [910, 222] on body "Supply Chain Add Purchase Order PO Type   * Direct Purchase 3 PO Type Buyers   …" at bounding box center [515, 238] width 1030 height 477
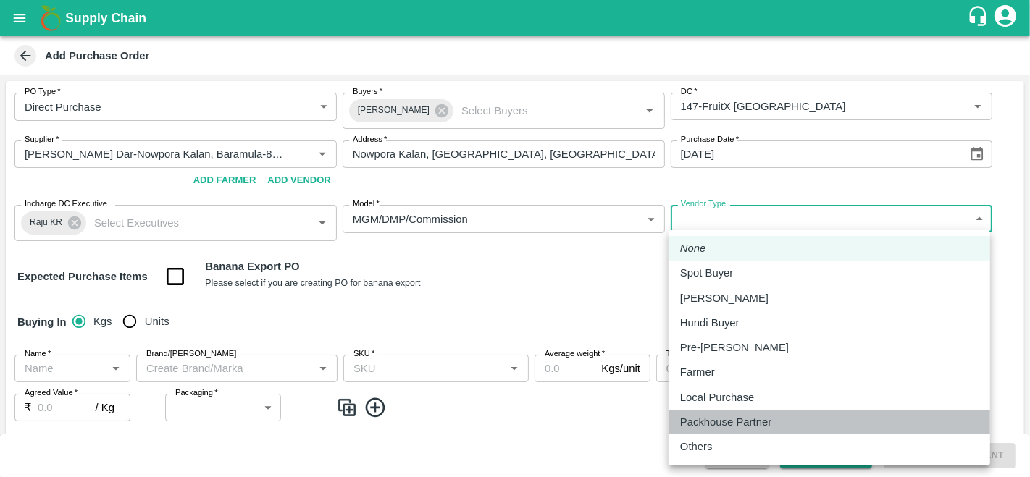
click at [739, 420] on p "Packhouse Partner" at bounding box center [725, 422] width 91 height 16
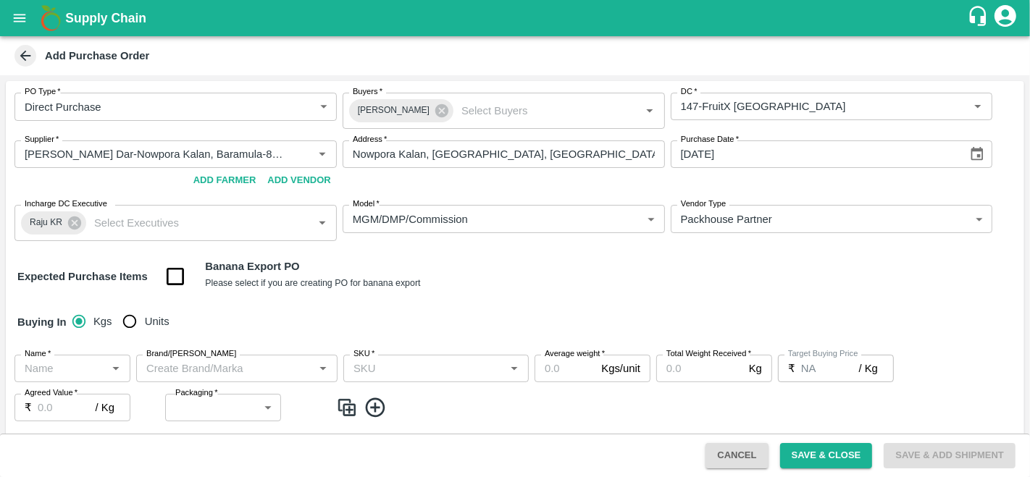
click at [602, 265] on div "Expected Purchase Items Banana Export PO Please select if you are creating PO f…" at bounding box center [514, 277] width 995 height 37
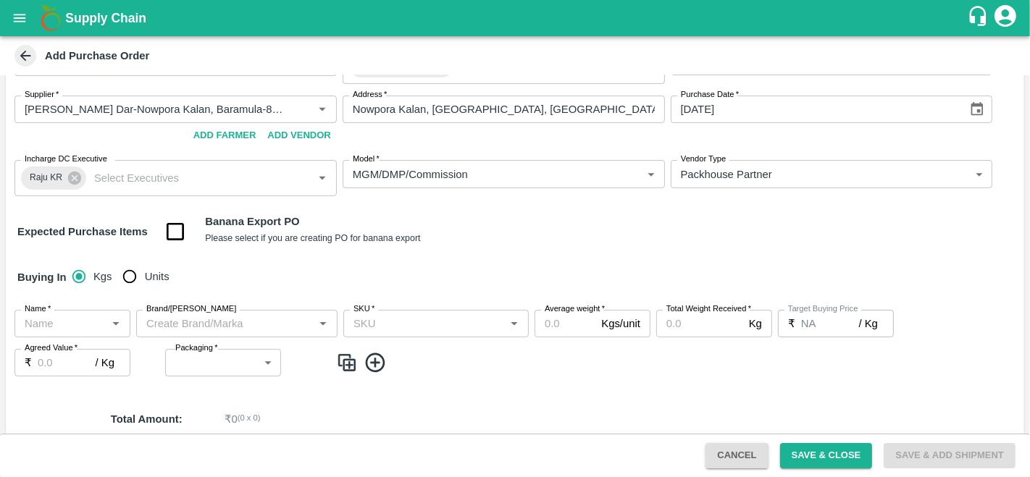
scroll to position [46, 0]
click at [778, 157] on div "PO Type   * Direct Purchase 3 PO Type Buyers   * [PERSON_NAME] Buyers   * [GEOG…" at bounding box center [515, 121] width 1018 height 172
click at [767, 172] on body "Supply Chain Add Purchase Order PO Type   * Direct Purchase 3 PO Type Buyers   …" at bounding box center [515, 238] width 1030 height 477
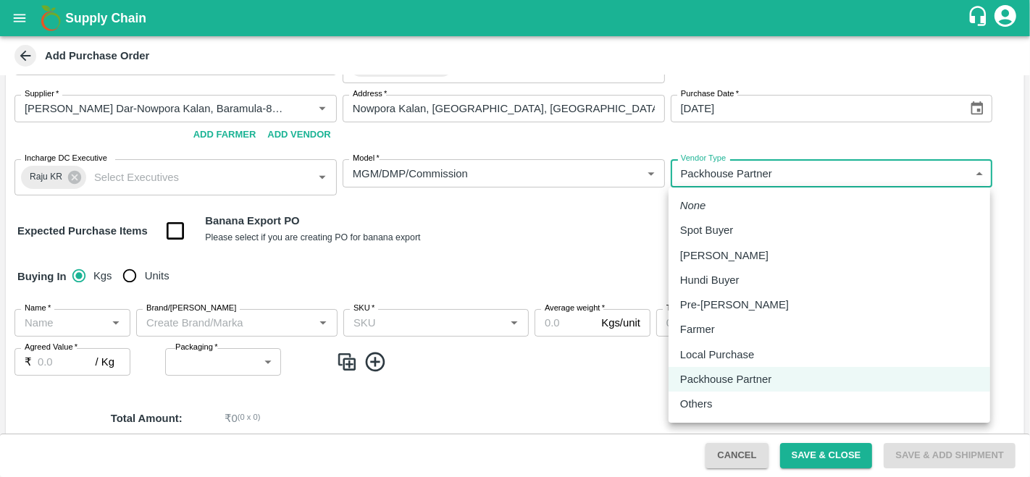
click at [711, 351] on p "Local Purchase" at bounding box center [717, 355] width 74 height 16
type input "LOCAL_PURCHASE"
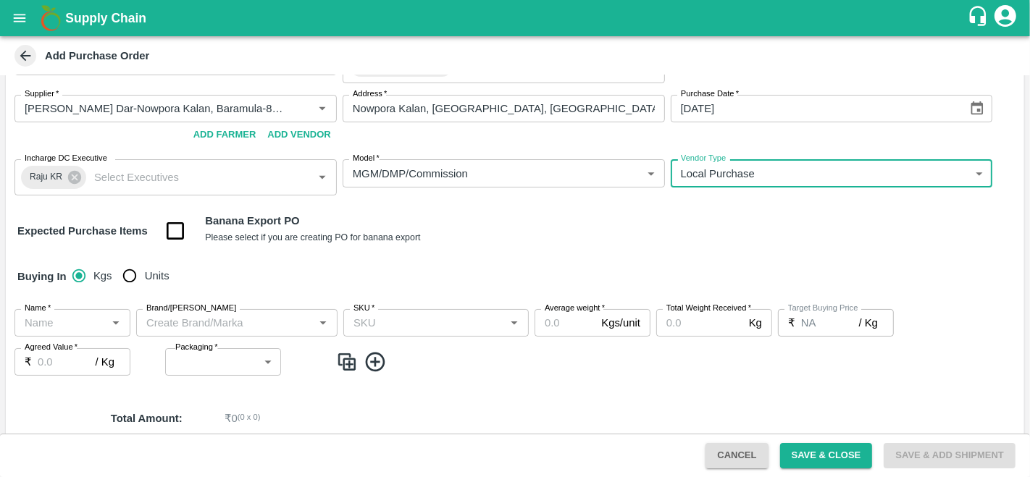
click at [133, 274] on input "Units" at bounding box center [129, 275] width 29 height 29
radio input "true"
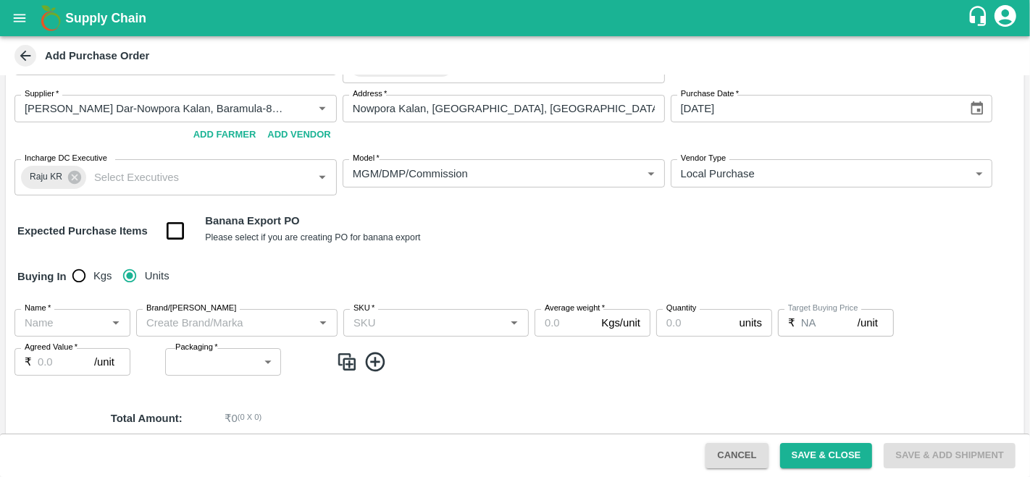
click at [66, 319] on input "Name   *" at bounding box center [60, 323] width 83 height 19
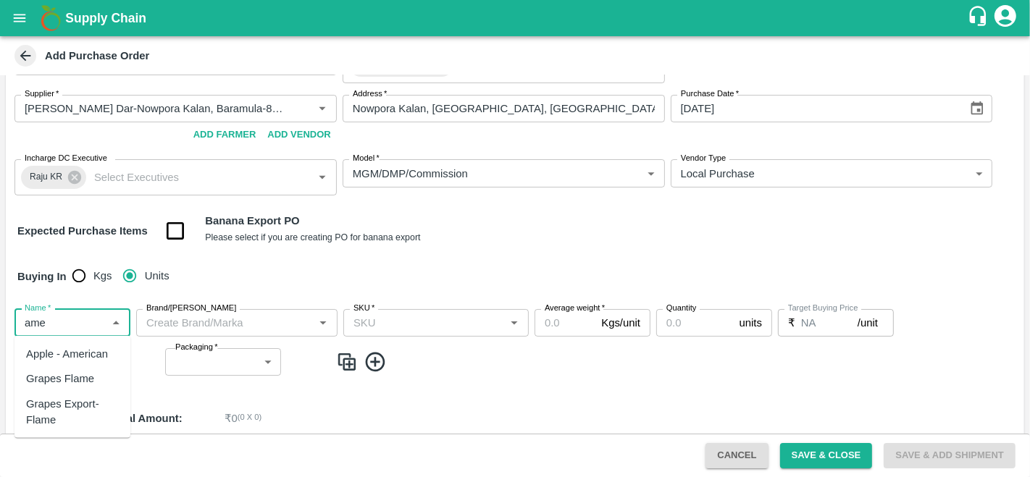
click at [97, 356] on div "Apple - American" at bounding box center [67, 354] width 82 height 16
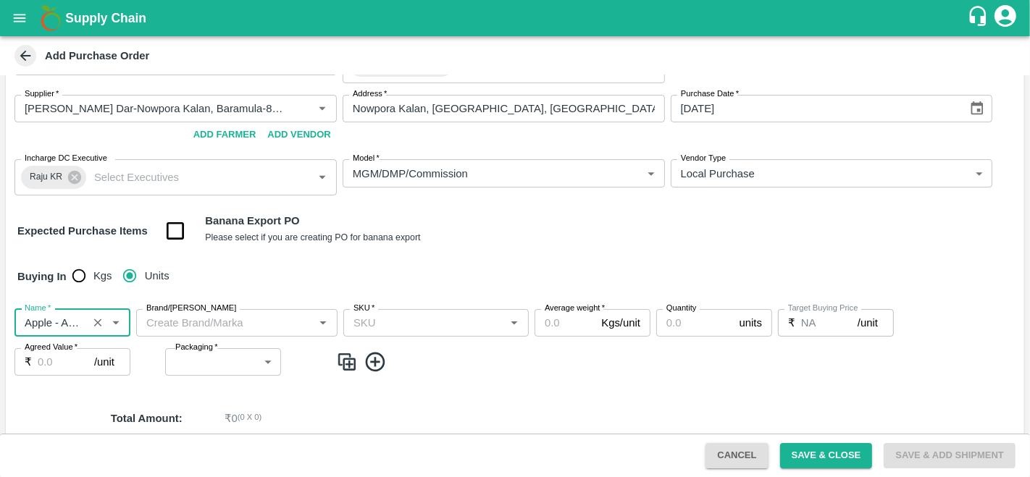
type input "Apple - American"
click at [240, 330] on input "Brand/[PERSON_NAME]" at bounding box center [225, 323] width 169 height 19
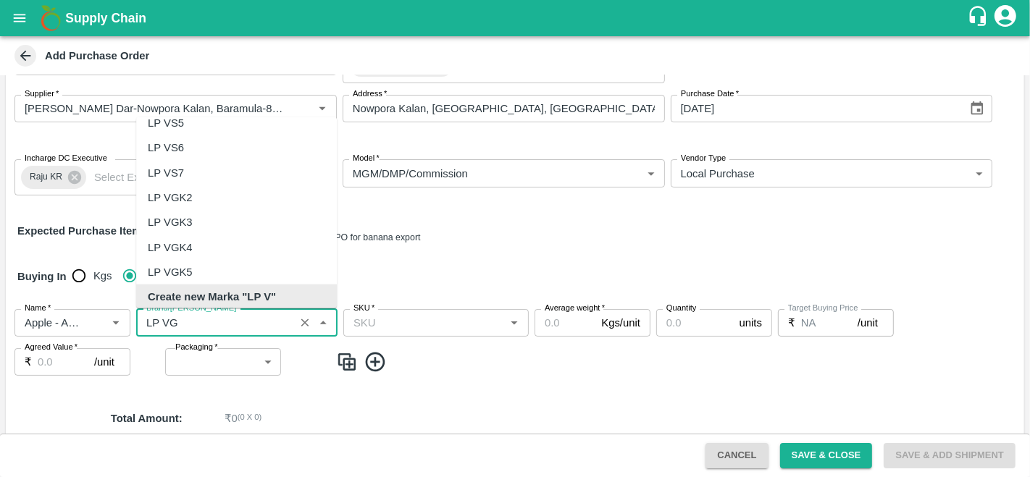
scroll to position [0, 0]
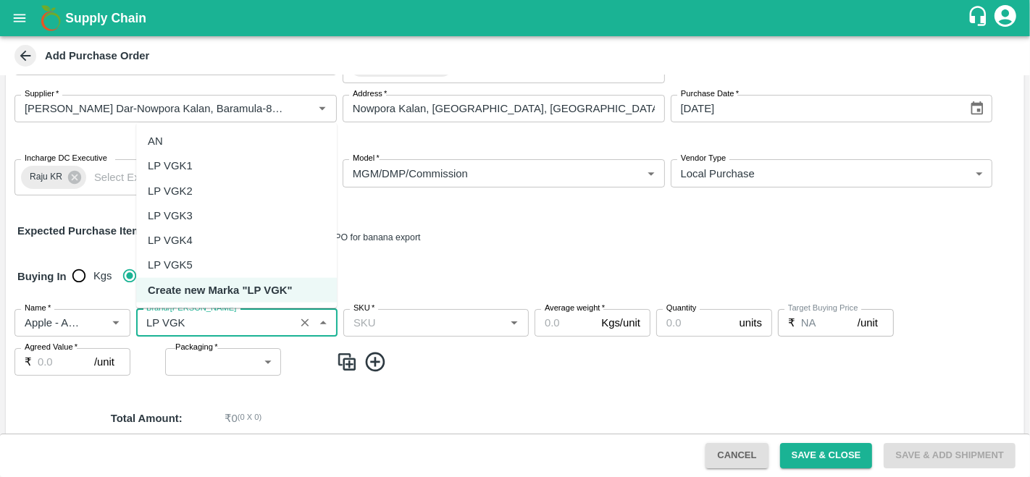
click at [197, 185] on div "LP VGK2" at bounding box center [236, 190] width 201 height 25
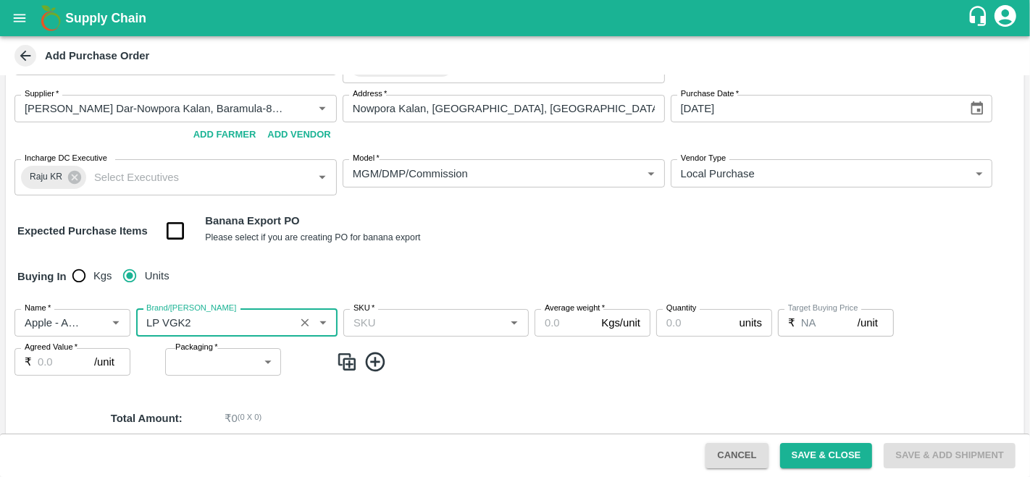
click at [456, 311] on div "SKU   *" at bounding box center [435, 323] width 185 height 28
type input "LP VGK2"
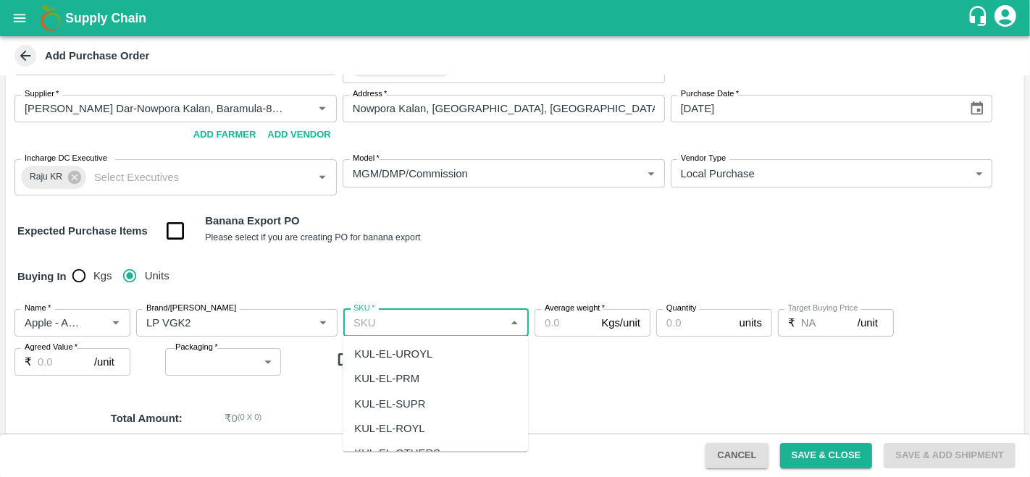
type input "s"
click at [400, 422] on div "KUL-L-ROYL" at bounding box center [385, 429] width 63 height 16
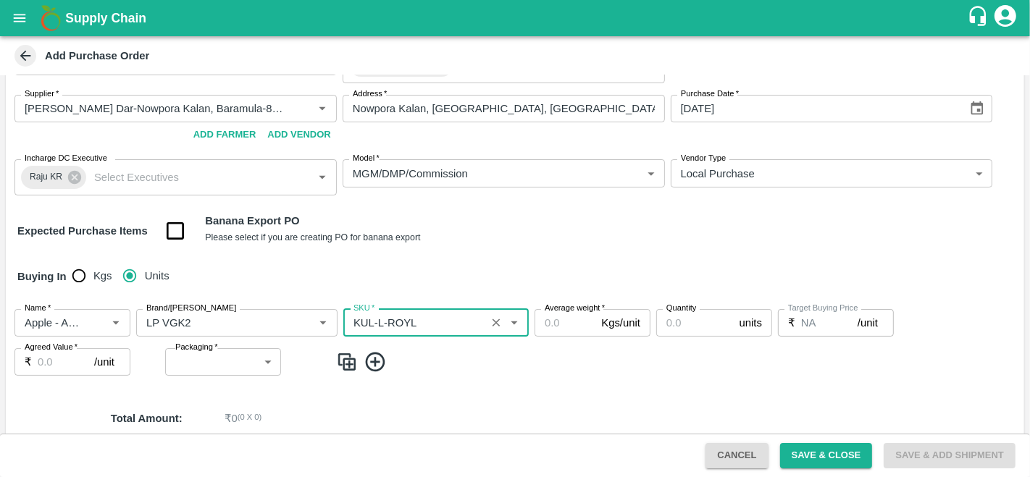
type input "KUL-L-ROYL"
click at [558, 322] on input "Average weight   *" at bounding box center [564, 323] width 61 height 28
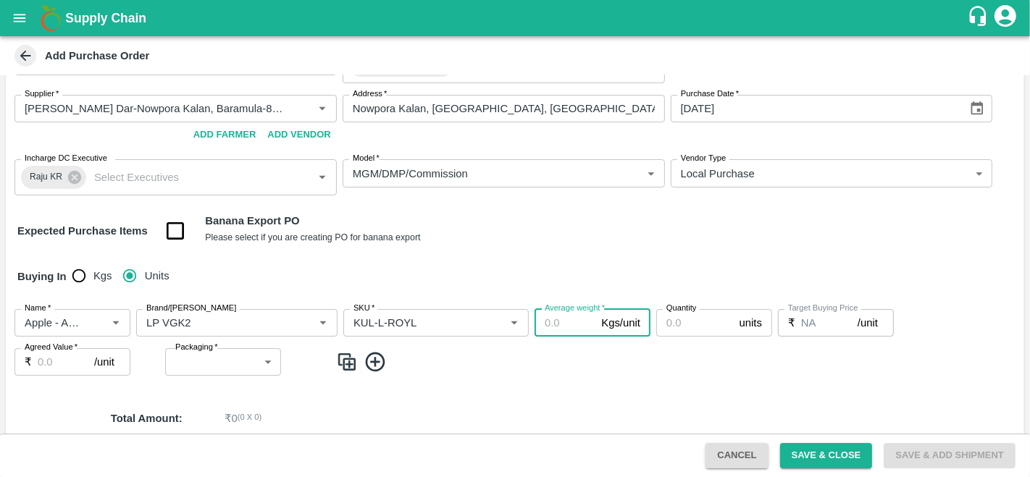
type input "1"
type input "7"
click at [689, 322] on input "Quantity" at bounding box center [694, 323] width 77 height 28
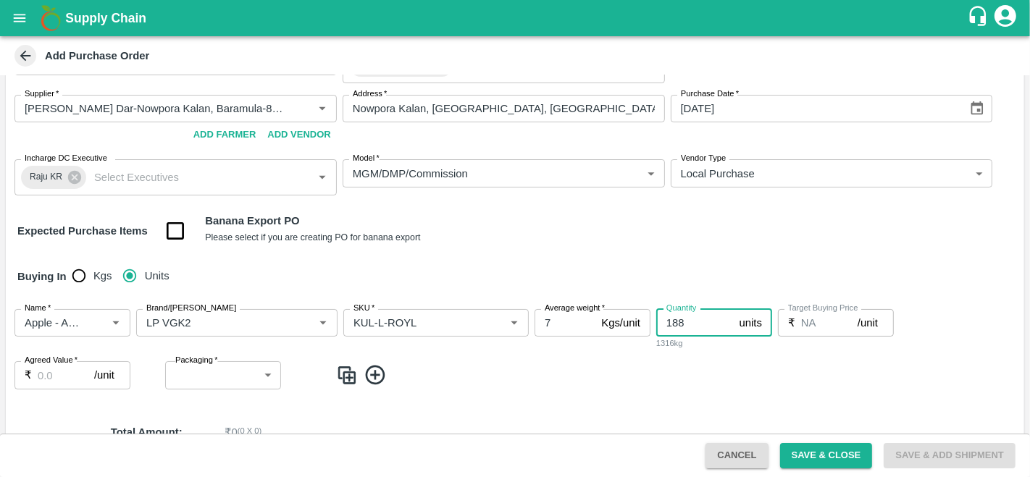
type input "188"
click at [49, 364] on label "Agreed Value   *" at bounding box center [51, 361] width 53 height 12
click at [49, 364] on input "Agreed Value   *" at bounding box center [66, 375] width 56 height 28
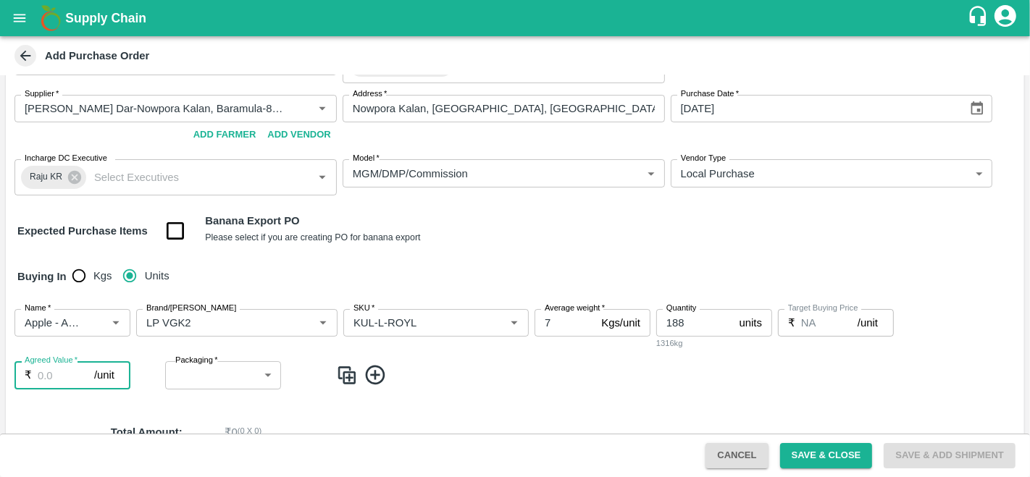
type input "1"
type input "550"
click at [223, 380] on body "Supply Chain Add Purchase Order PO Type   * Direct Purchase 3 PO Type Buyers   …" at bounding box center [515, 238] width 1030 height 477
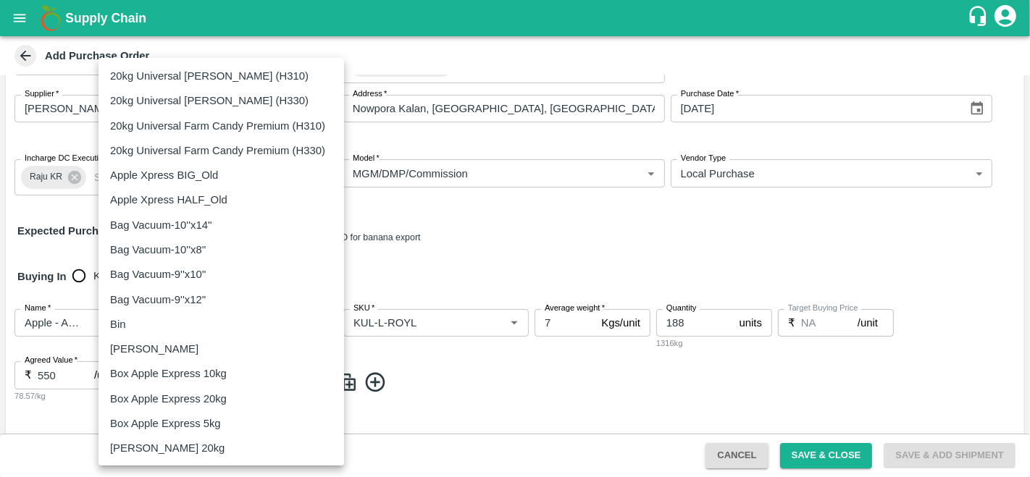
scroll to position [894, 0]
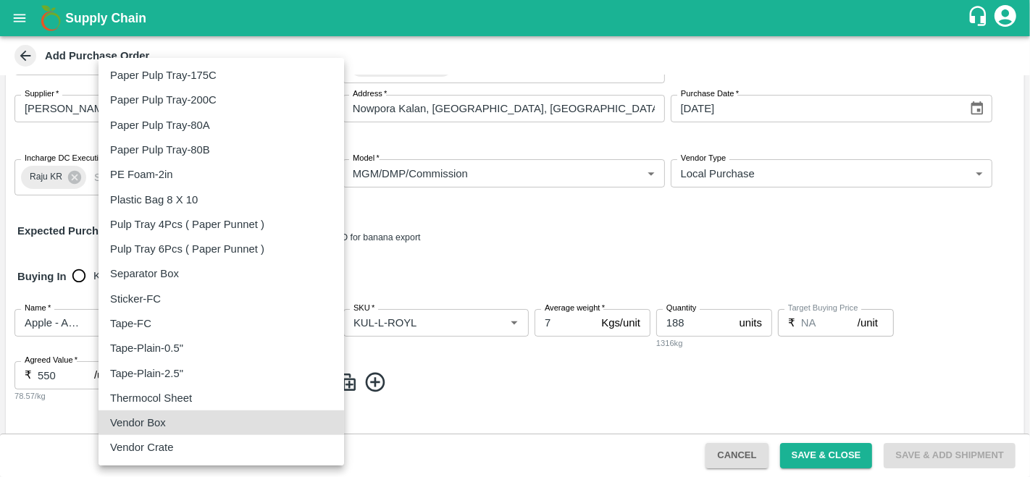
type input "276"
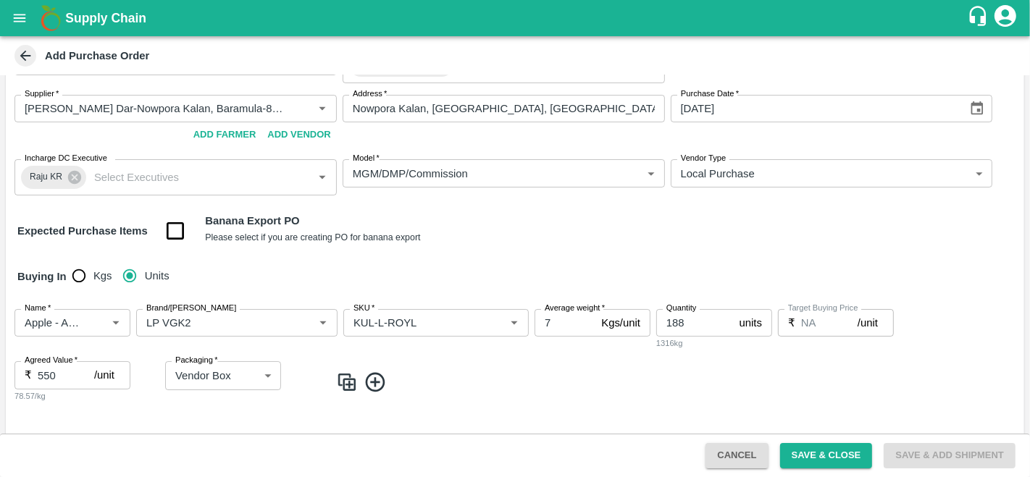
click at [520, 380] on span at bounding box center [677, 383] width 682 height 24
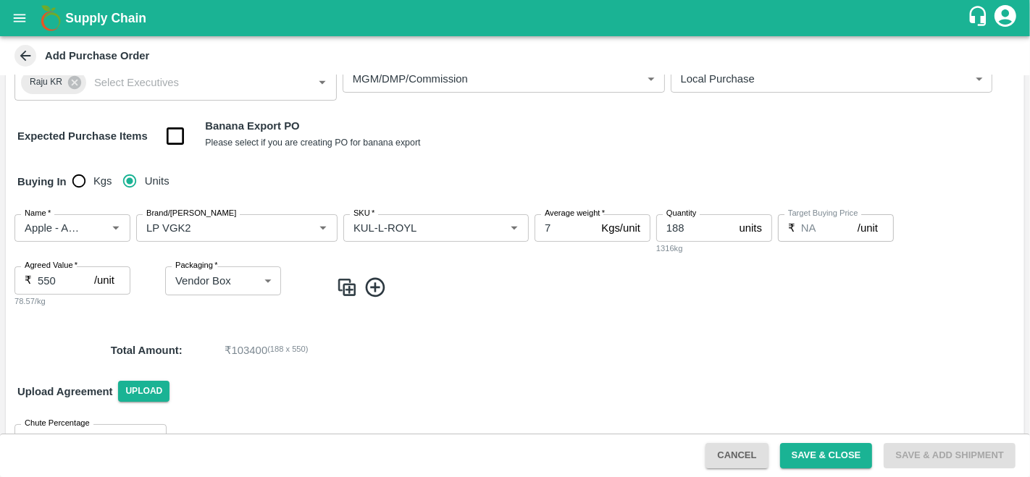
scroll to position [156, 0]
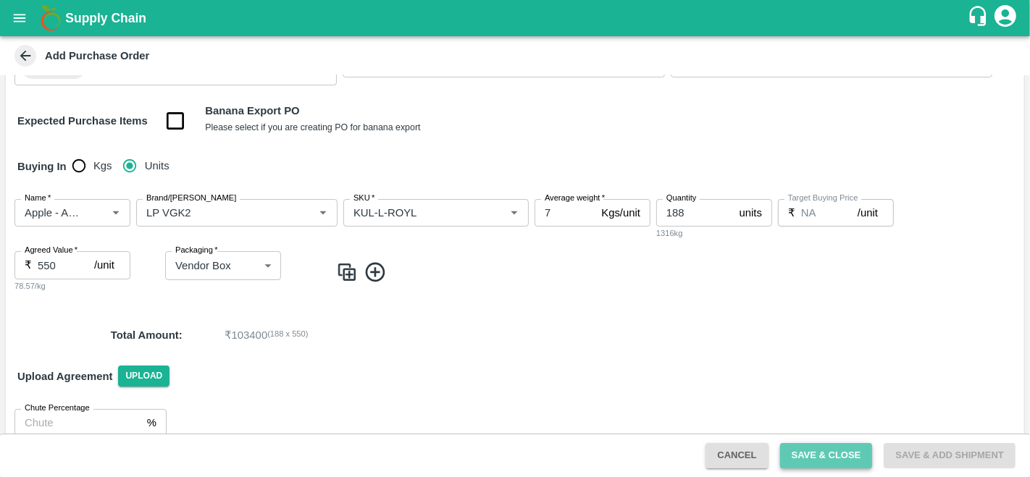
click at [826, 460] on button "Save & Close" at bounding box center [826, 455] width 93 height 25
